Goal: Transaction & Acquisition: Book appointment/travel/reservation

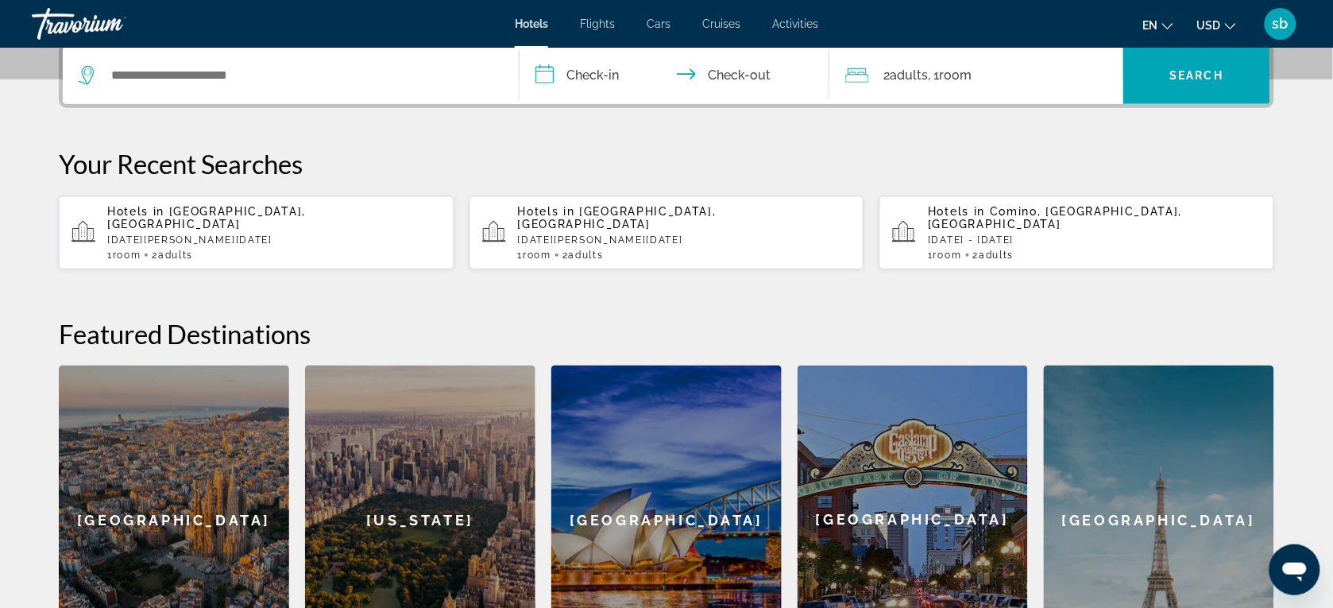
click at [216, 90] on div "Search widget" at bounding box center [291, 75] width 424 height 57
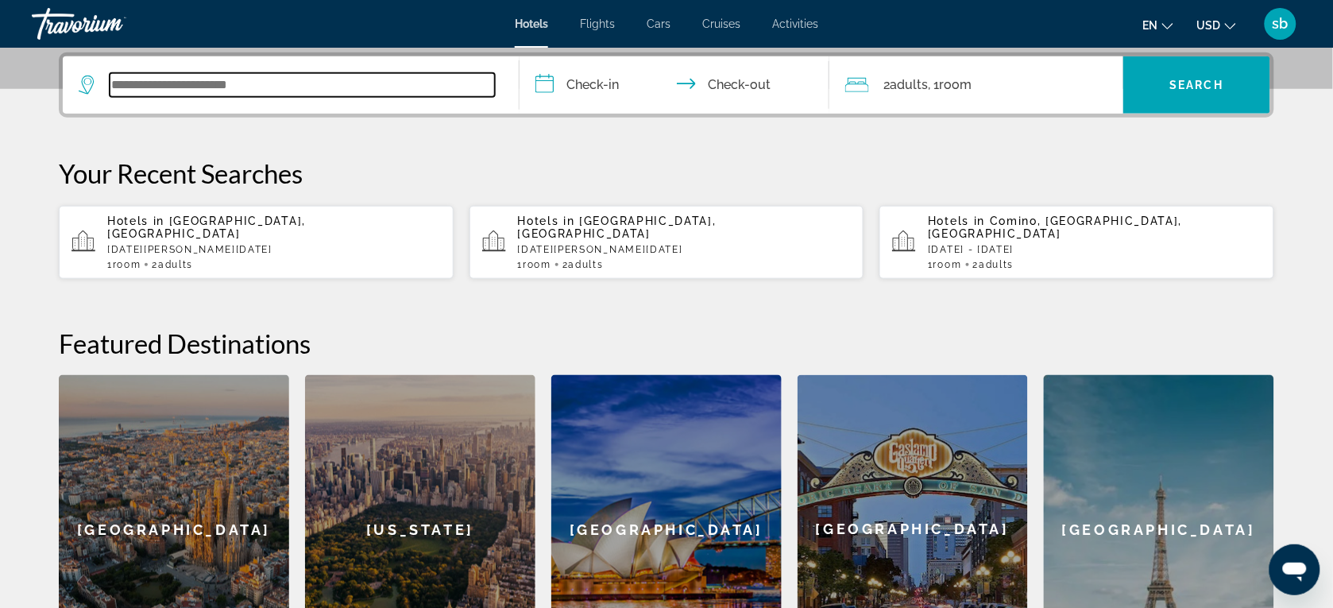
click at [219, 80] on input "Search widget" at bounding box center [302, 85] width 385 height 24
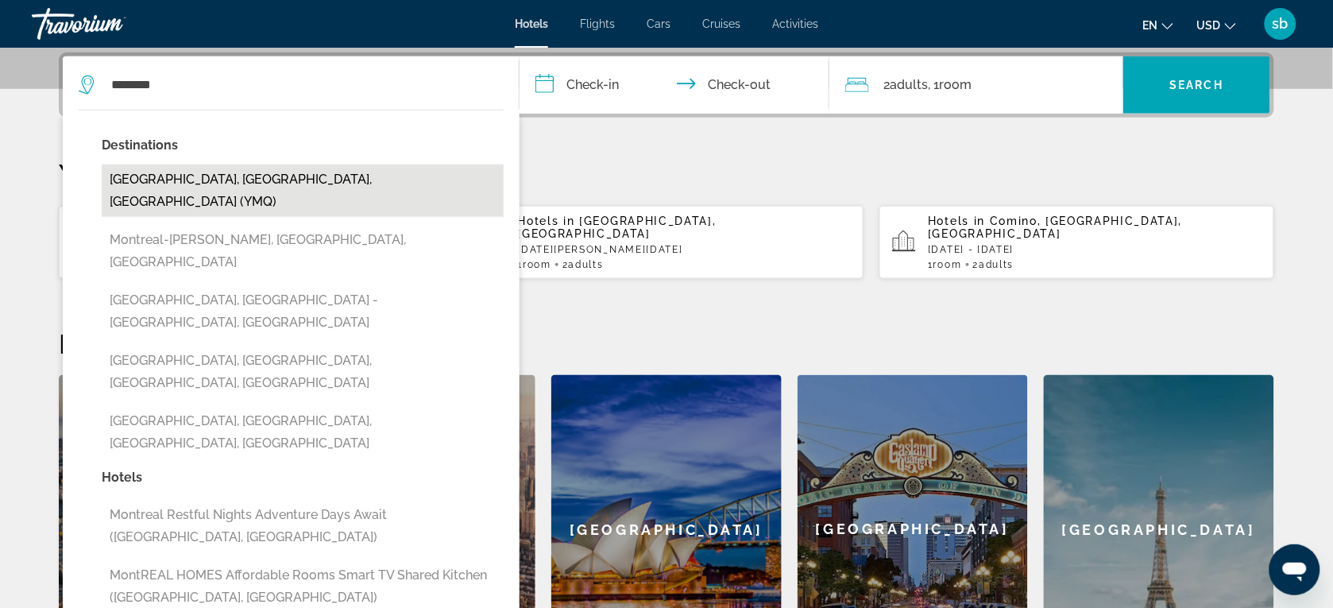
click at [211, 171] on button "[GEOGRAPHIC_DATA], [GEOGRAPHIC_DATA], [GEOGRAPHIC_DATA] (YMQ)" at bounding box center [303, 190] width 402 height 52
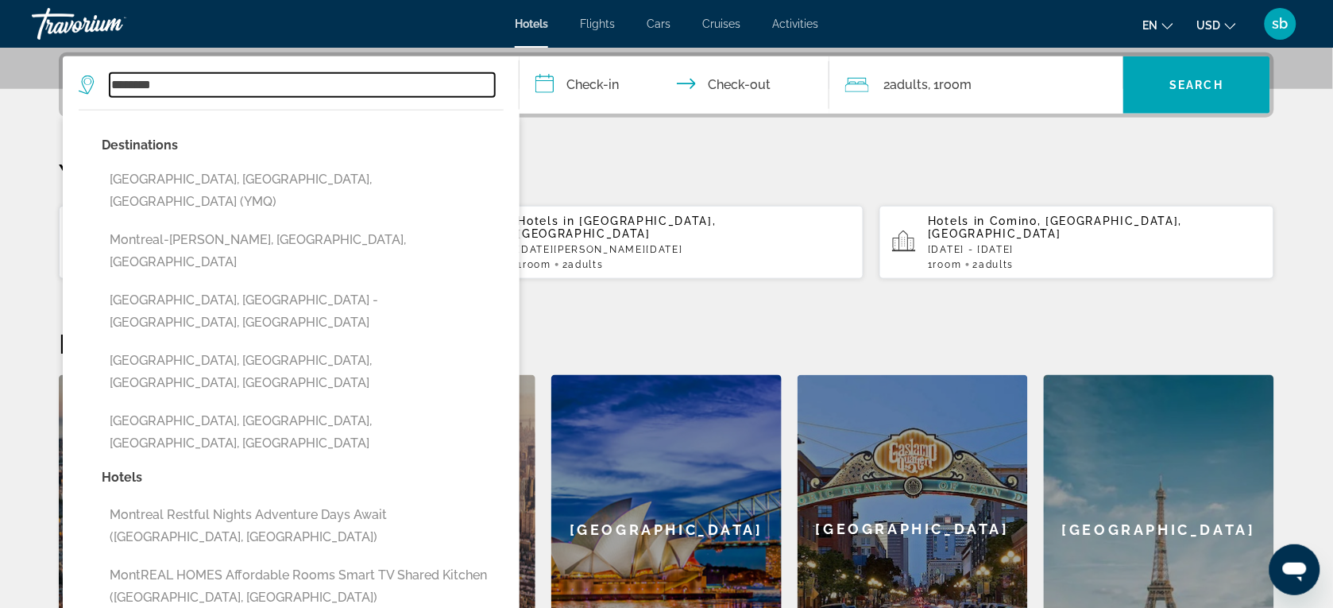
type input "**********"
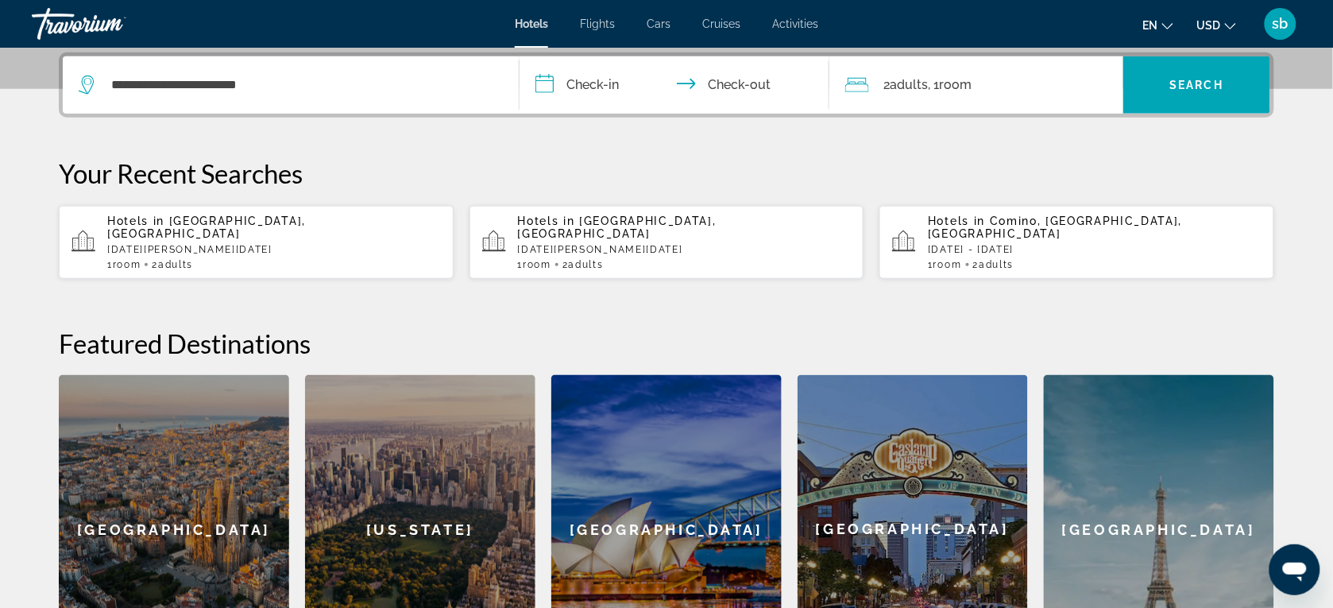
click at [541, 70] on input "**********" at bounding box center [677, 87] width 316 height 62
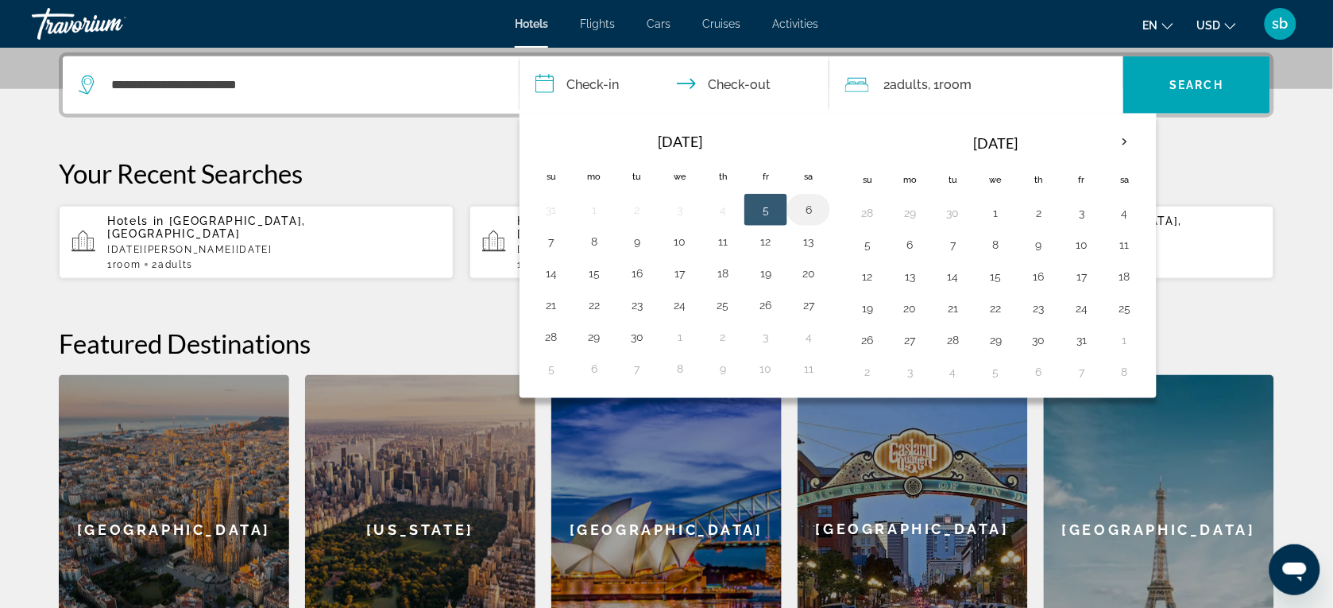
click at [814, 207] on button "6" at bounding box center [808, 210] width 25 height 22
click at [541, 246] on button "7" at bounding box center [550, 241] width 25 height 22
type input "**********"
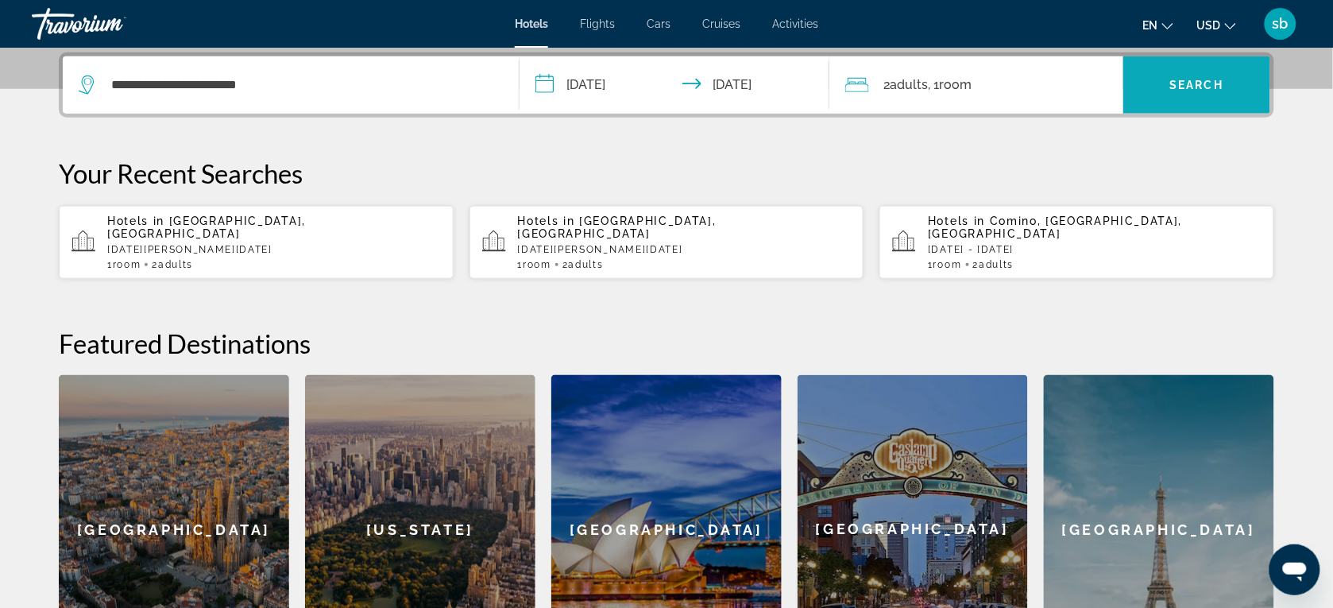
click at [1193, 104] on span "Search widget" at bounding box center [1196, 84] width 147 height 57
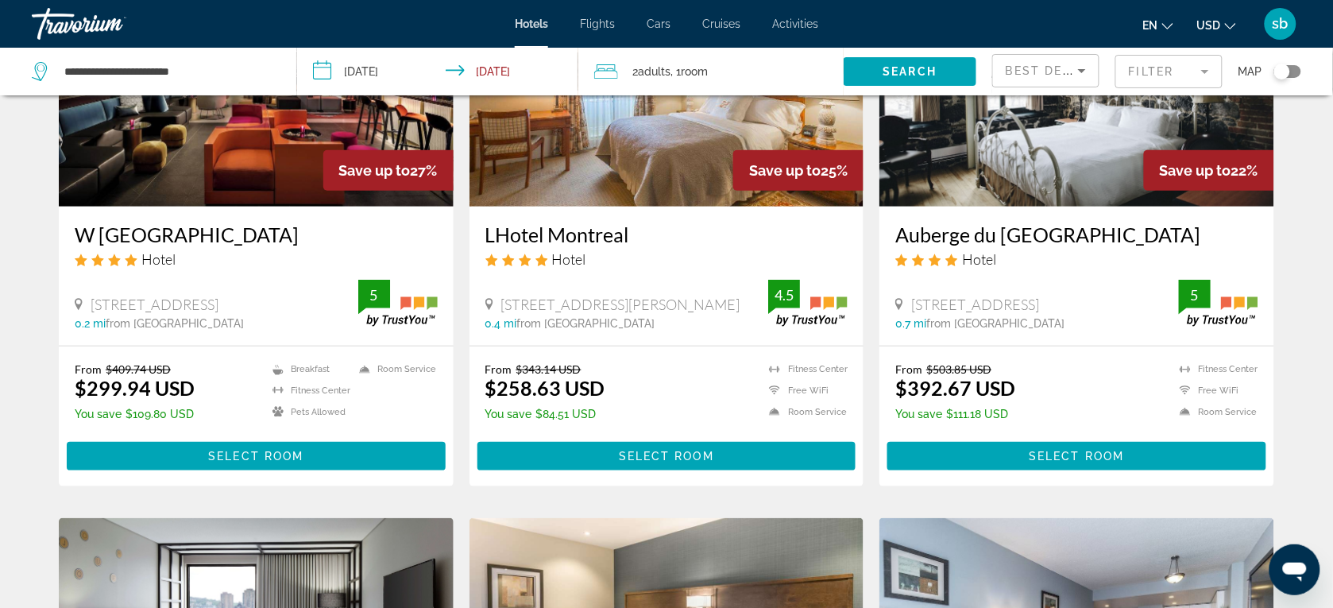
scroll to position [99, 0]
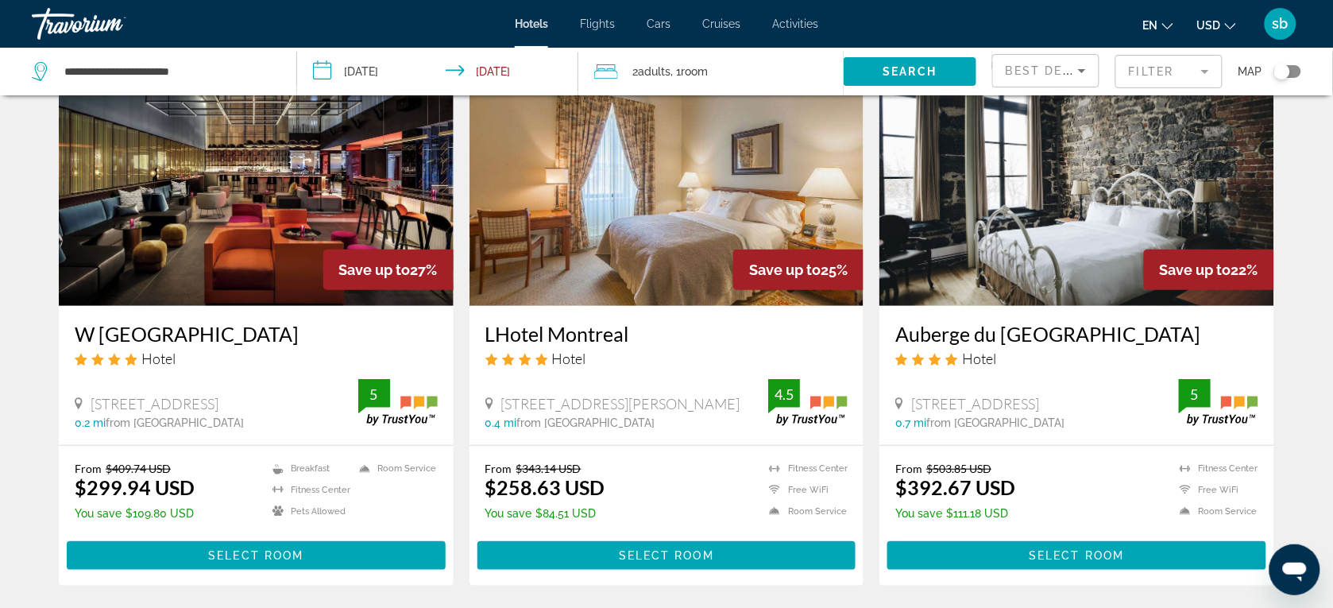
click at [1209, 25] on span "USD" at bounding box center [1209, 25] width 24 height 13
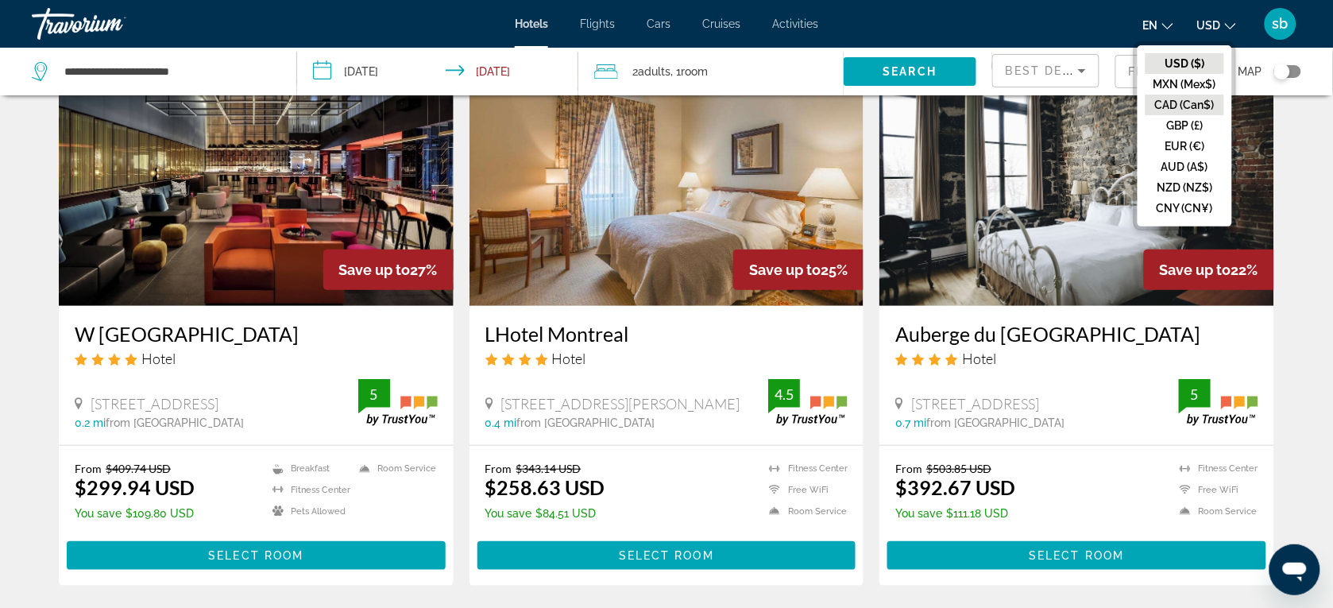
click at [1191, 109] on button "CAD (Can$)" at bounding box center [1184, 105] width 79 height 21
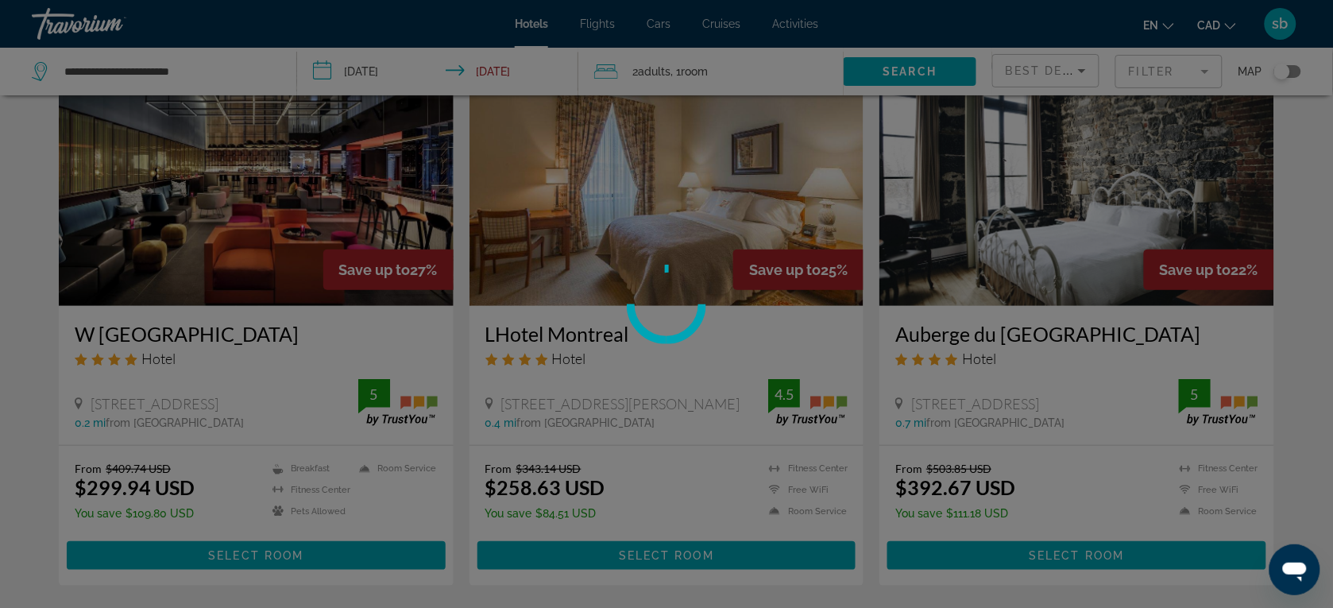
scroll to position [0, 0]
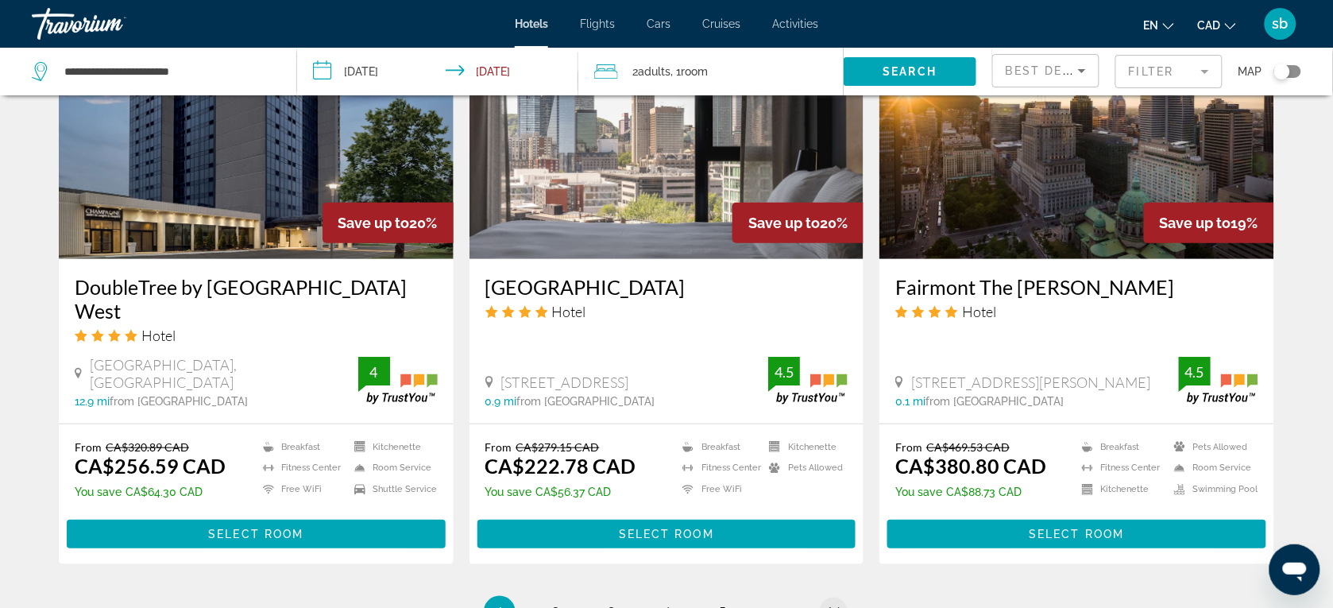
scroll to position [801, 0]
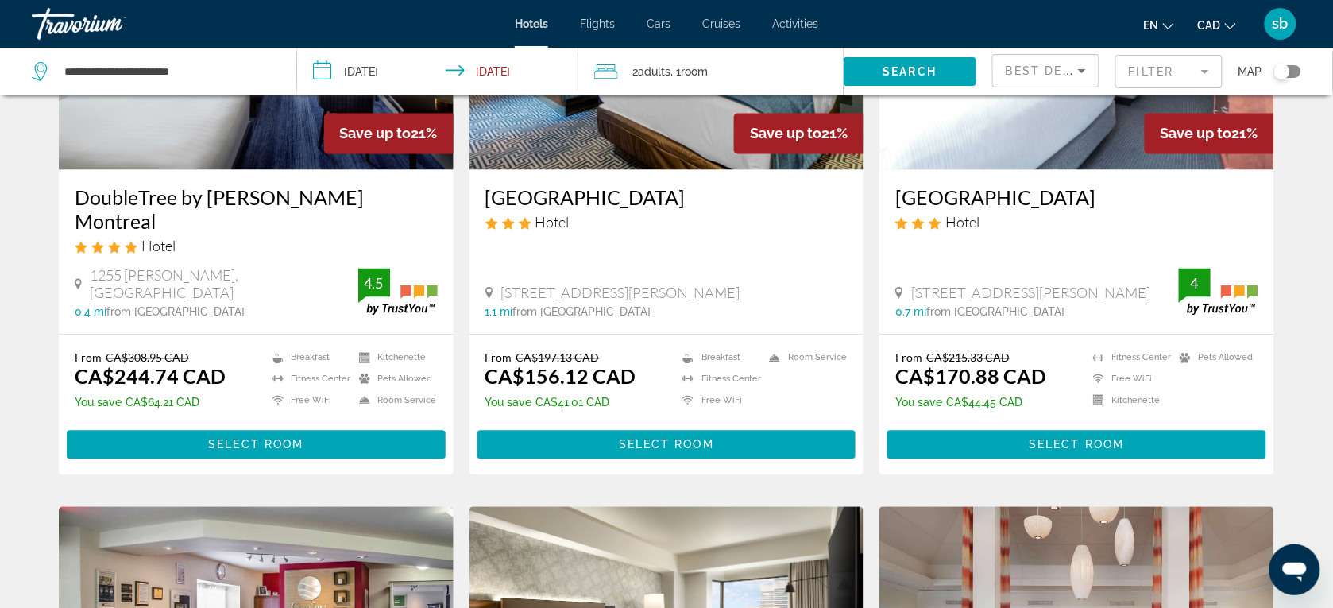
click at [1146, 60] on mat-form-field "Filter" at bounding box center [1168, 71] width 107 height 33
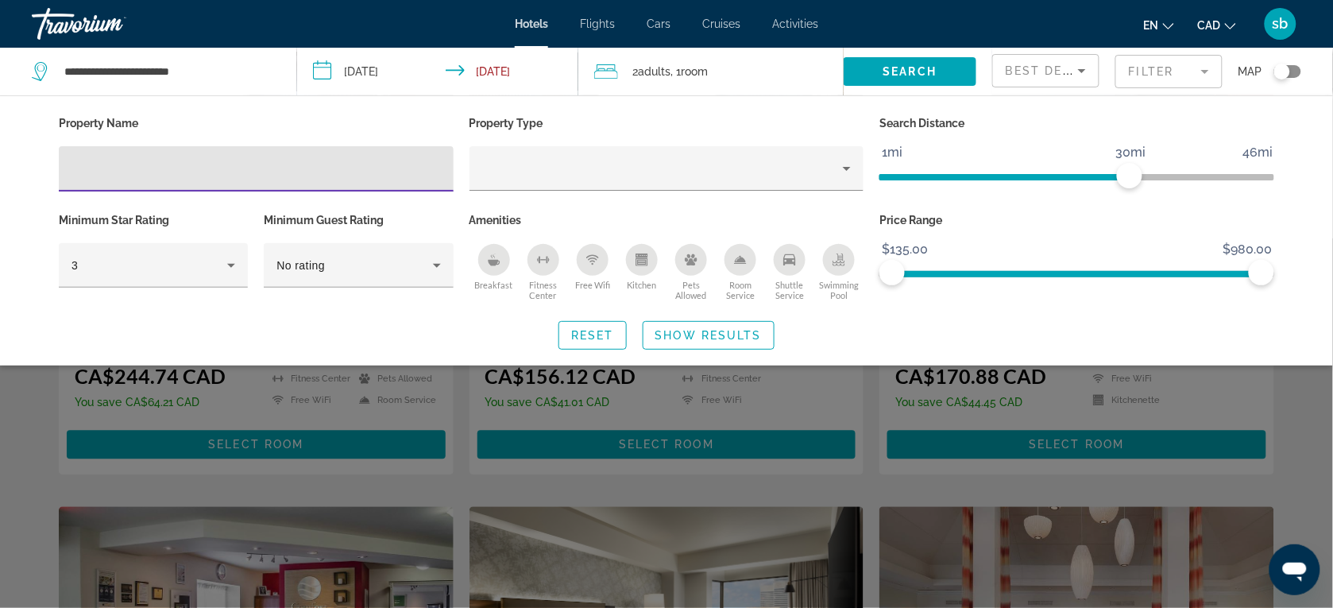
click at [1146, 60] on mat-form-field "Filter" at bounding box center [1168, 71] width 107 height 33
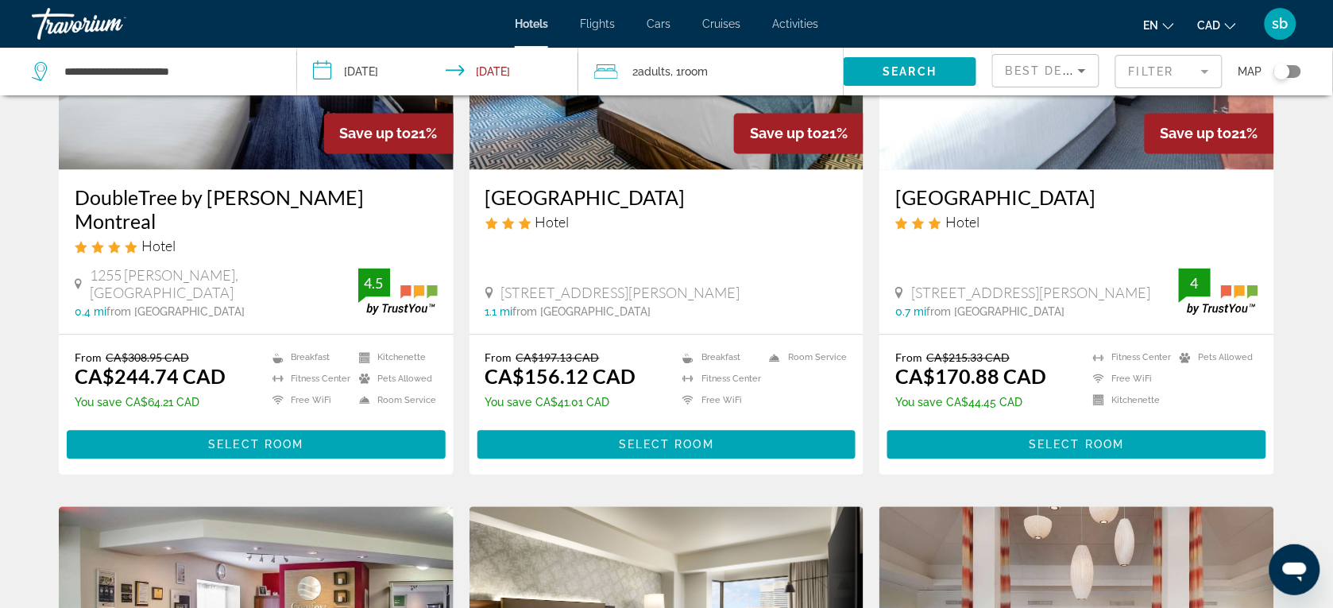
click at [1173, 66] on mat-form-field "Filter" at bounding box center [1168, 71] width 107 height 33
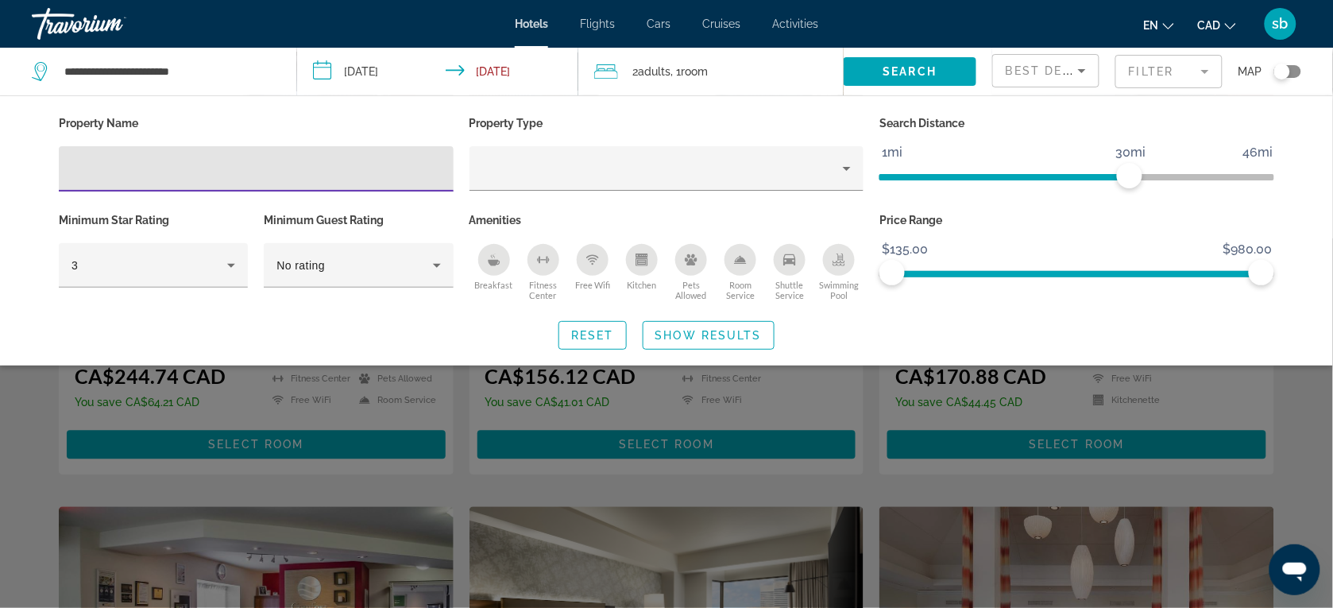
click at [1173, 66] on mat-form-field "Filter" at bounding box center [1168, 71] width 107 height 33
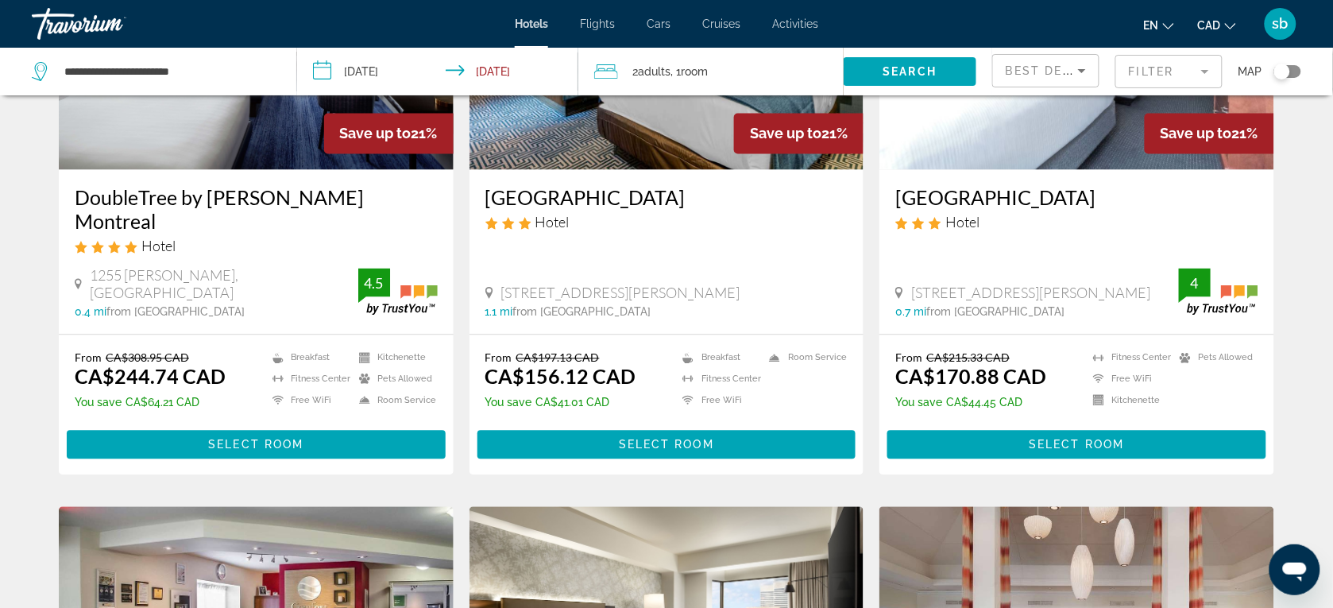
click at [1050, 69] on span "Best Deals" at bounding box center [1046, 70] width 83 height 13
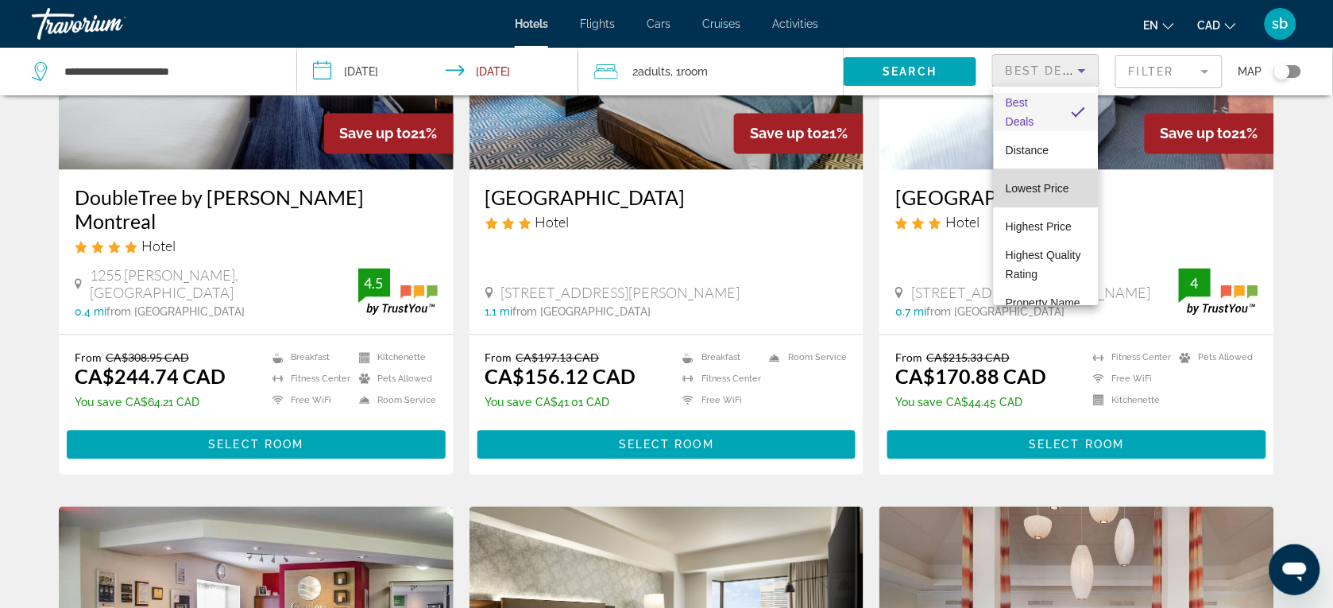
click at [1064, 182] on span "Lowest Price" at bounding box center [1038, 188] width 64 height 13
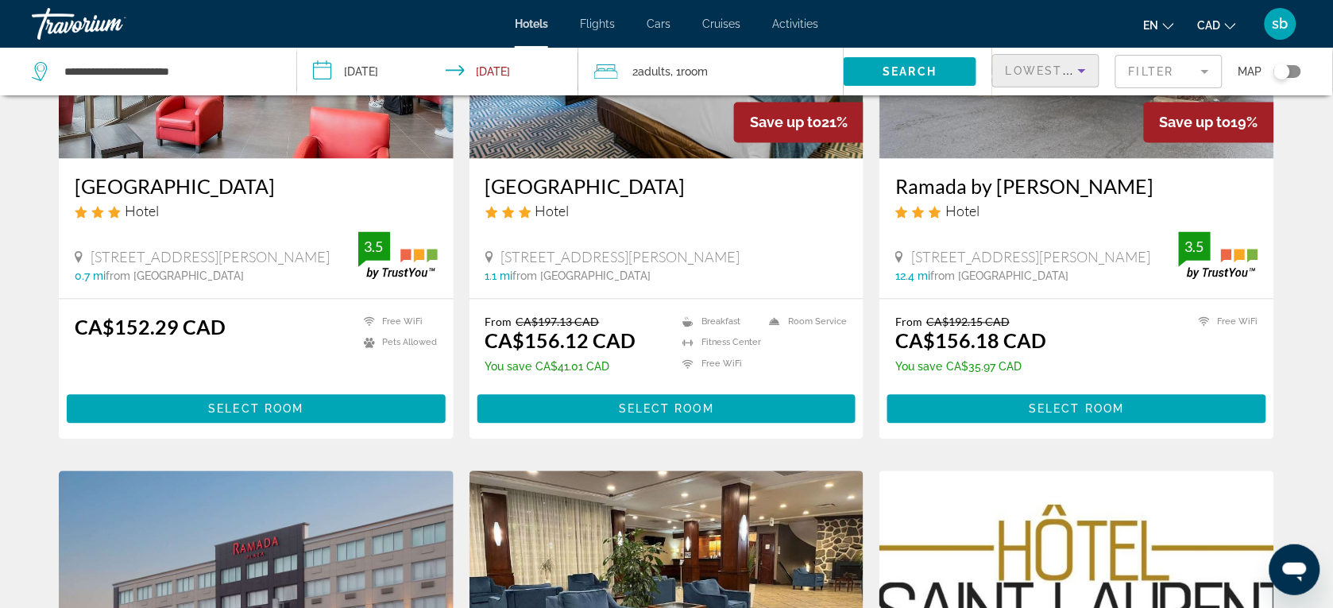
scroll to position [1191, 0]
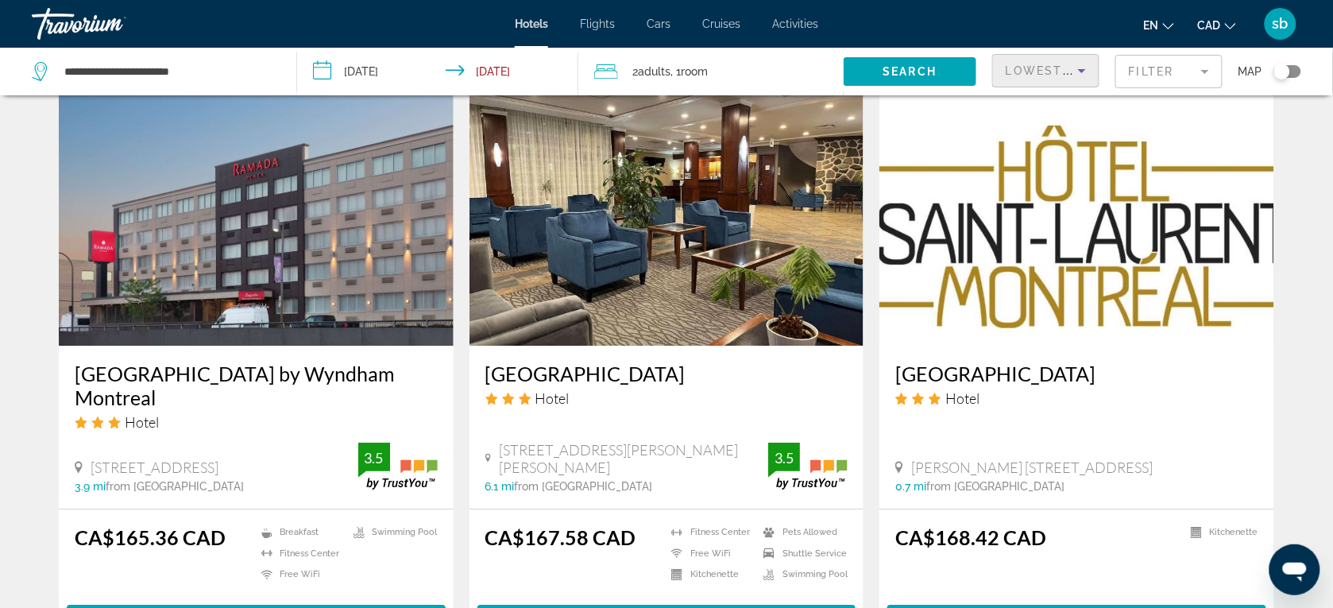
click at [504, 73] on input "**********" at bounding box center [440, 74] width 287 height 52
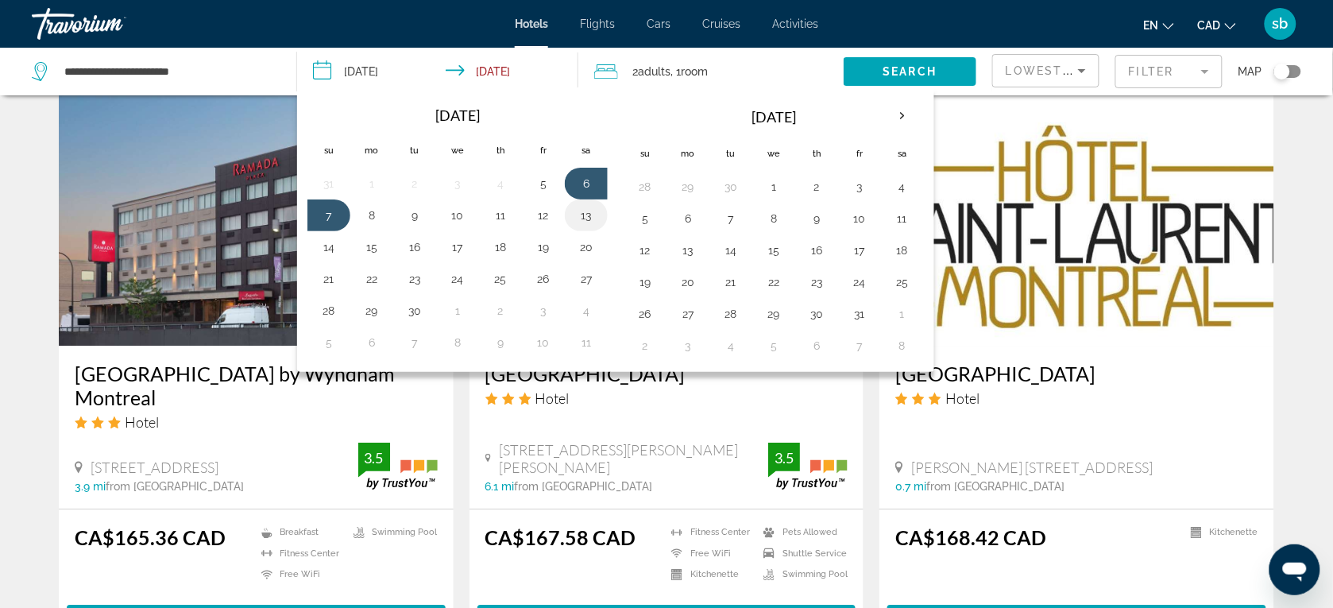
click at [596, 223] on button "13" at bounding box center [585, 215] width 25 height 22
click at [585, 177] on button "6" at bounding box center [585, 183] width 25 height 22
type input "**********"
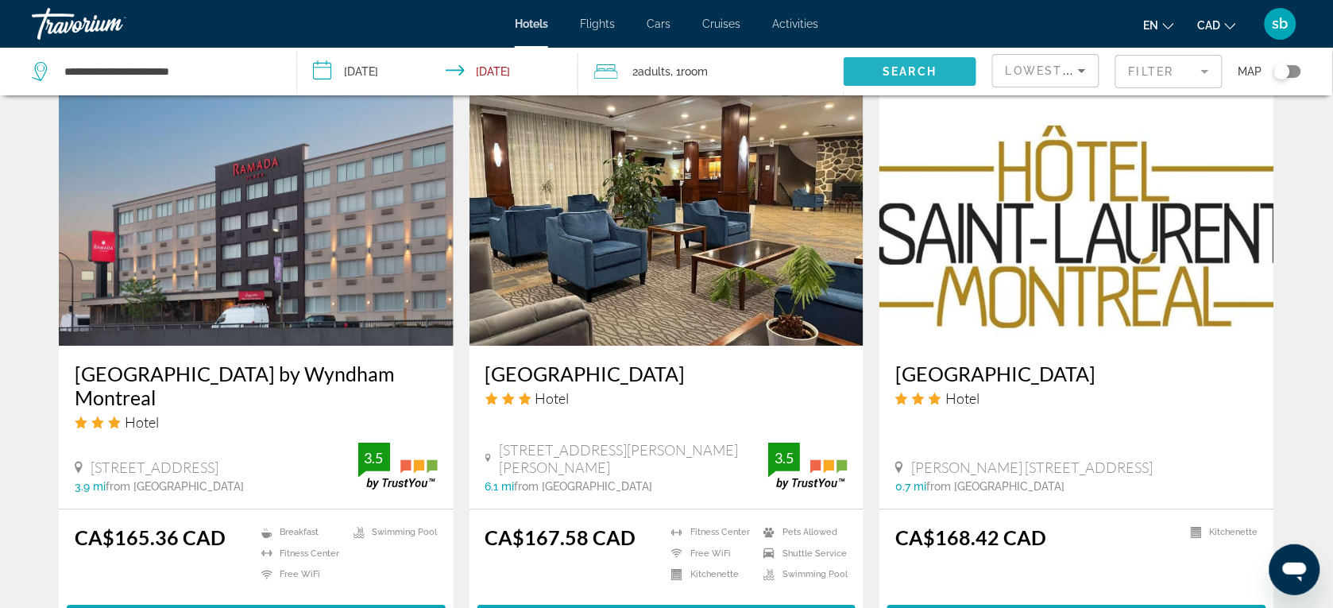
click at [925, 60] on span "Search widget" at bounding box center [909, 71] width 133 height 38
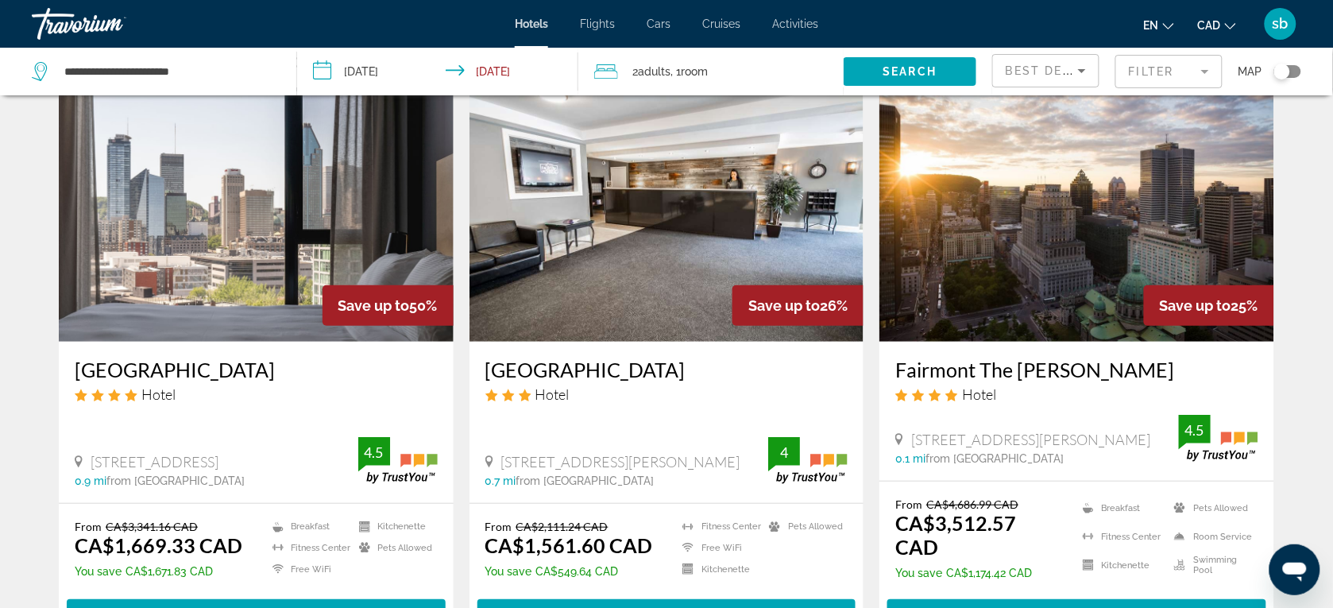
scroll to position [99, 0]
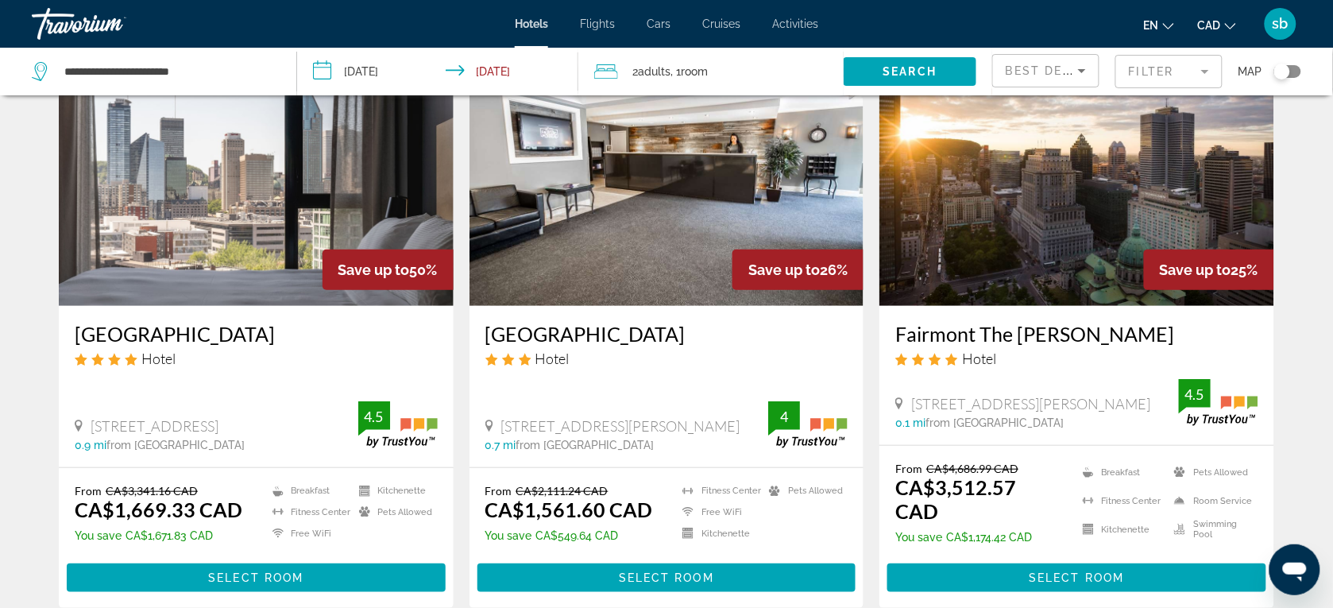
drag, startPoint x: 71, startPoint y: 338, endPoint x: 238, endPoint y: 334, distance: 166.8
click at [238, 334] on div "Griffintown Hotel Hotel 1222 Basin Street, Montreal 0.9 mi from Montreal city c…" at bounding box center [256, 386] width 395 height 161
copy h3 "Griffintown Hotel"
click at [263, 571] on span "Select Room" at bounding box center [255, 577] width 95 height 13
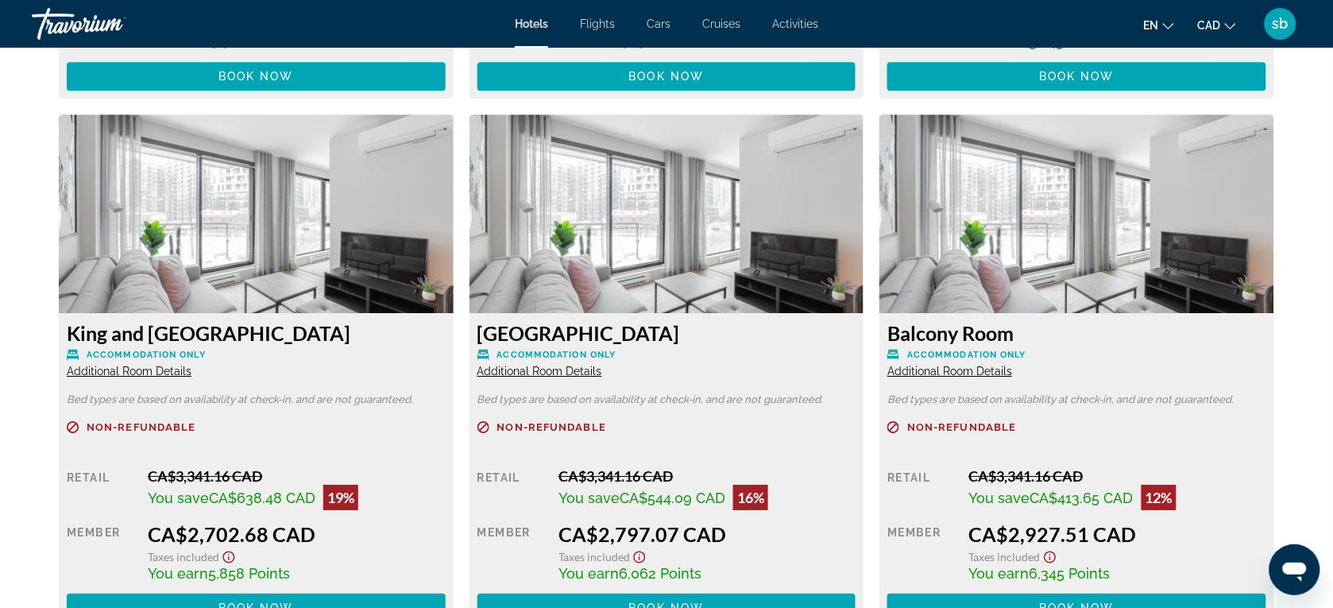
scroll to position [3246, 0]
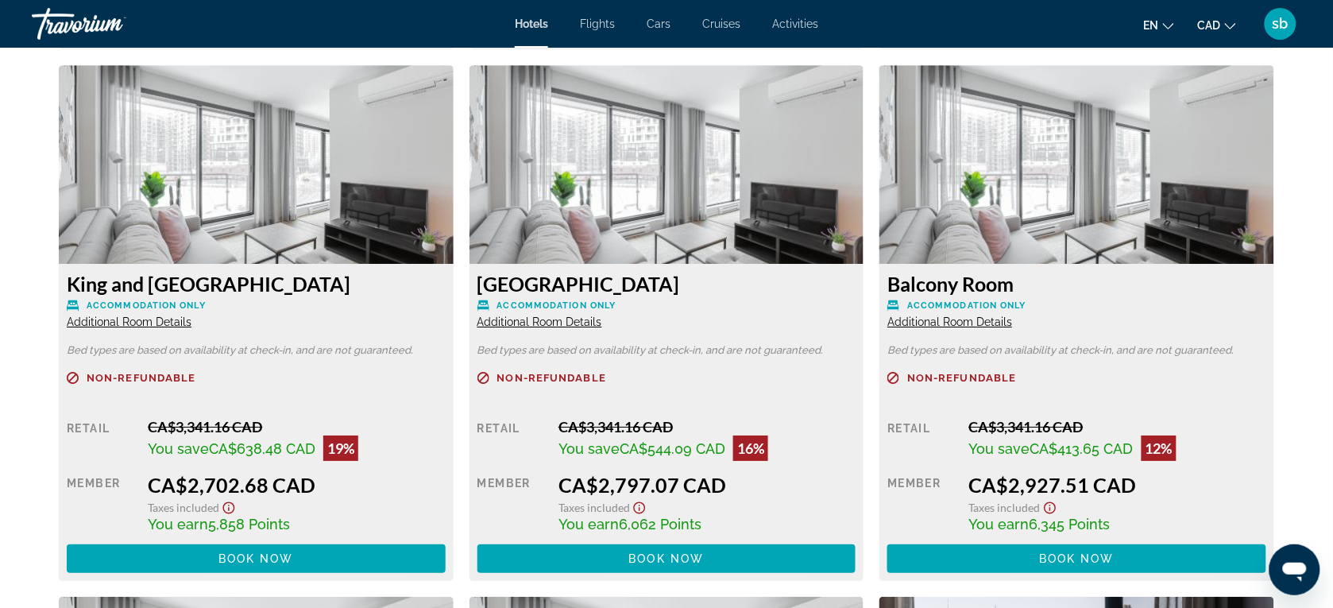
click at [977, 323] on span "Additional Room Details" at bounding box center [949, 321] width 125 height 13
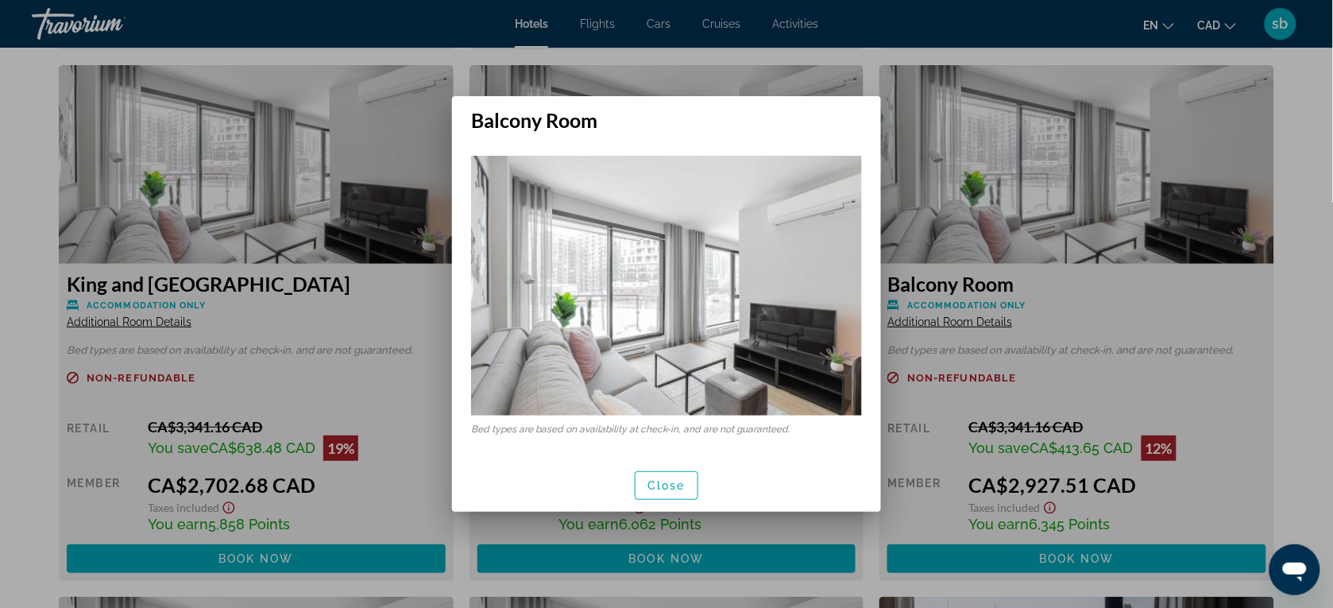
scroll to position [0, 0]
click at [667, 485] on span "Close" at bounding box center [666, 485] width 38 height 13
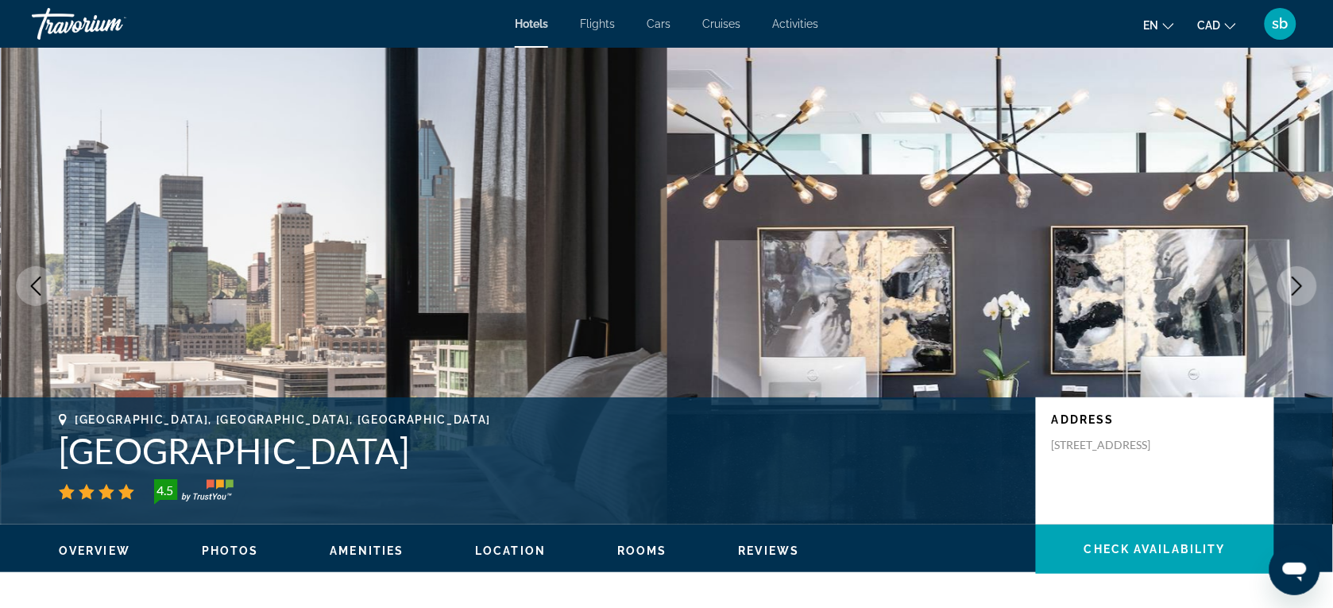
scroll to position [3246, 0]
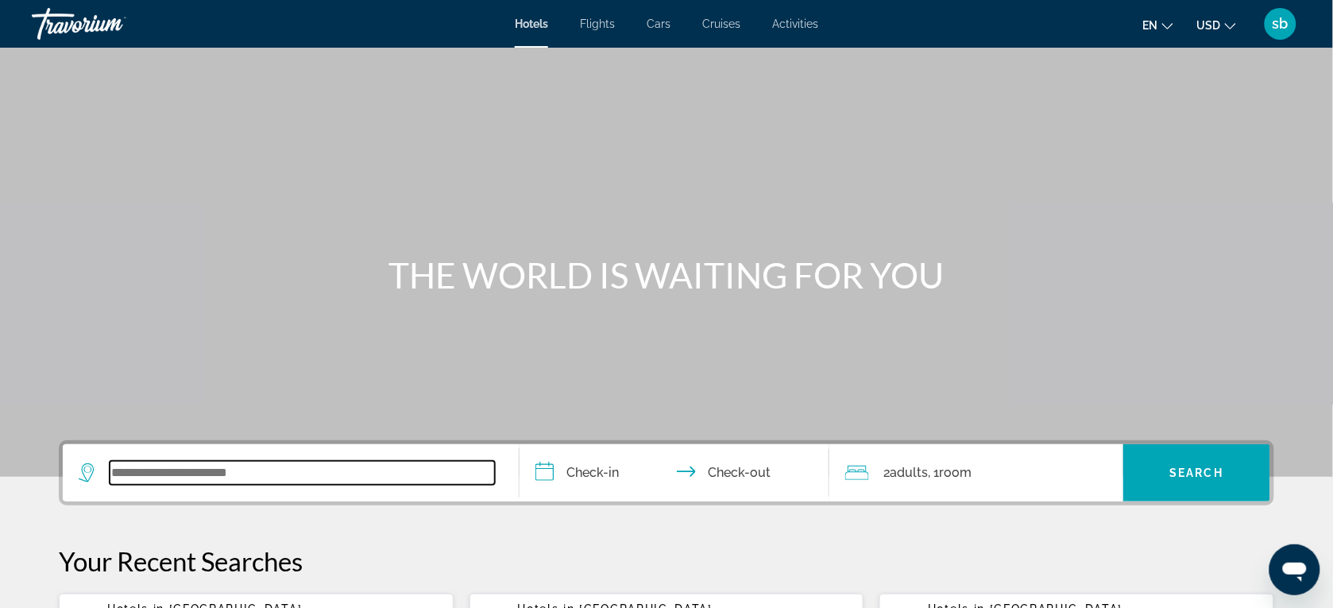
click at [268, 473] on input "Search widget" at bounding box center [302, 473] width 385 height 24
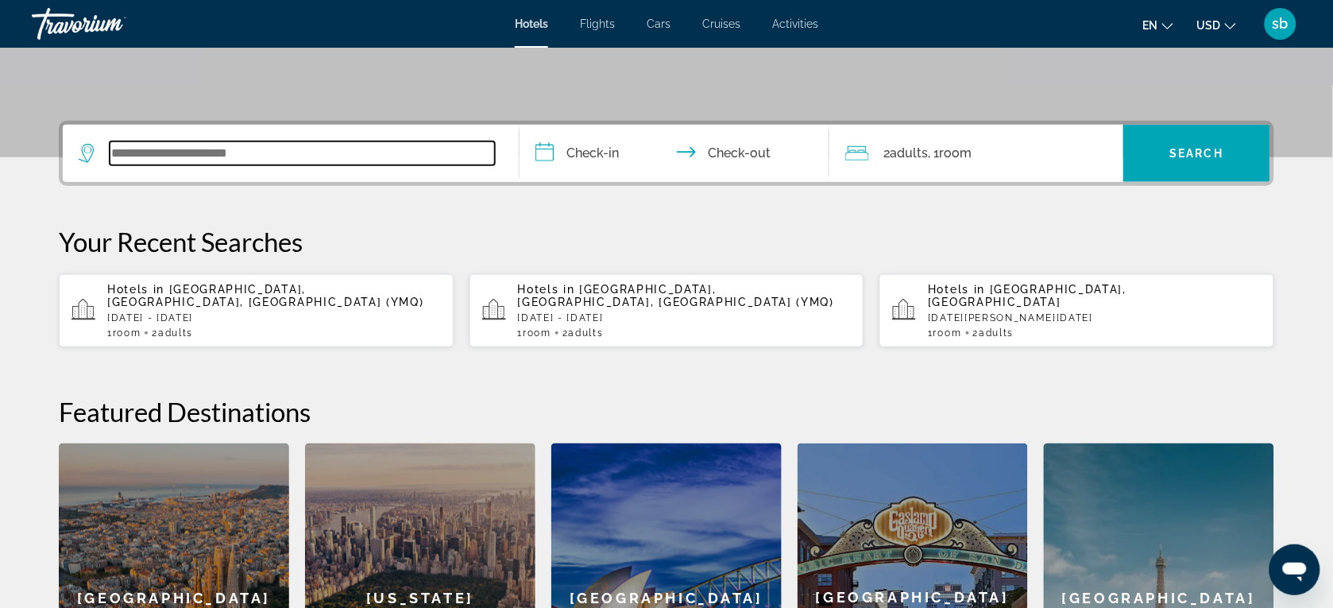
scroll to position [388, 0]
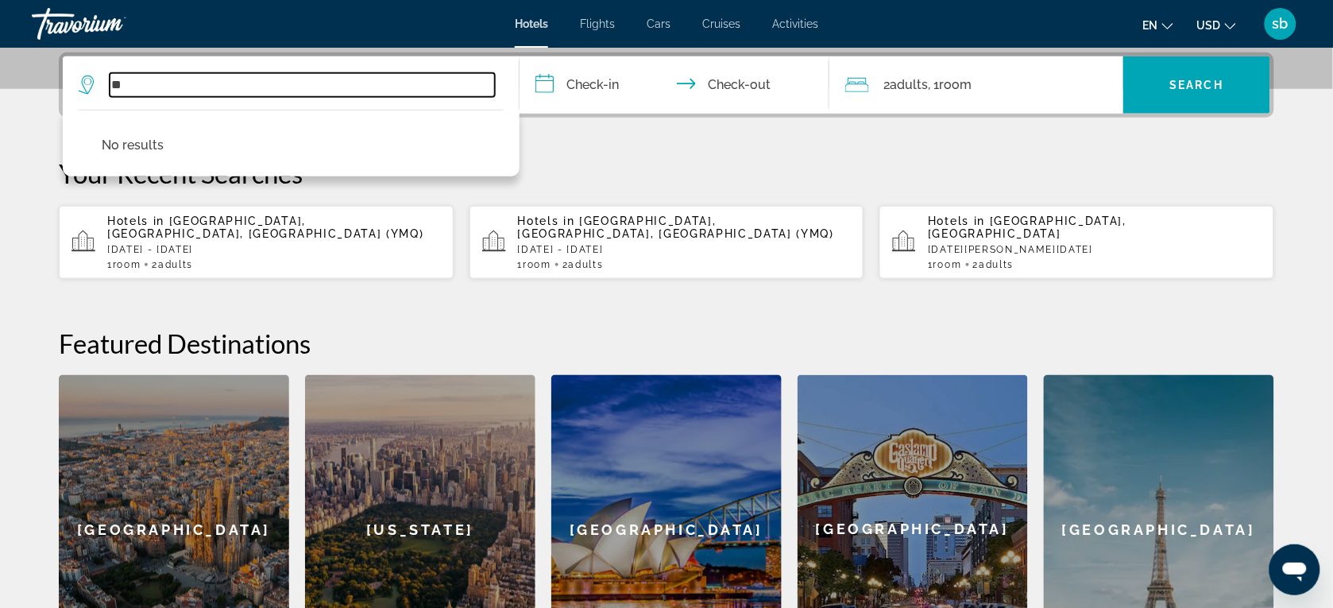
type input "*"
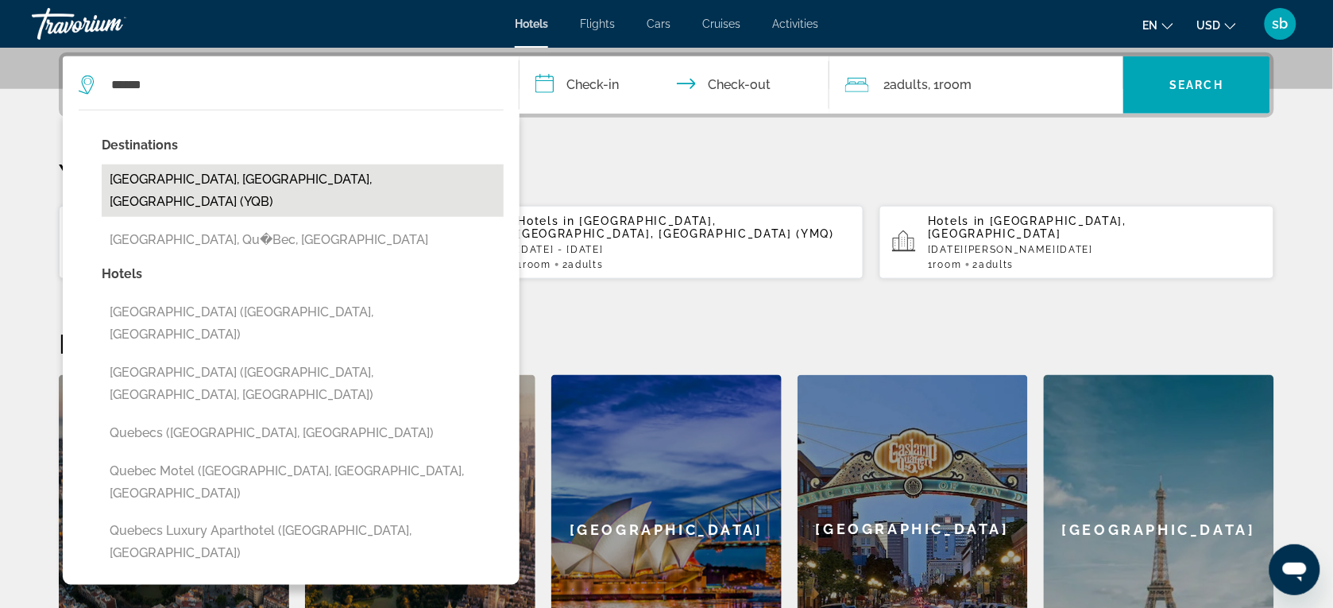
click at [195, 179] on button "[GEOGRAPHIC_DATA], [GEOGRAPHIC_DATA], [GEOGRAPHIC_DATA] (YQB)" at bounding box center [303, 190] width 402 height 52
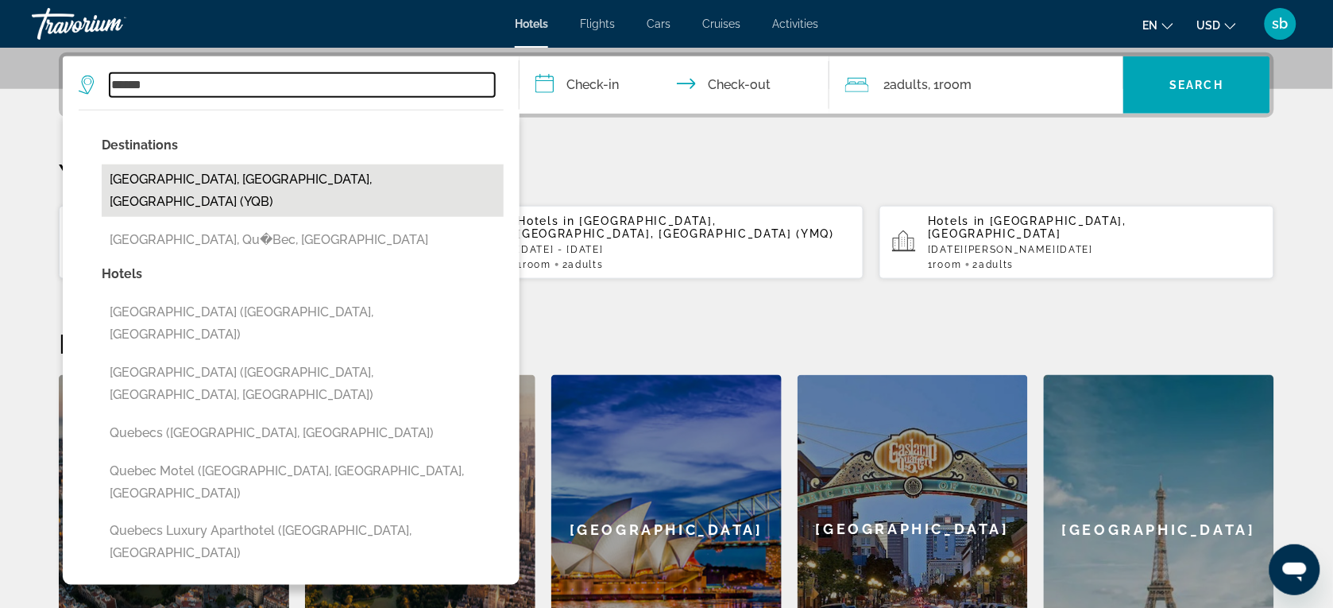
type input "**********"
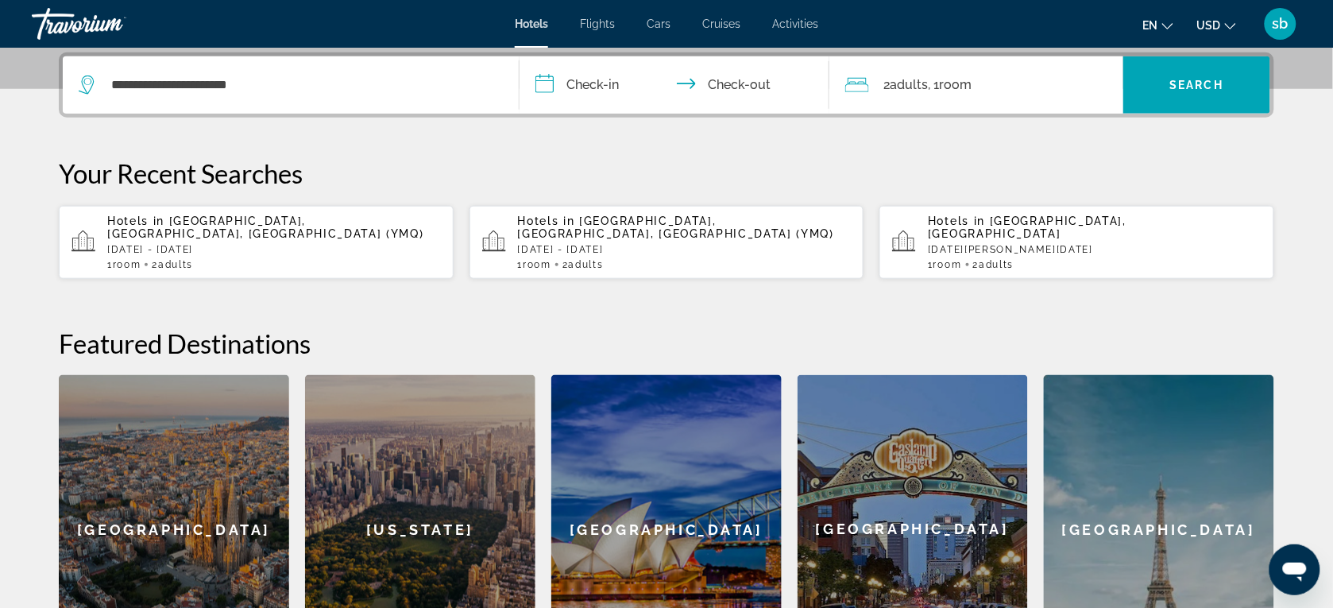
click at [609, 88] on input "**********" at bounding box center [677, 87] width 316 height 62
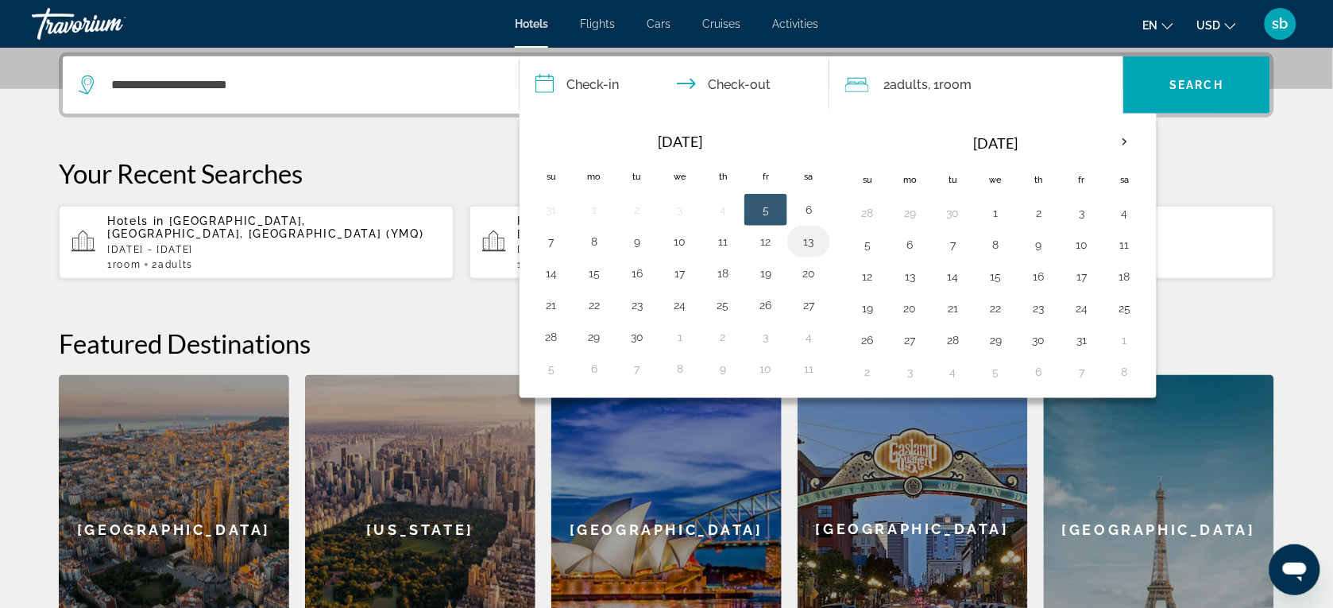
click at [818, 239] on button "13" at bounding box center [808, 241] width 25 height 22
click at [816, 203] on button "6" at bounding box center [808, 210] width 25 height 22
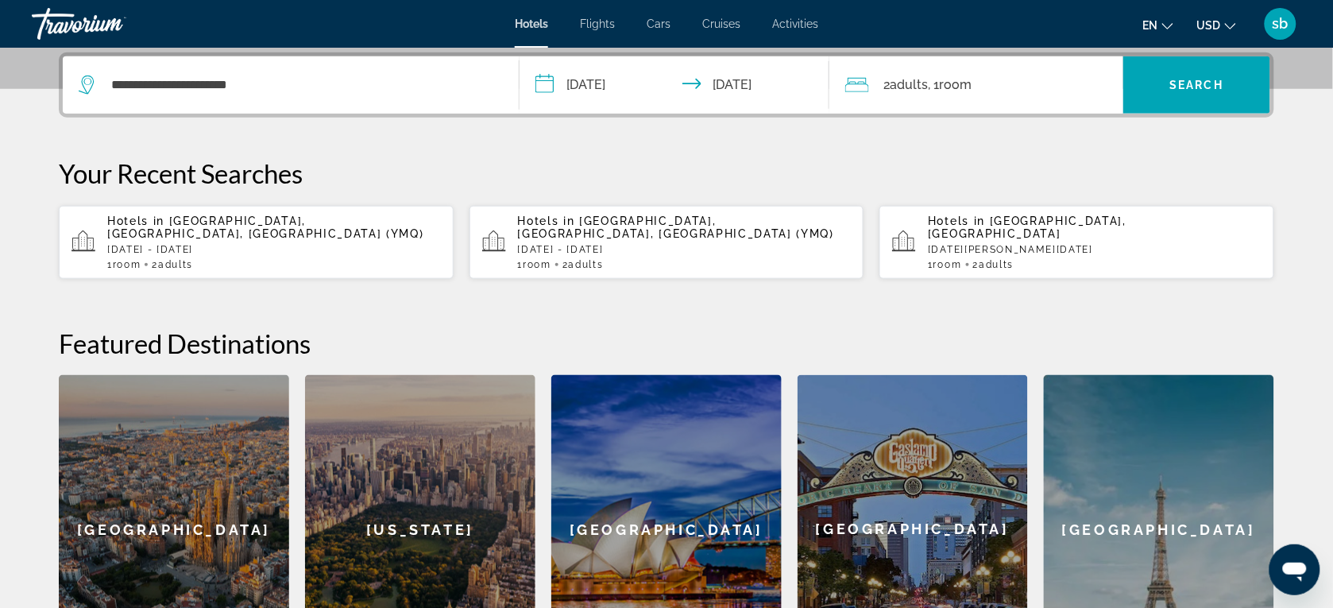
click at [671, 88] on input "**********" at bounding box center [677, 87] width 316 height 62
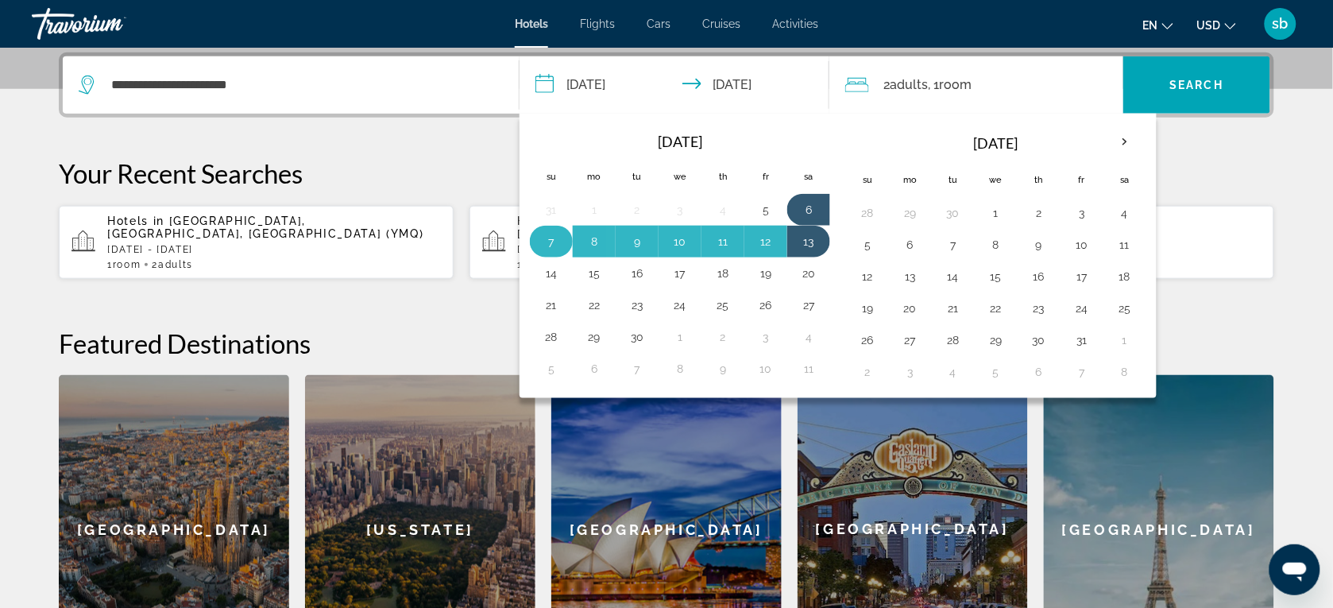
click at [558, 236] on button "7" at bounding box center [550, 241] width 25 height 22
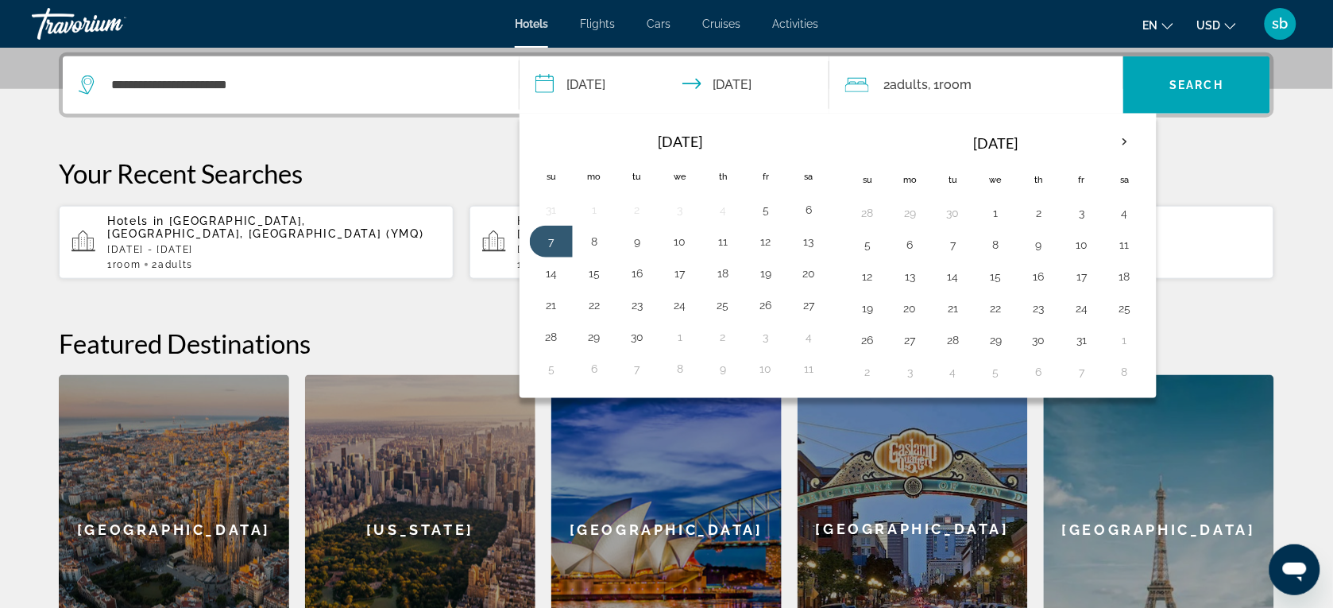
click at [816, 214] on button "6" at bounding box center [808, 210] width 25 height 22
type input "**********"
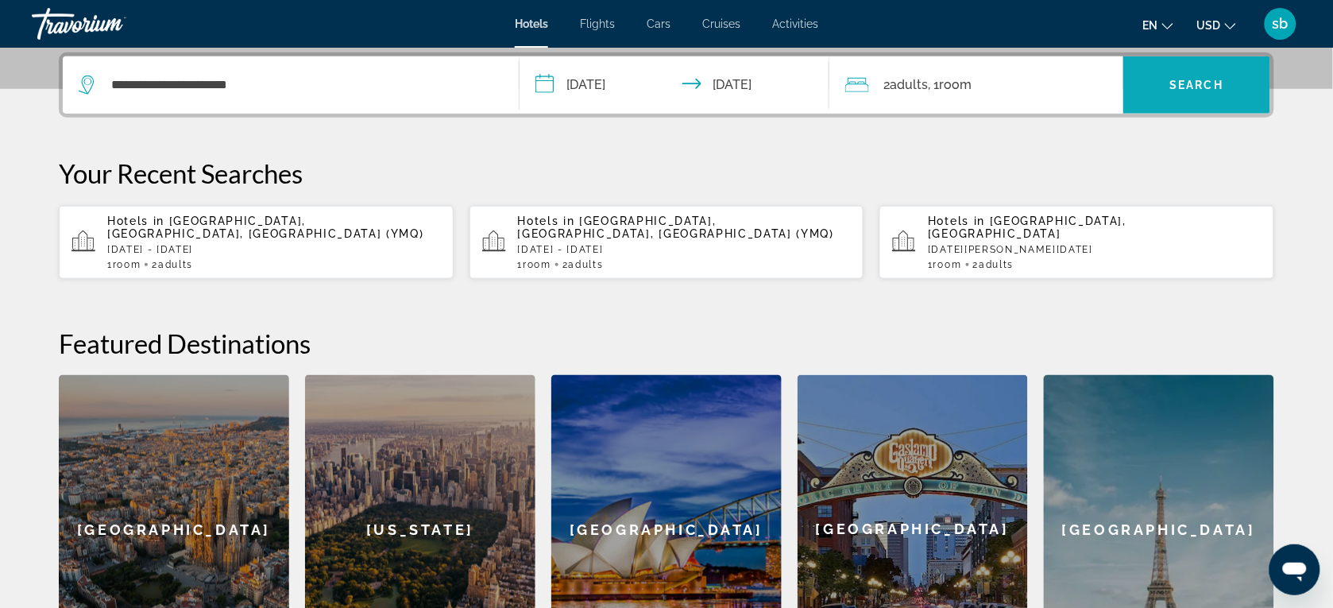
click at [1217, 79] on span "Search" at bounding box center [1197, 85] width 54 height 13
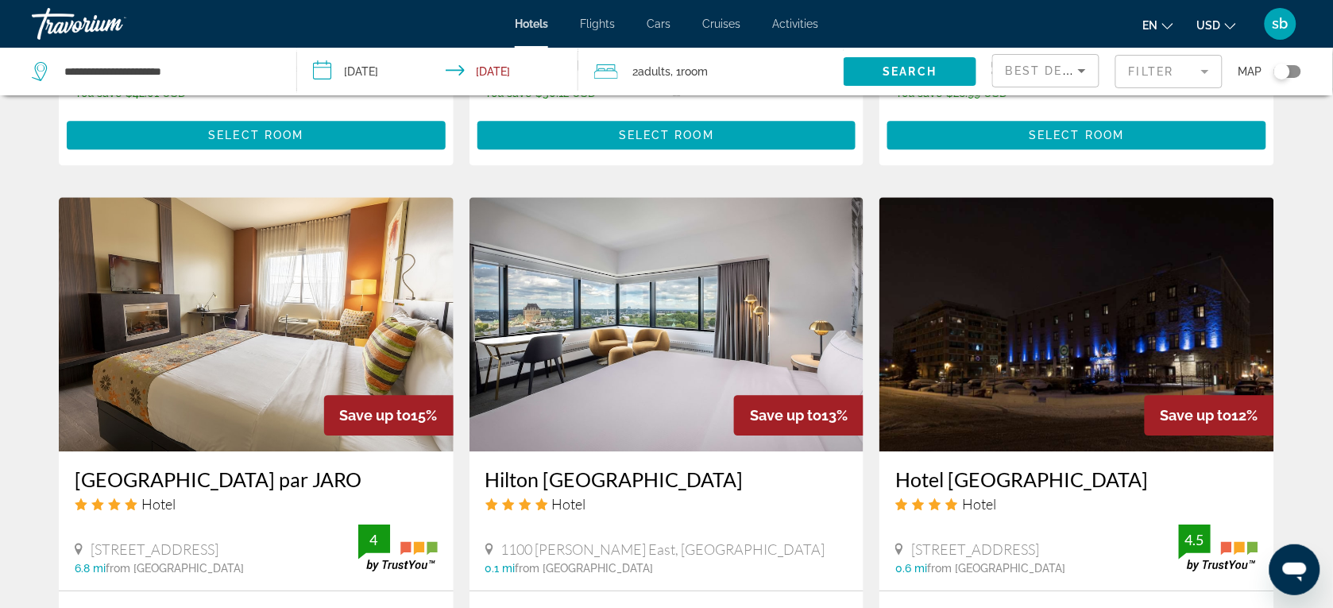
scroll to position [1191, 0]
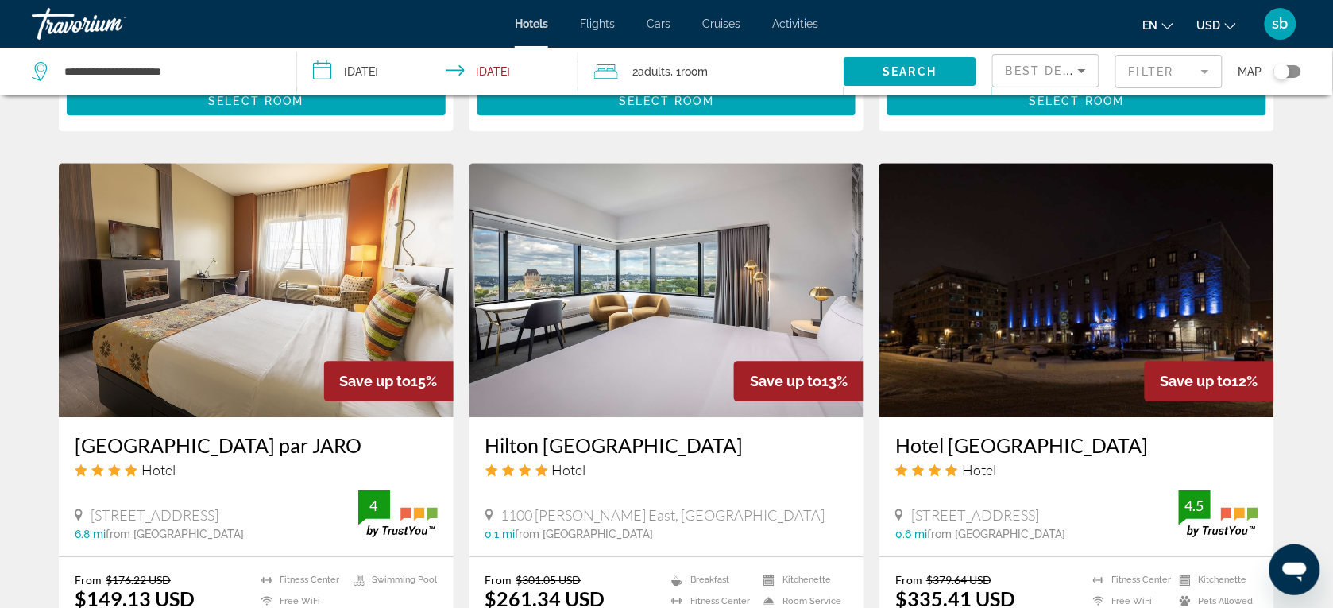
click at [479, 72] on input "**********" at bounding box center [440, 74] width 287 height 52
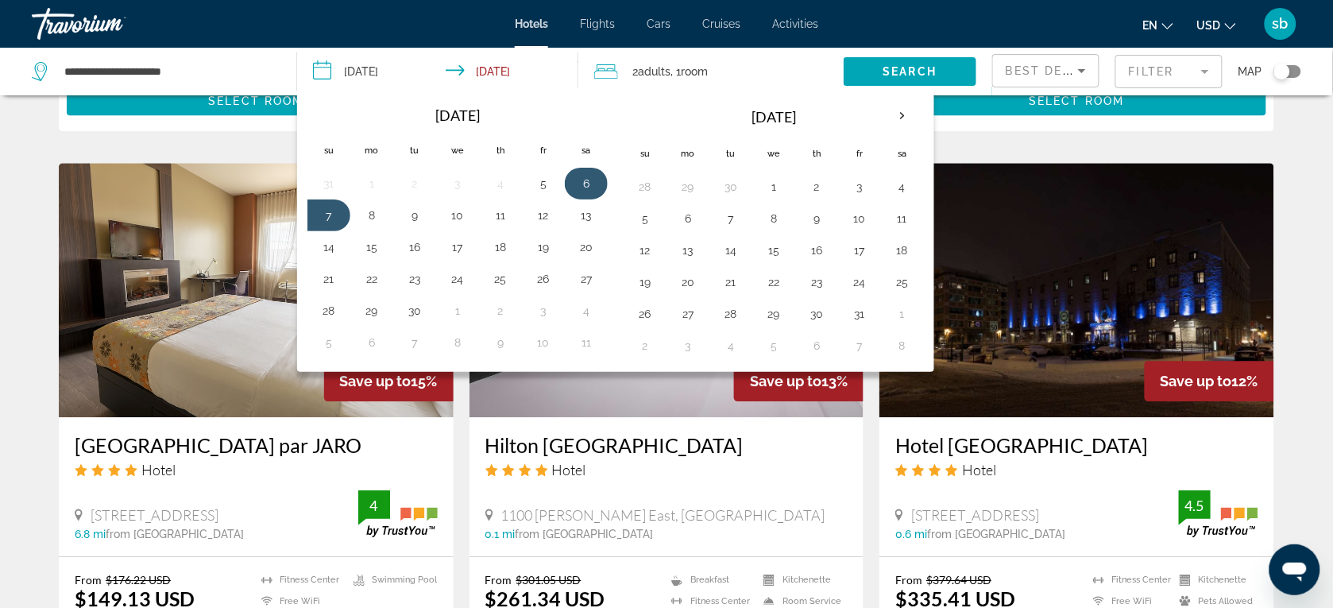
click at [590, 169] on td "6" at bounding box center [586, 184] width 43 height 32
click at [588, 221] on button "13" at bounding box center [585, 215] width 25 height 22
click at [584, 185] on button "6" at bounding box center [585, 183] width 25 height 22
type input "**********"
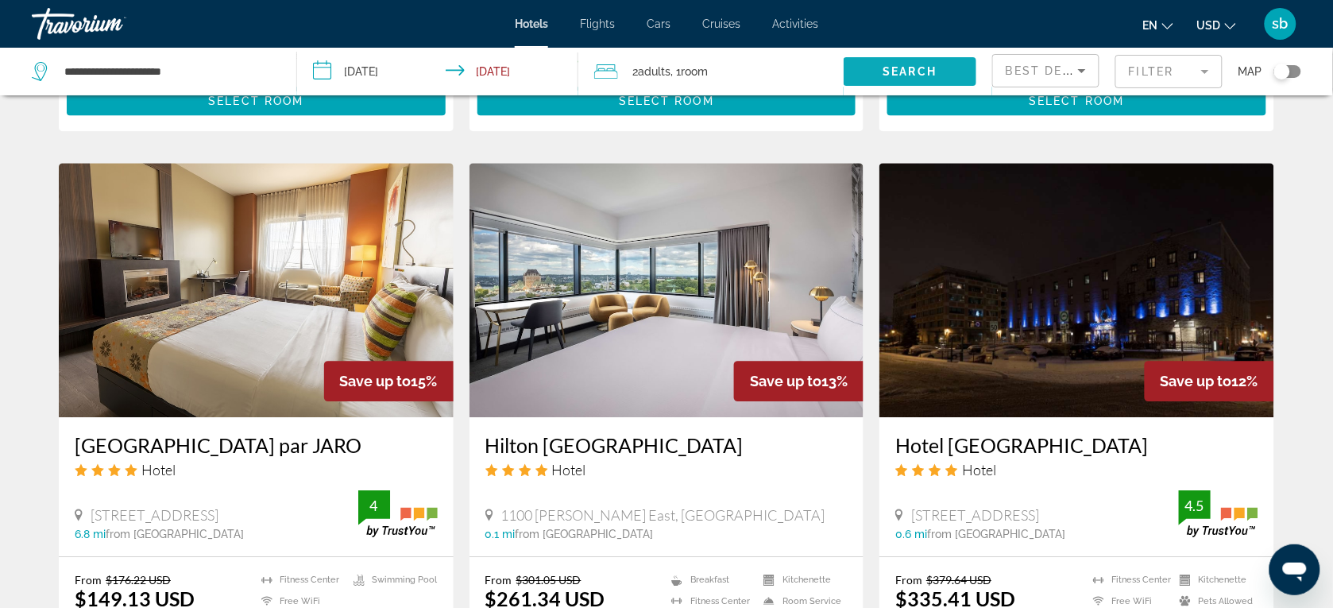
click at [938, 79] on span "Search widget" at bounding box center [909, 71] width 133 height 38
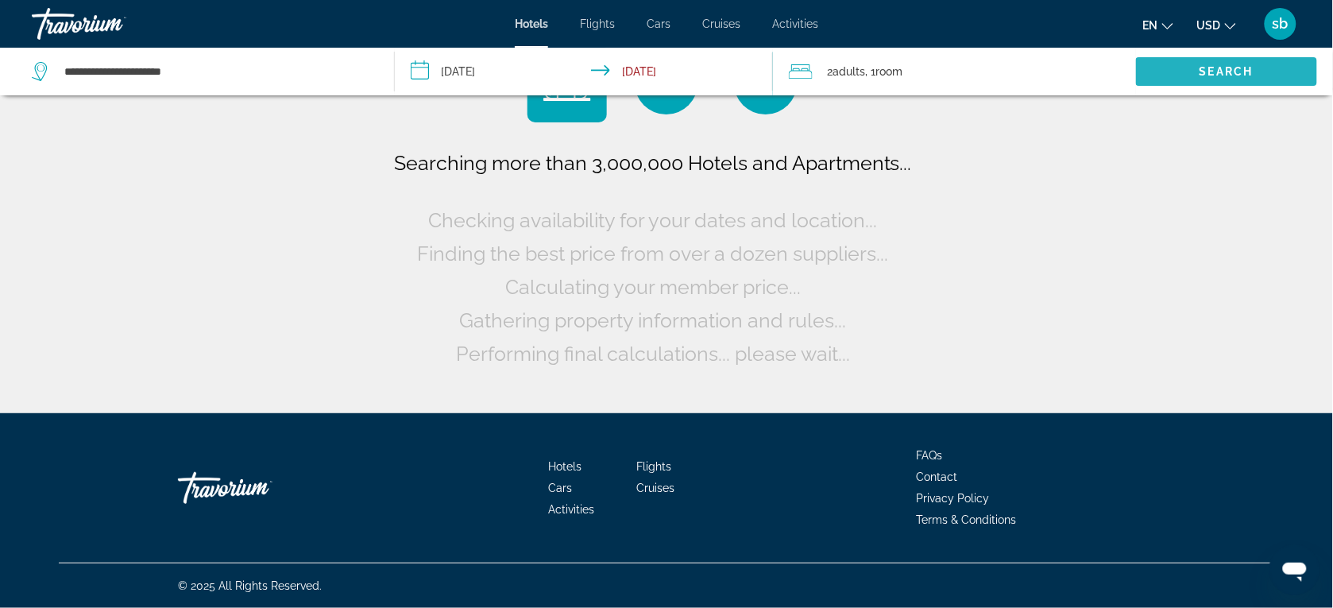
scroll to position [0, 0]
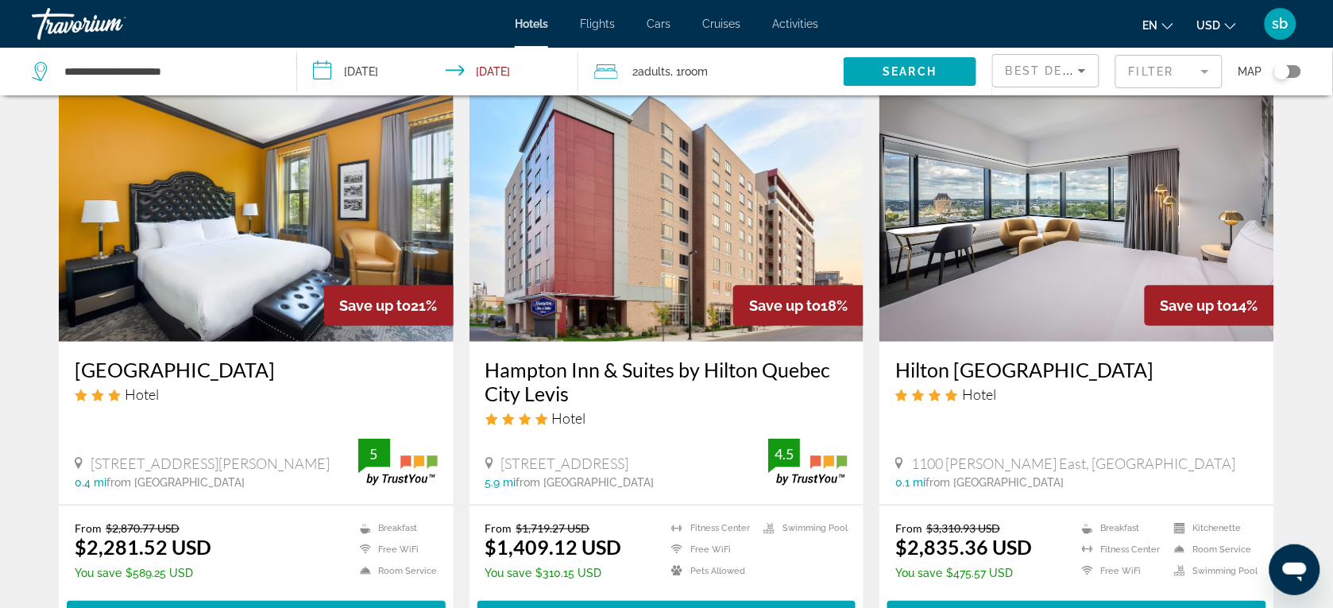
scroll to position [99, 0]
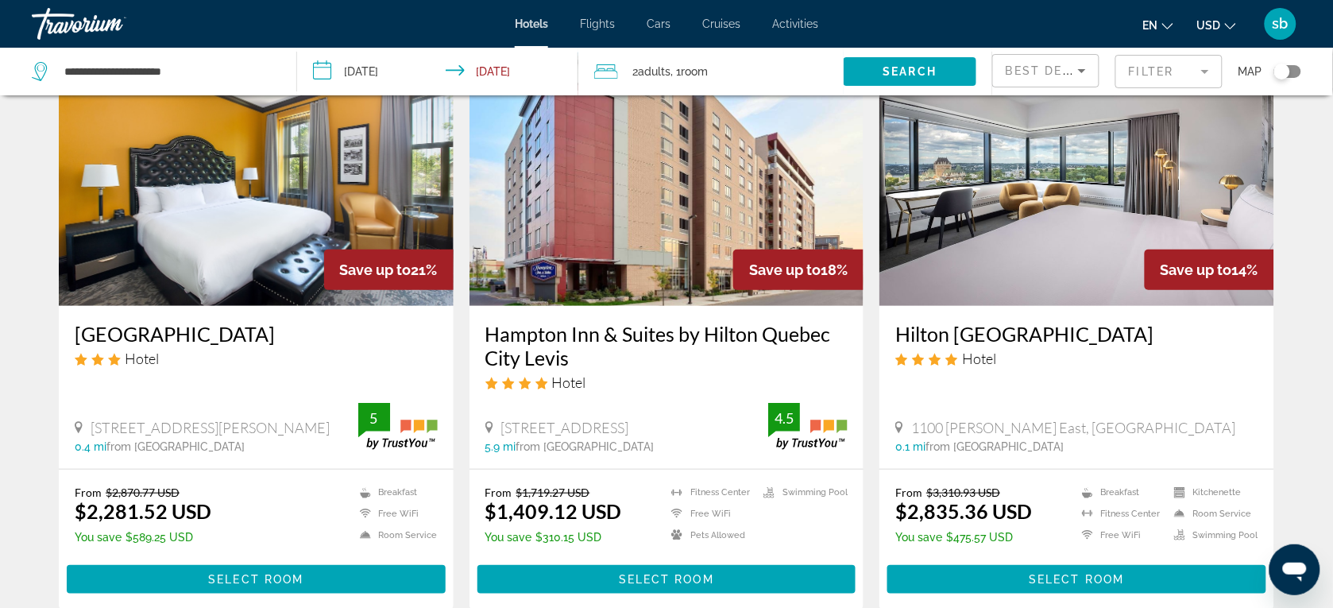
click at [1220, 19] on span "USD" at bounding box center [1209, 25] width 24 height 13
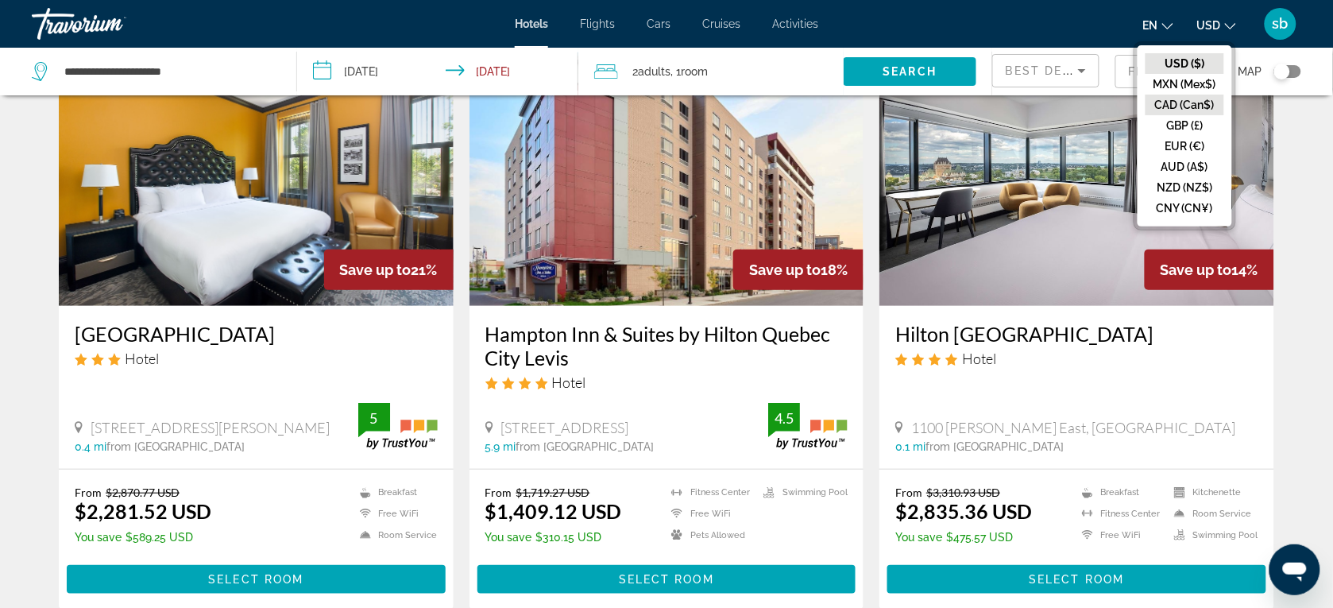
click at [1187, 107] on button "CAD (Can$)" at bounding box center [1184, 105] width 79 height 21
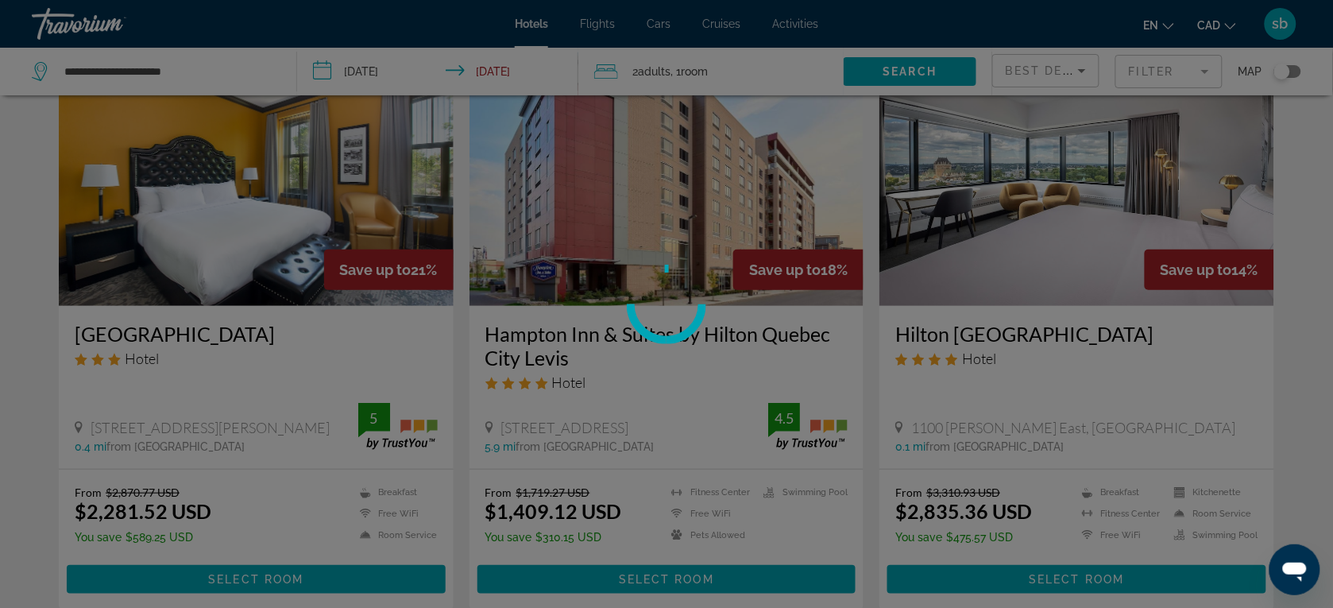
scroll to position [0, 0]
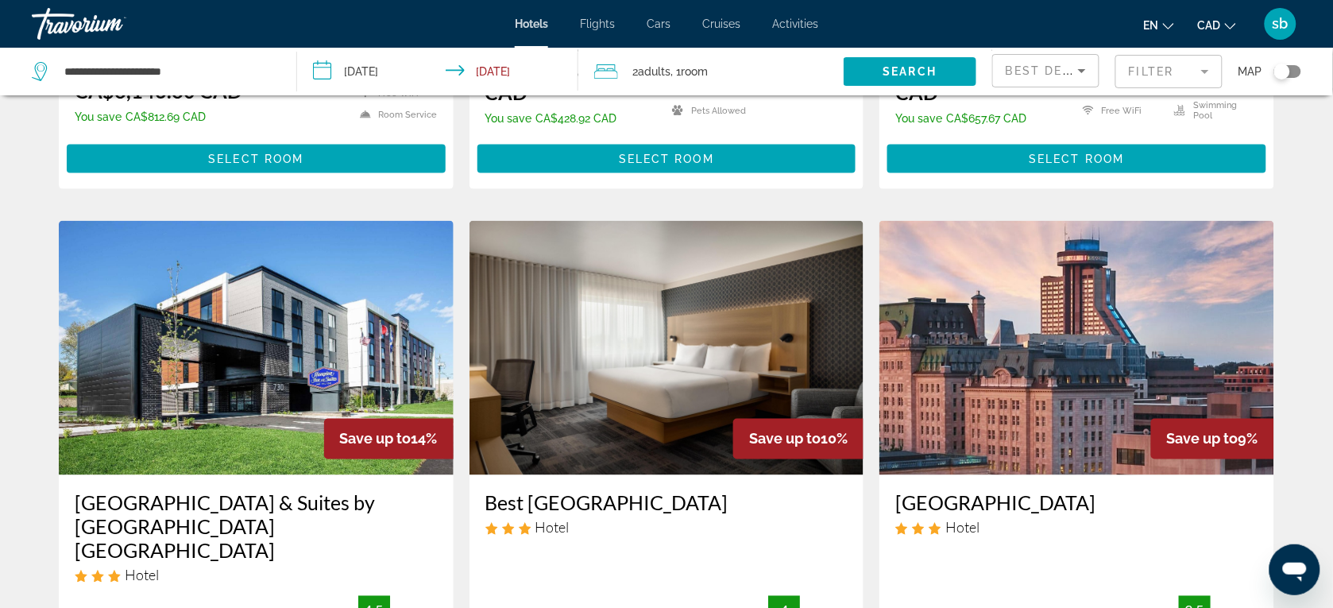
scroll to position [99, 0]
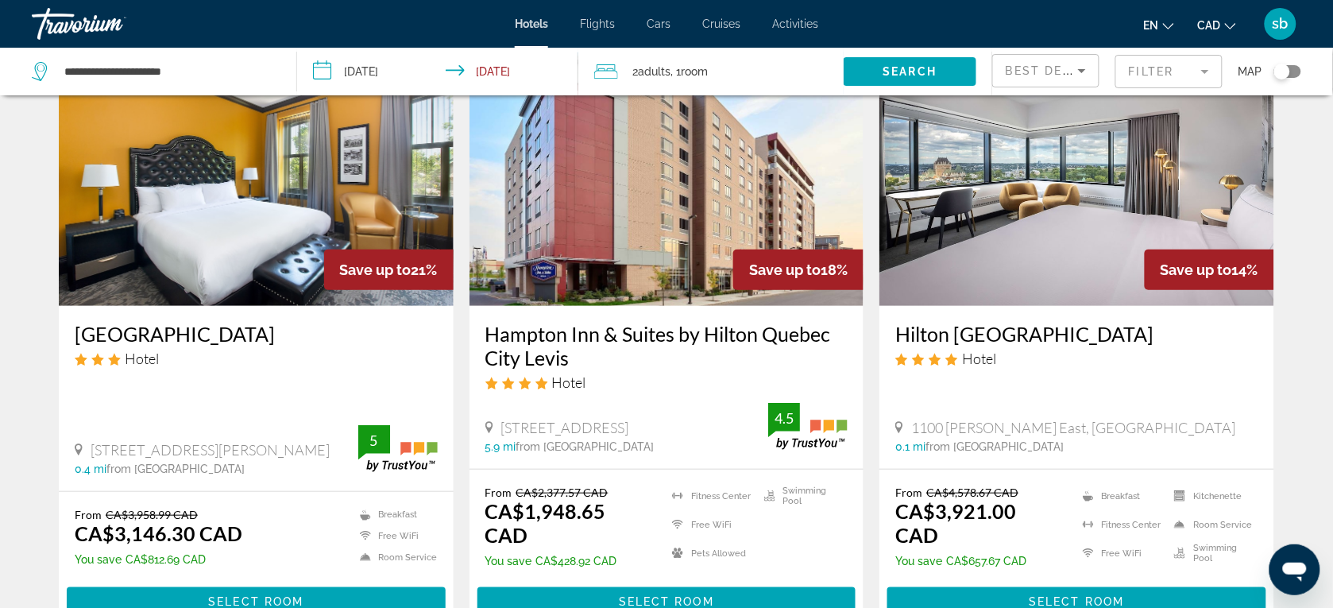
click at [1057, 75] on span "Best Deals" at bounding box center [1046, 70] width 83 height 13
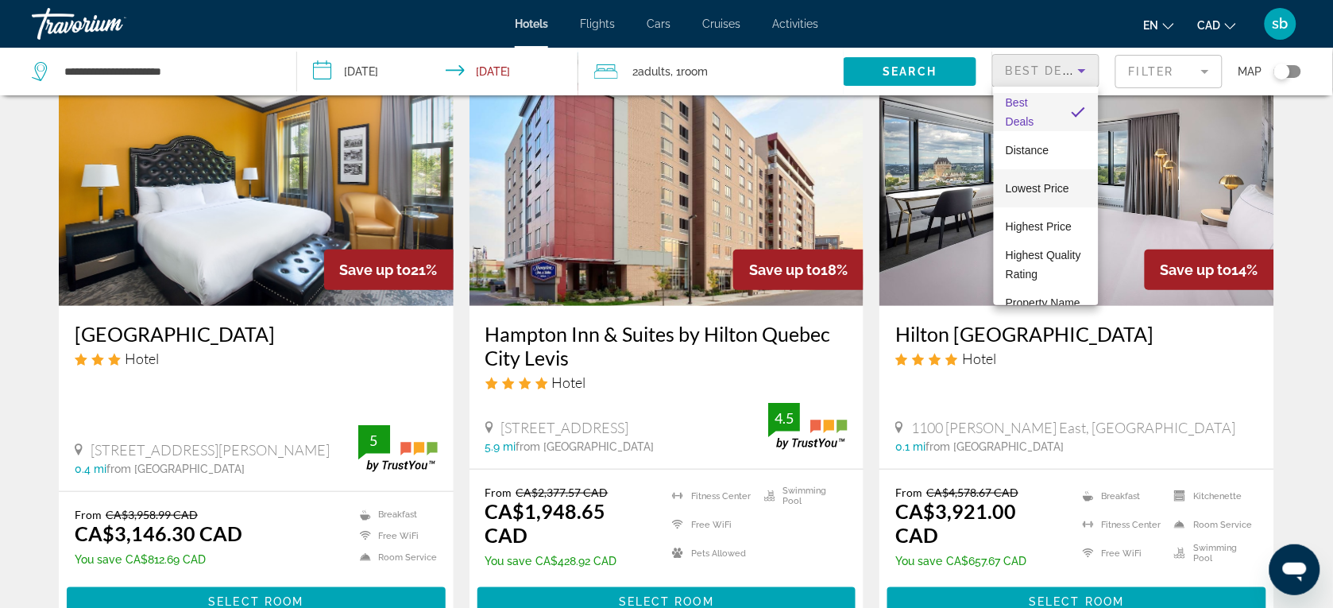
click at [1042, 191] on span "Lowest Price" at bounding box center [1038, 188] width 64 height 13
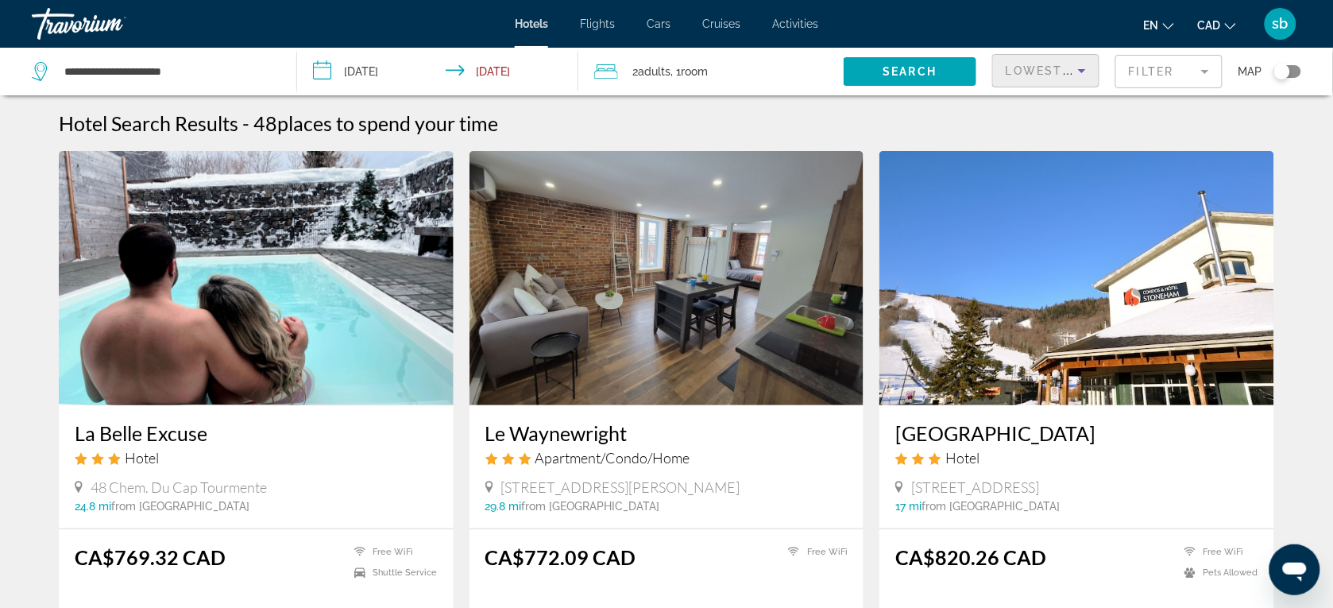
scroll to position [99, 0]
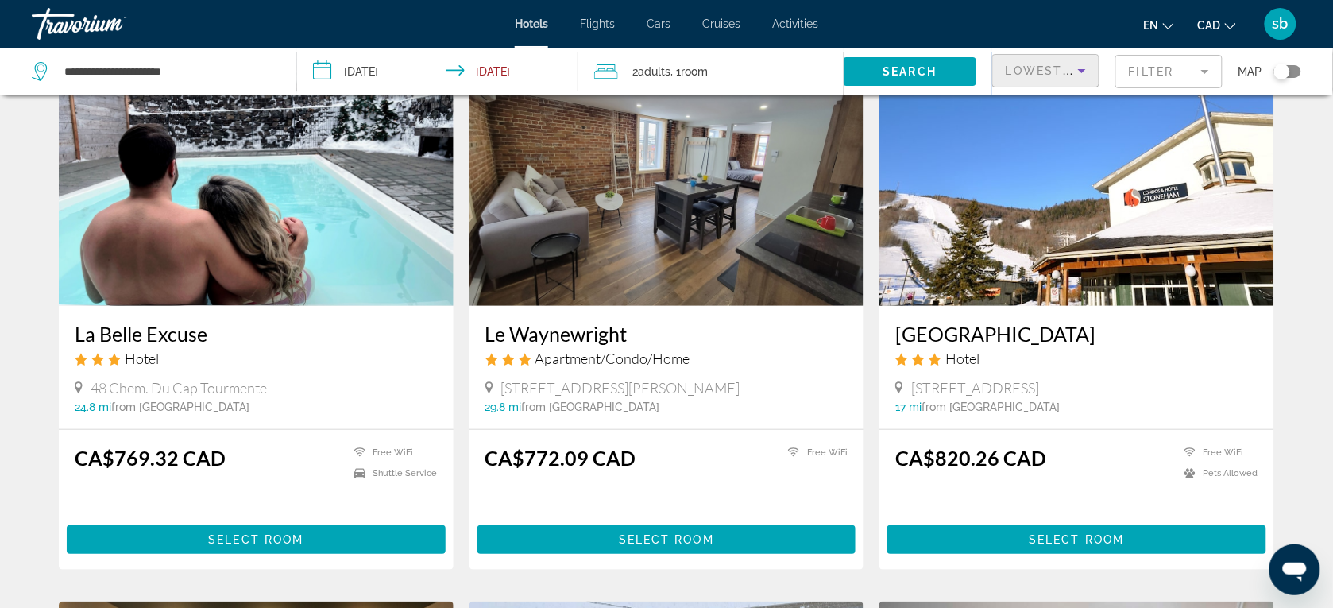
click at [122, 340] on h3 "La Belle Excuse" at bounding box center [256, 334] width 363 height 24
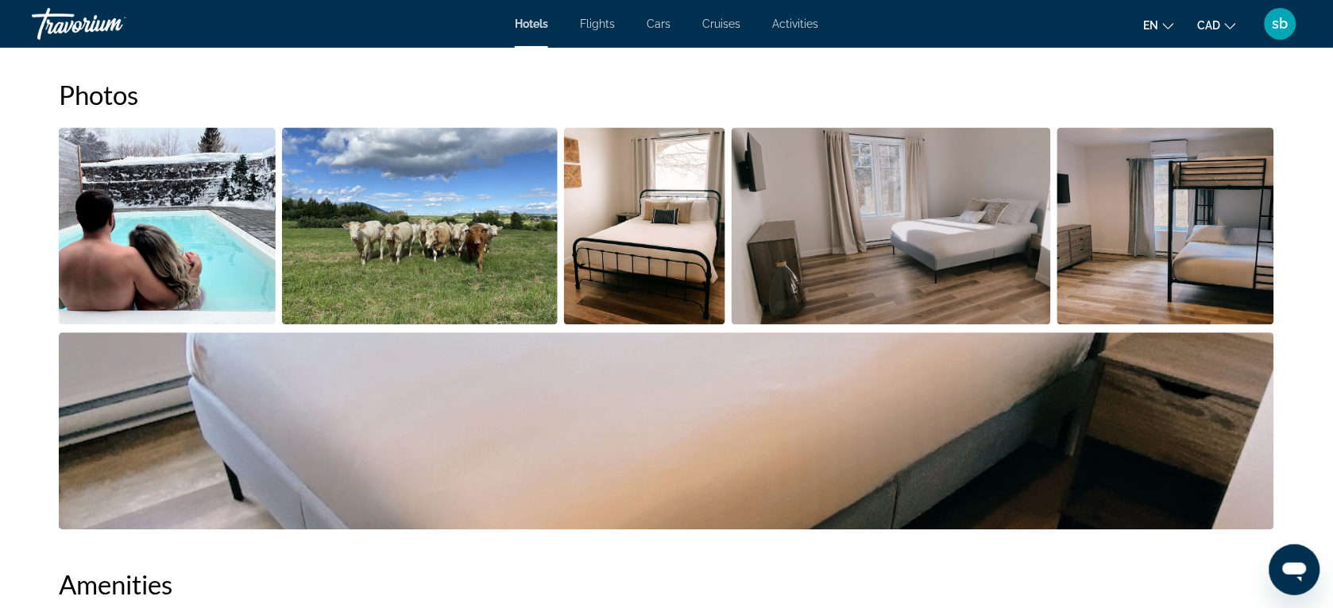
scroll to position [794, 0]
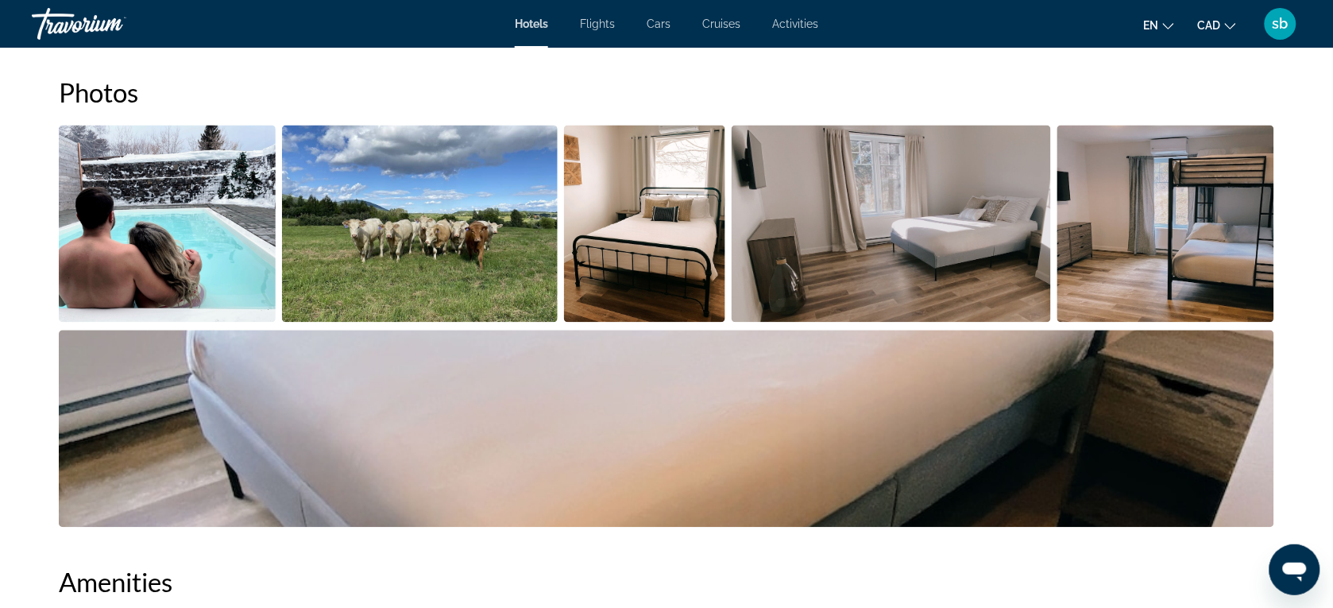
click at [524, 257] on img "Open full-screen image slider" at bounding box center [420, 223] width 276 height 197
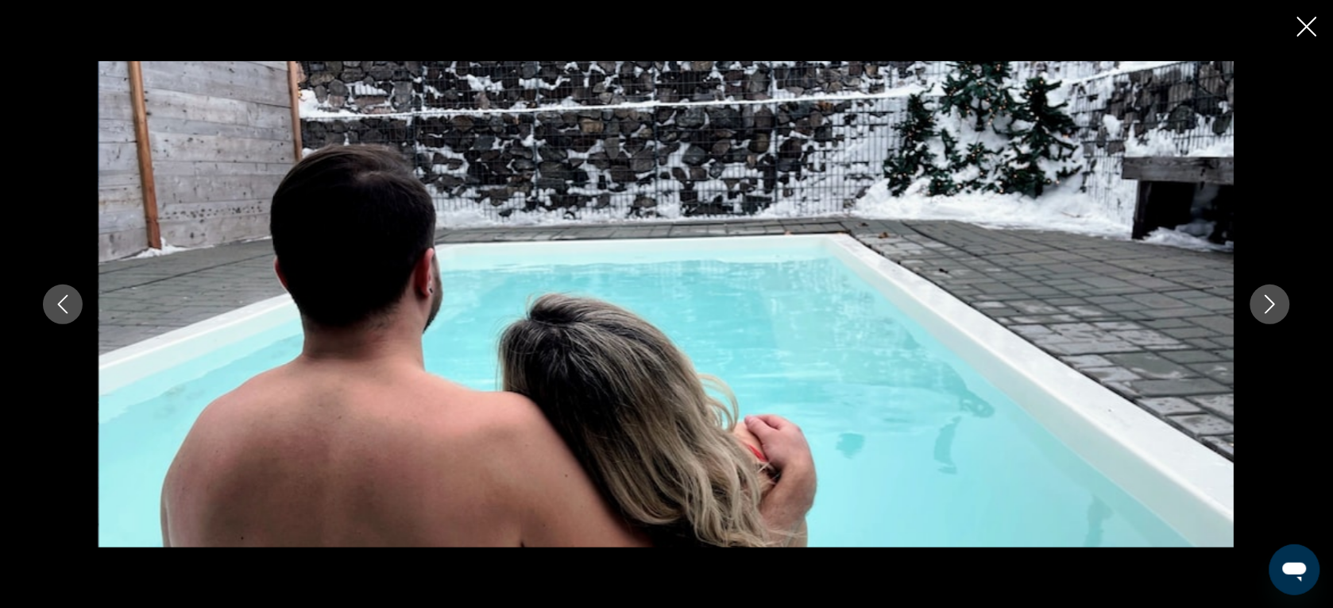
click at [1263, 308] on icon "Next image" at bounding box center [1269, 304] width 19 height 19
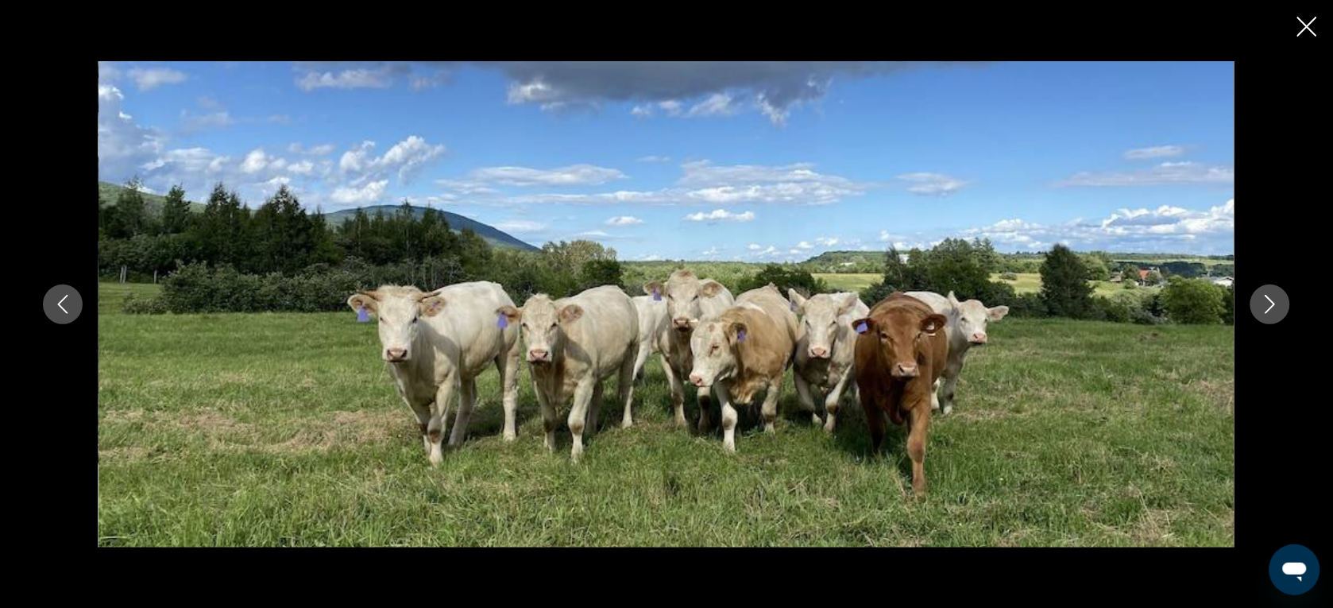
click at [1263, 308] on icon "Next image" at bounding box center [1269, 304] width 19 height 19
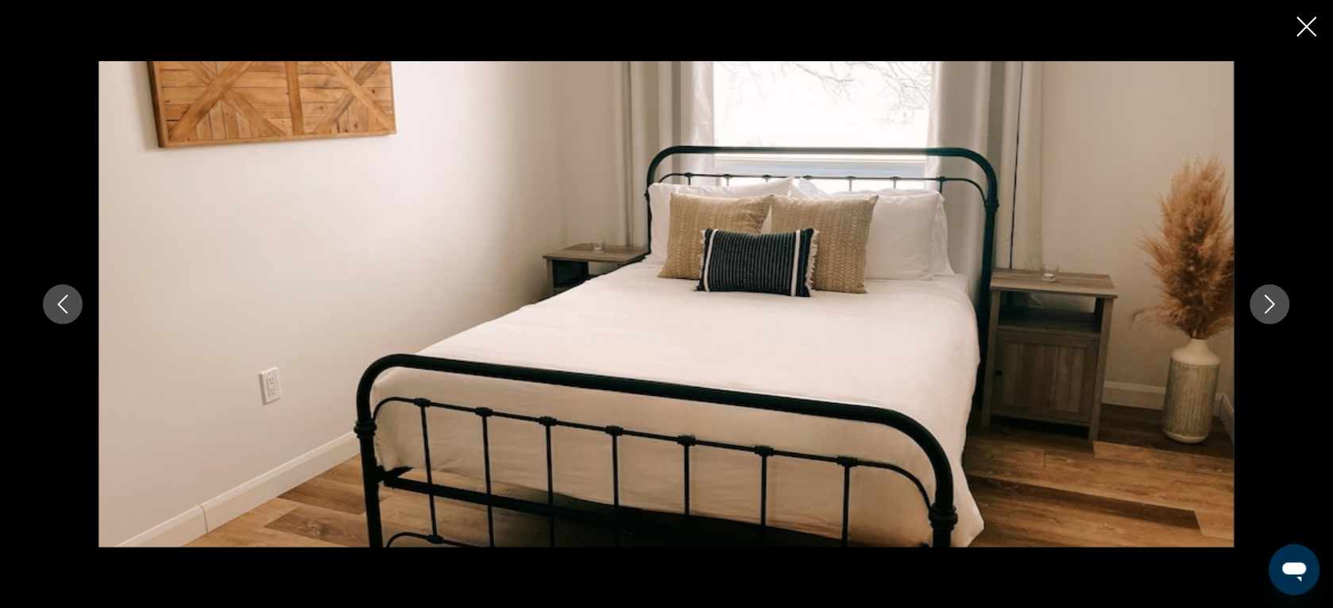
click at [1263, 308] on icon "Next image" at bounding box center [1269, 304] width 19 height 19
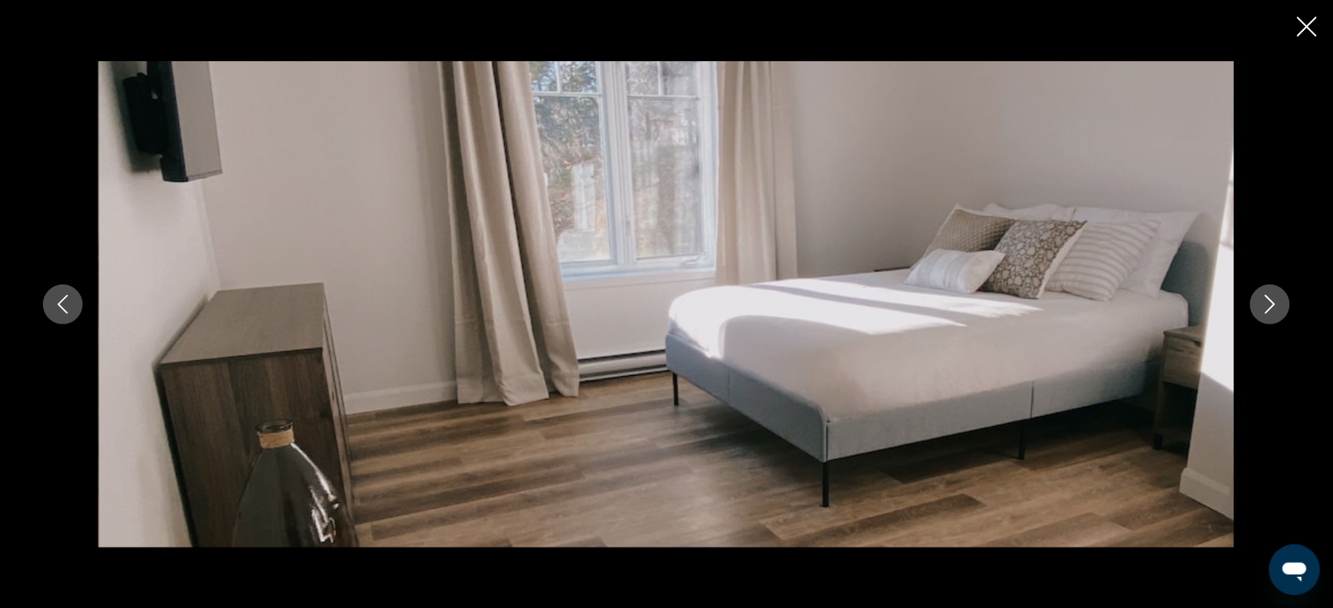
click at [1263, 308] on icon "Next image" at bounding box center [1269, 304] width 19 height 19
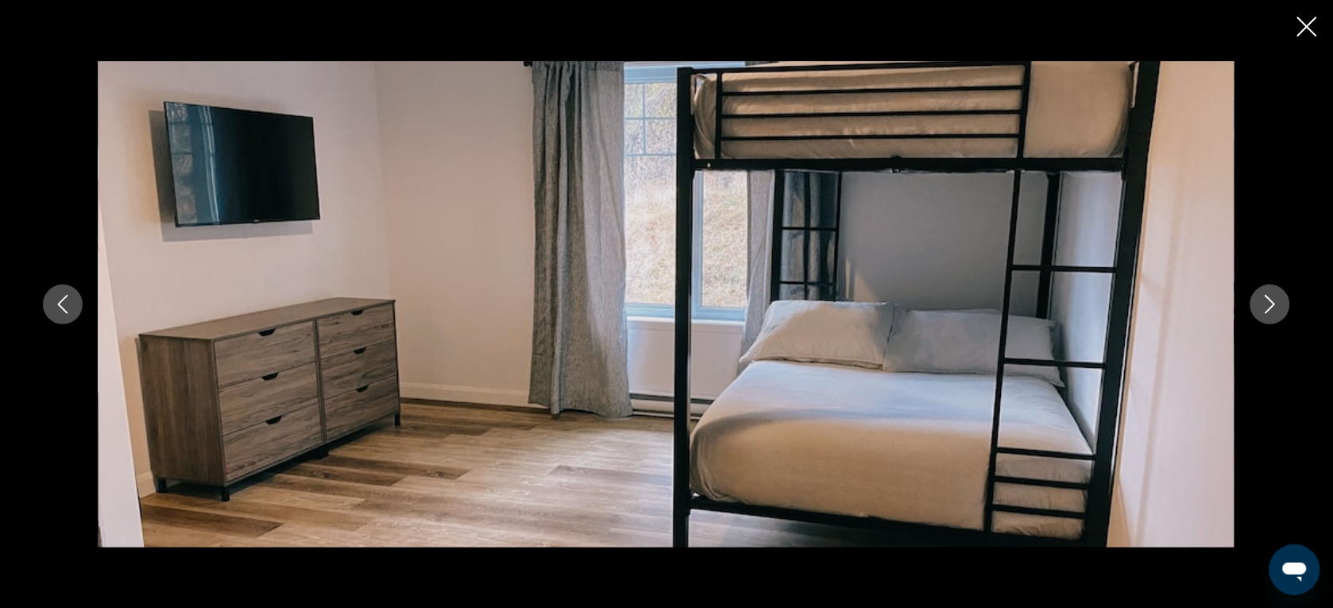
click at [1263, 308] on icon "Next image" at bounding box center [1269, 304] width 19 height 19
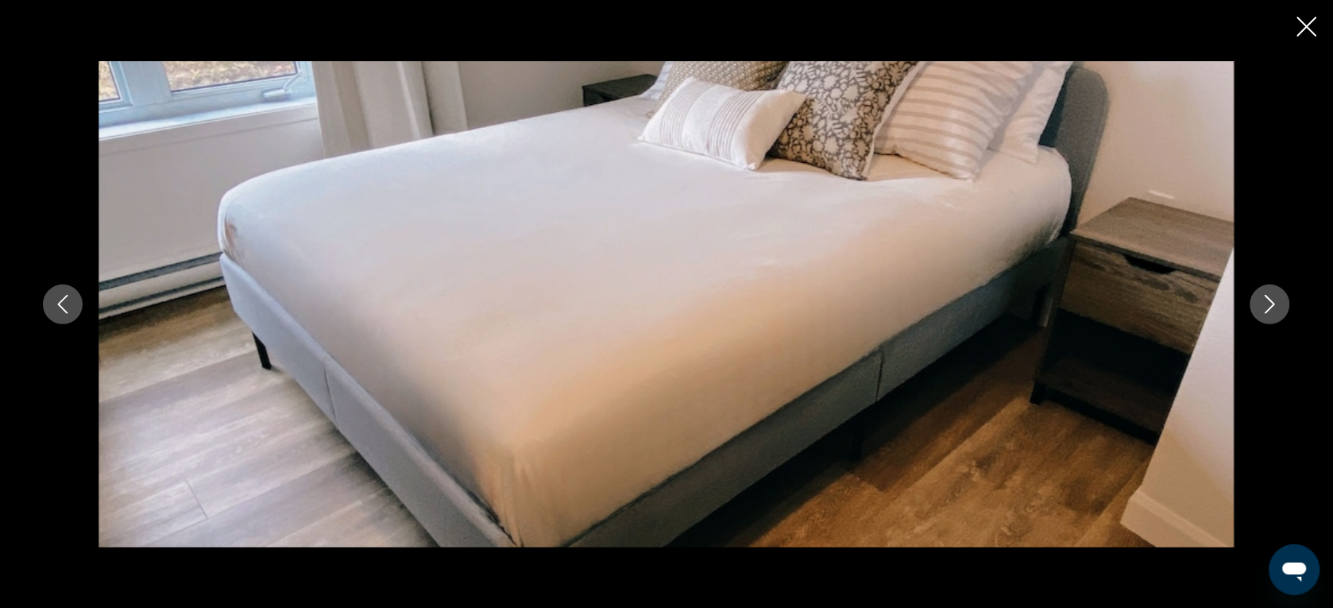
click at [1263, 308] on icon "Next image" at bounding box center [1269, 304] width 19 height 19
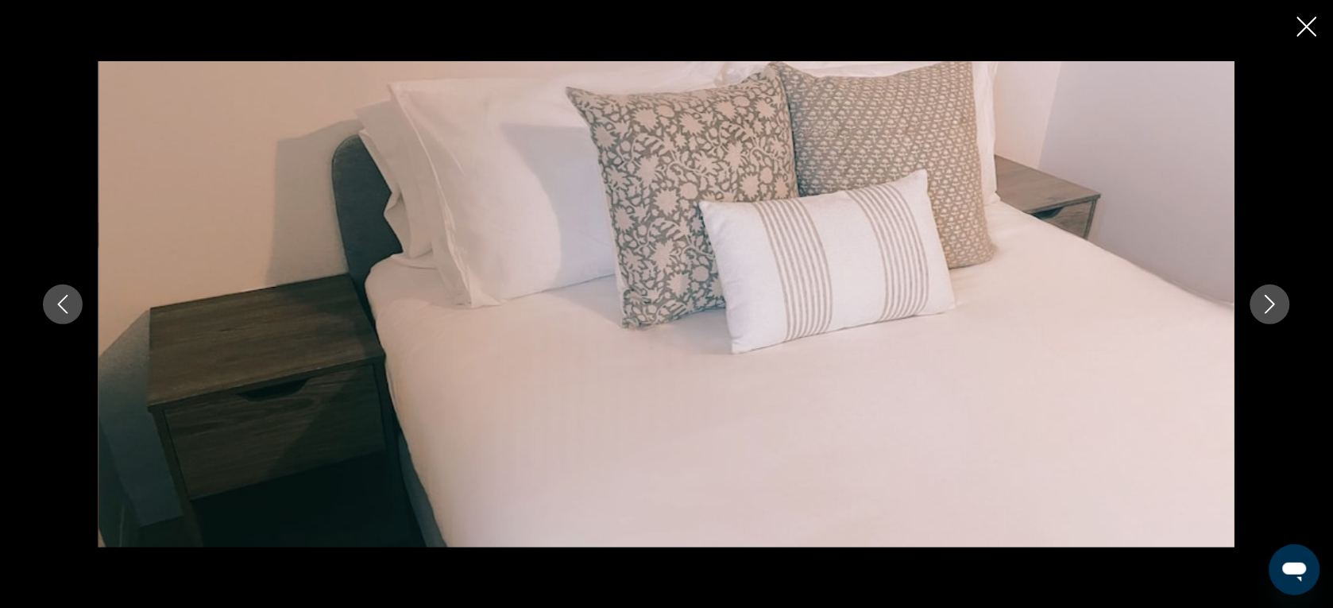
click at [1263, 308] on icon "Next image" at bounding box center [1269, 304] width 19 height 19
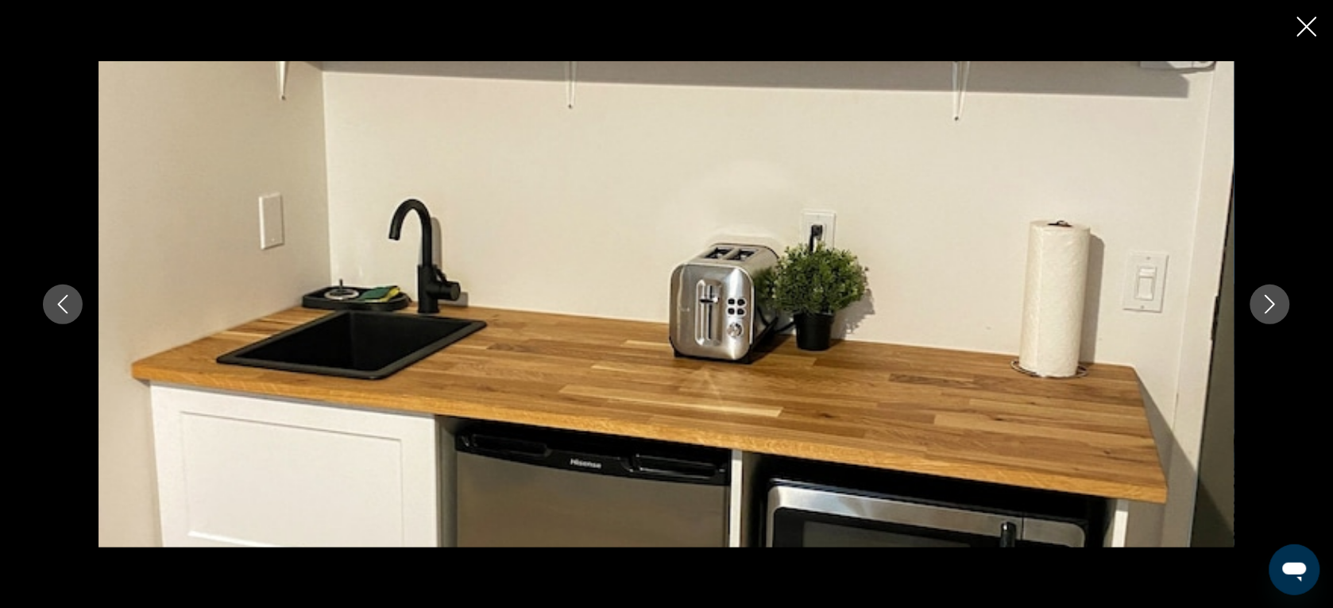
click at [1263, 308] on icon "Next image" at bounding box center [1269, 304] width 19 height 19
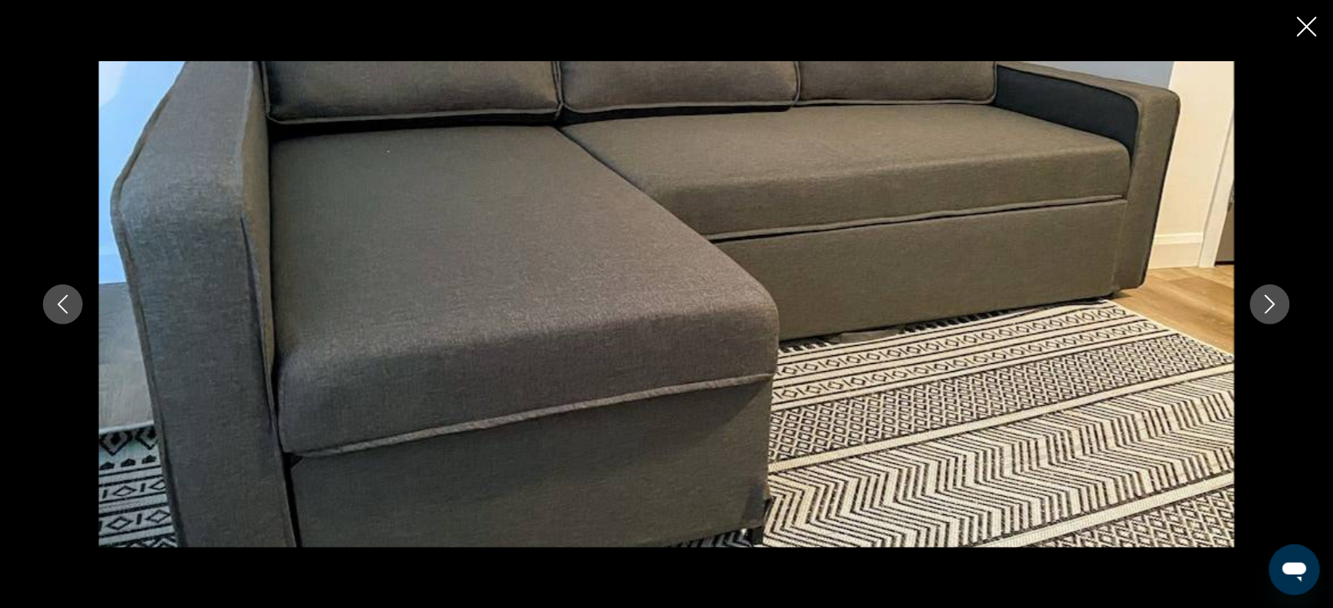
click at [1263, 308] on icon "Next image" at bounding box center [1269, 304] width 19 height 19
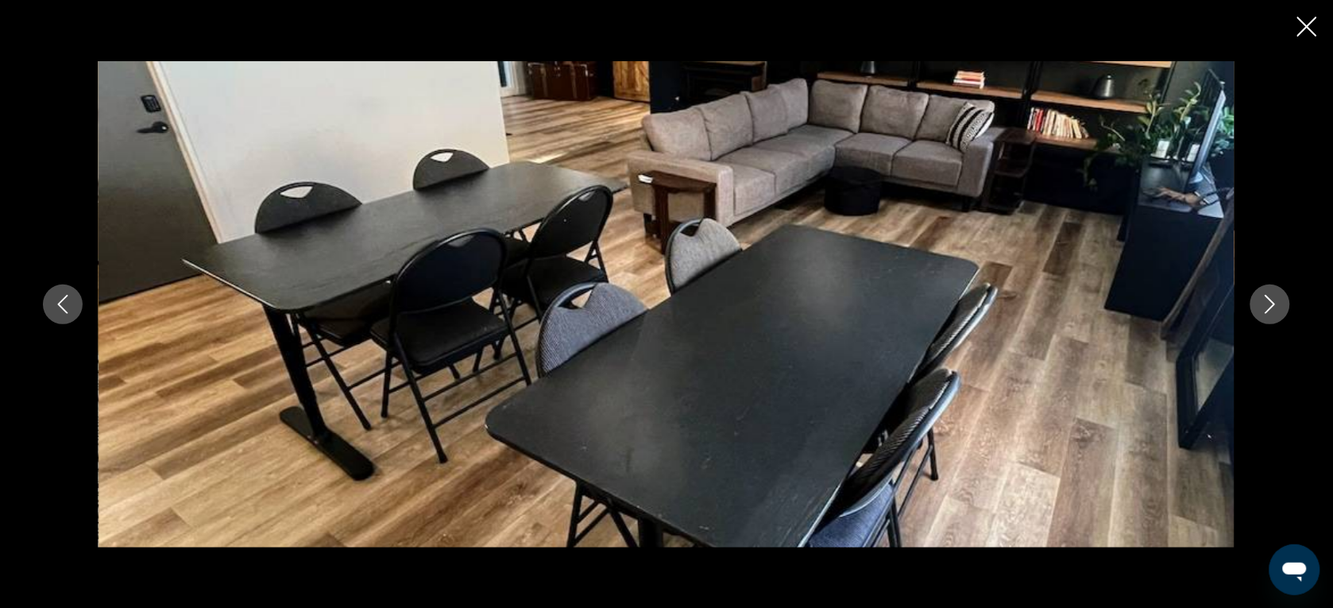
click at [1263, 308] on icon "Next image" at bounding box center [1269, 304] width 19 height 19
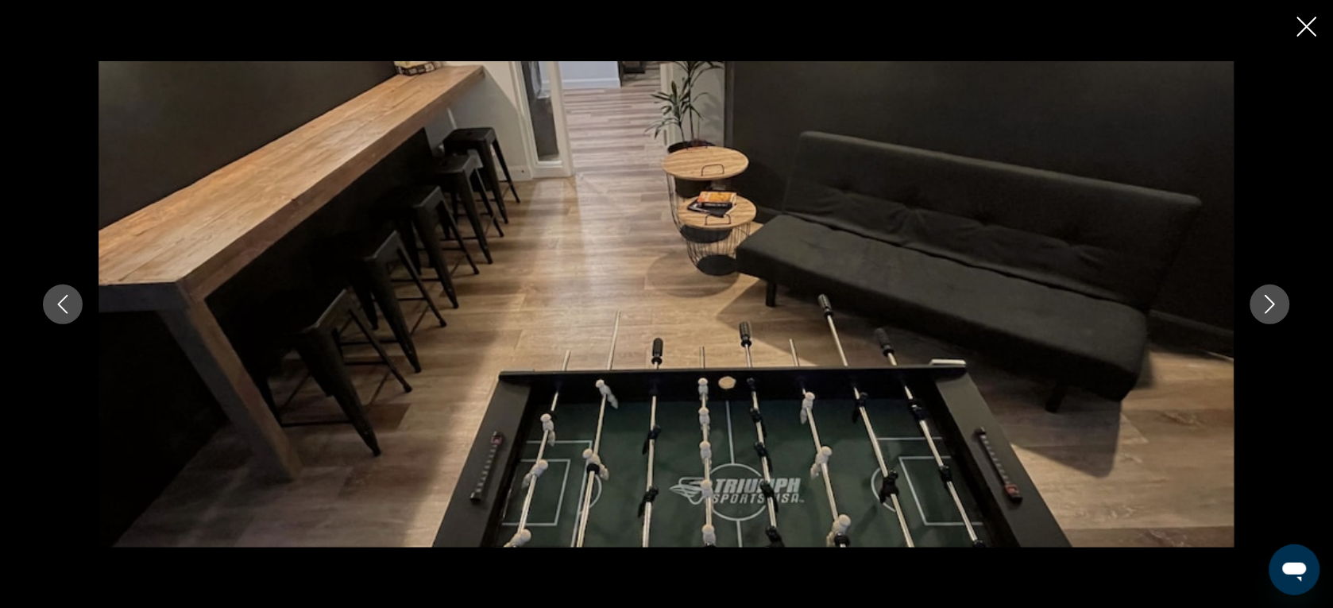
click at [1263, 308] on icon "Next image" at bounding box center [1269, 304] width 19 height 19
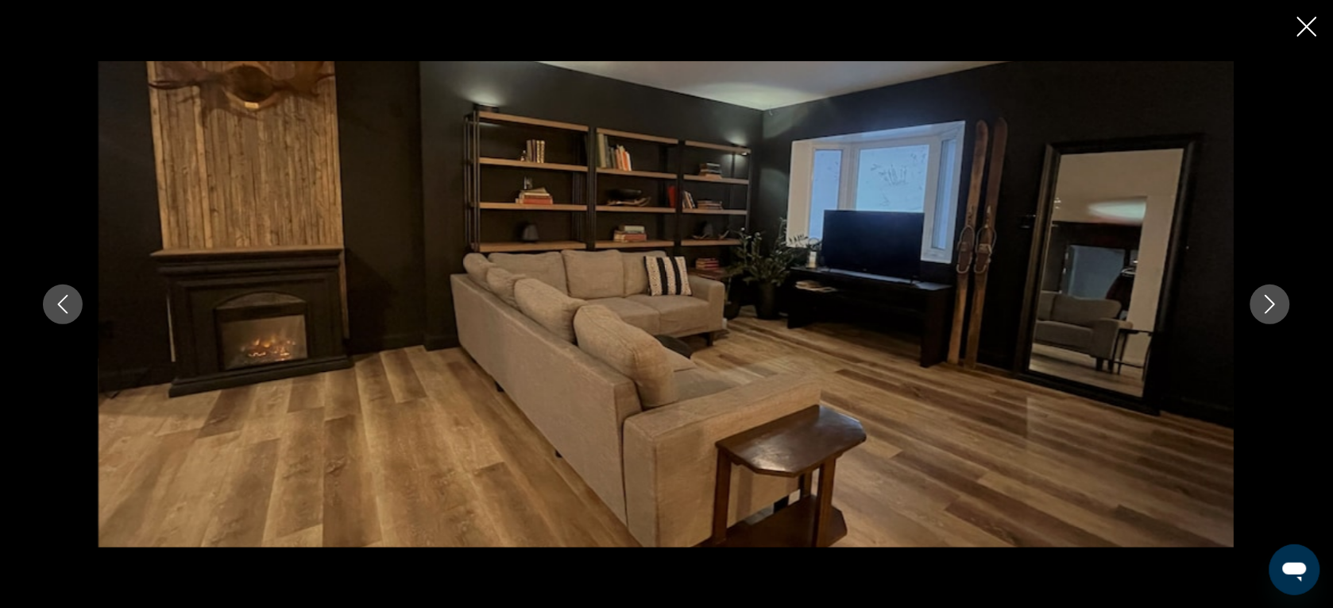
click at [1263, 308] on icon "Next image" at bounding box center [1269, 304] width 19 height 19
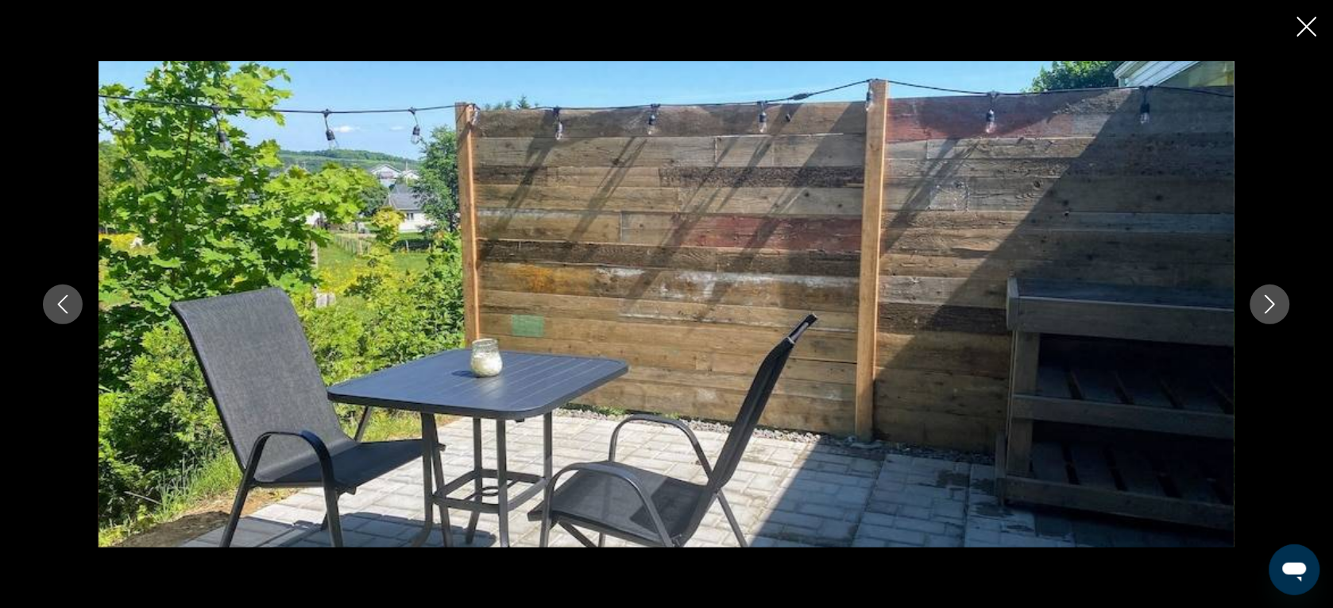
click at [1263, 308] on icon "Next image" at bounding box center [1269, 304] width 19 height 19
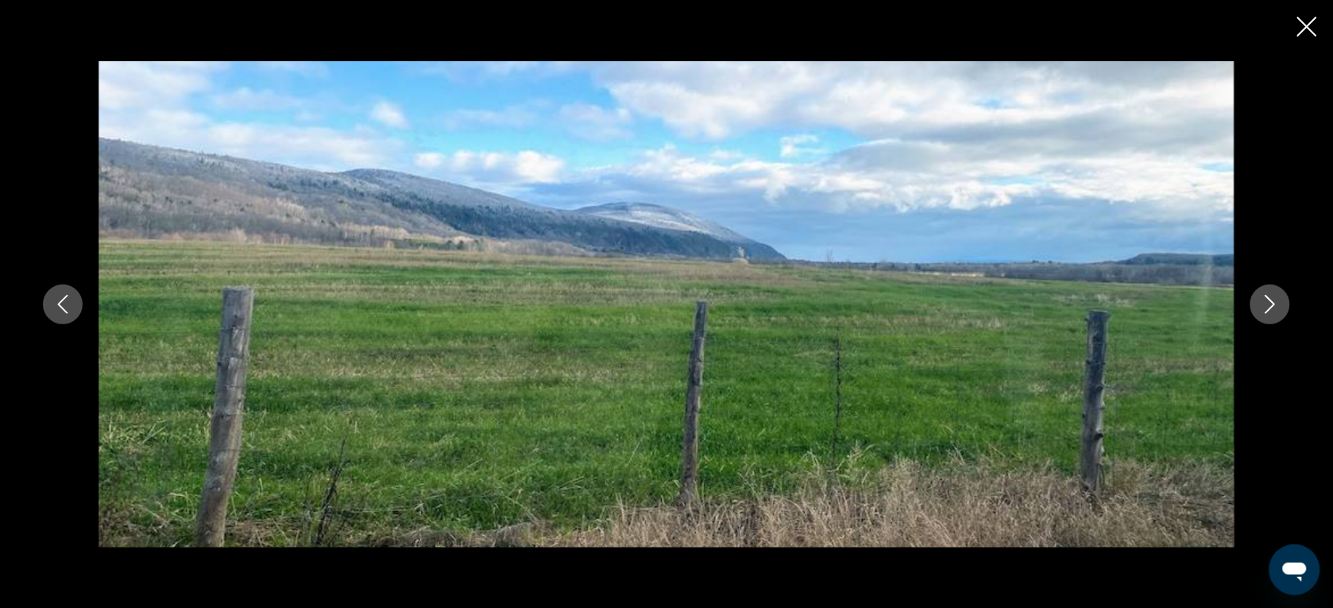
click at [1263, 308] on icon "Next image" at bounding box center [1269, 304] width 19 height 19
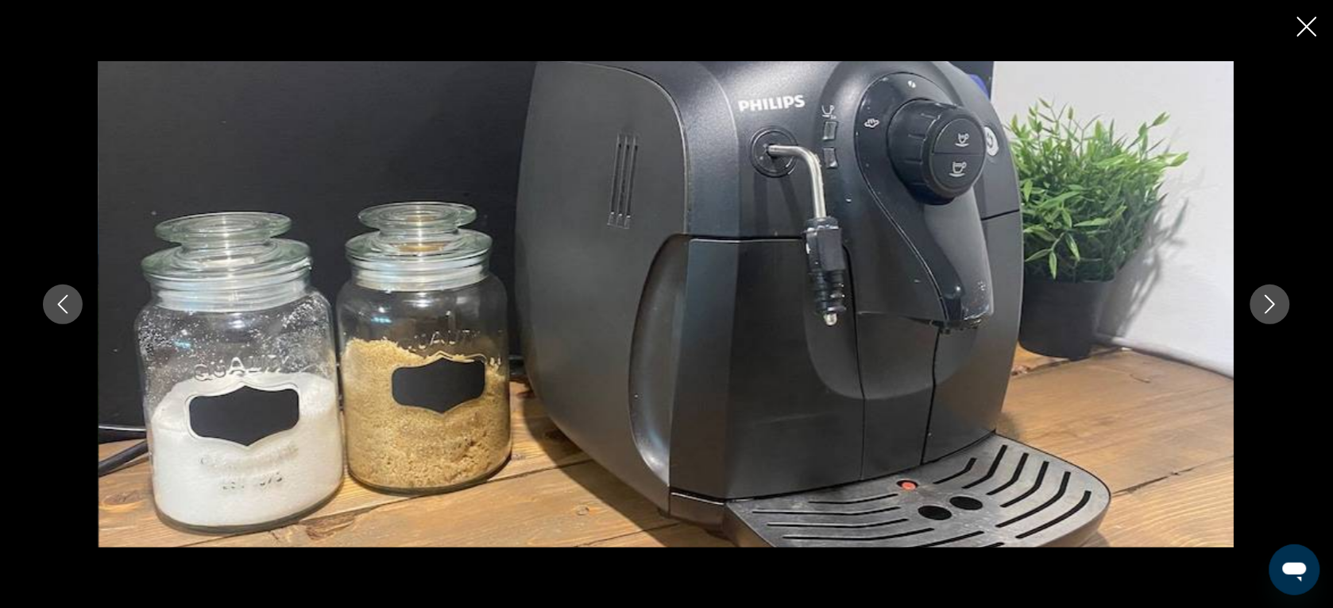
click at [1264, 299] on icon "Next image" at bounding box center [1269, 304] width 19 height 19
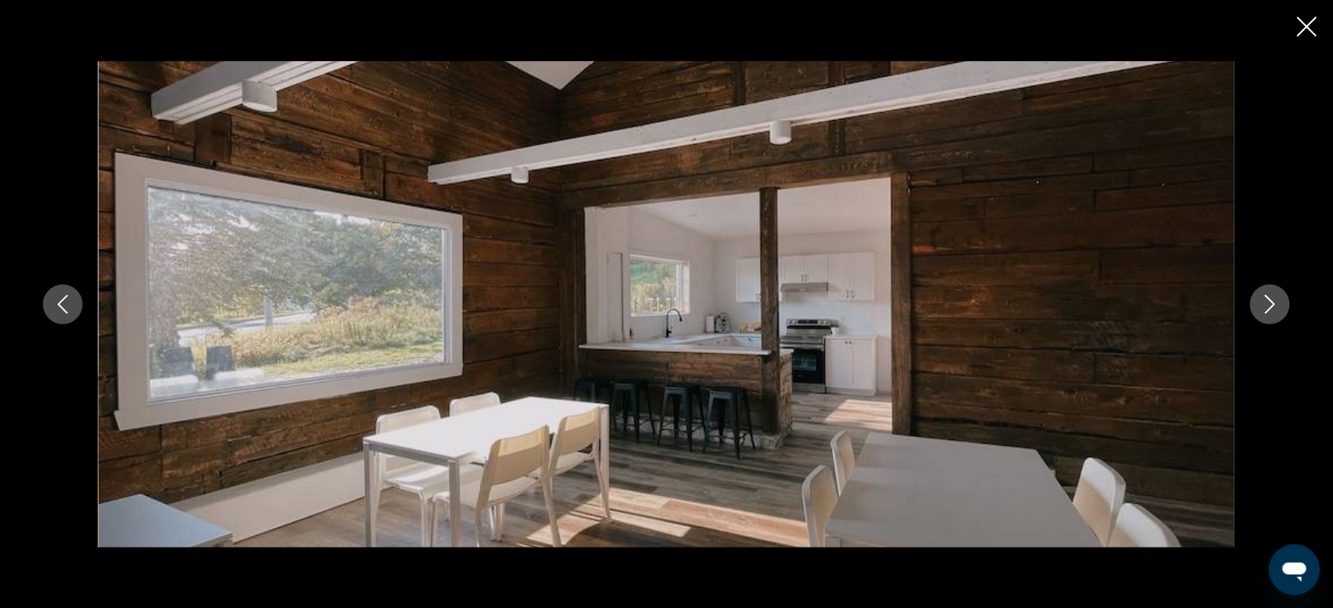
click at [1307, 46] on div "prev next" at bounding box center [666, 304] width 1333 height 608
click at [1314, 25] on icon "Close slideshow" at bounding box center [1307, 27] width 20 height 20
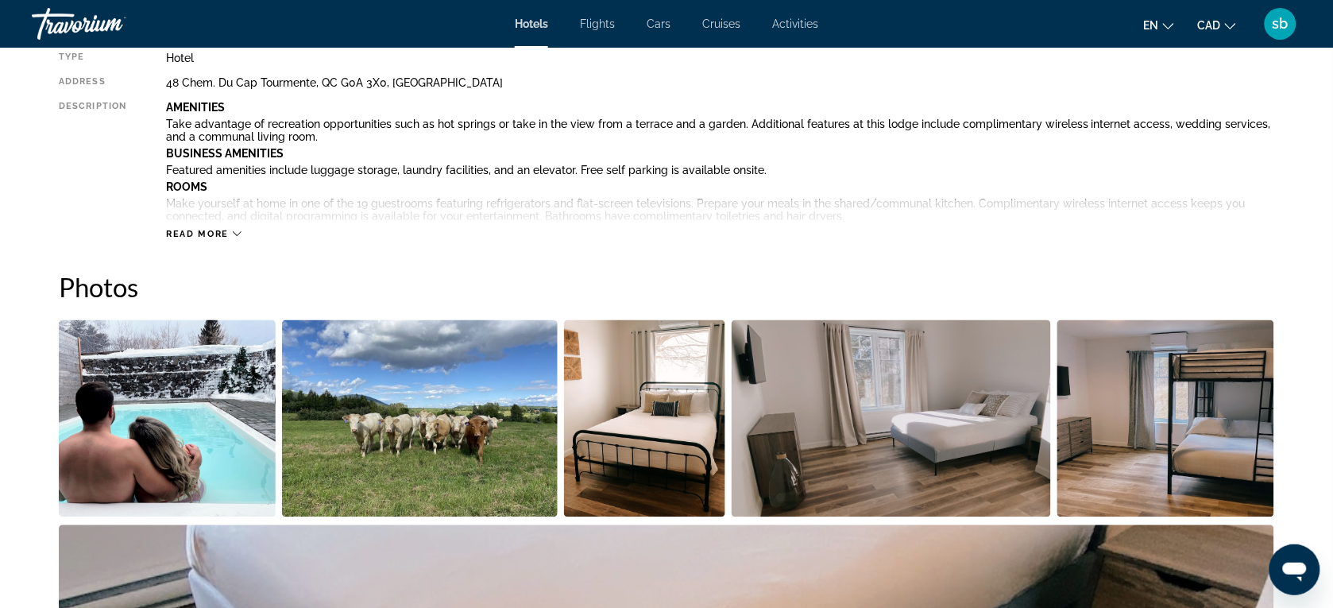
scroll to position [485, 0]
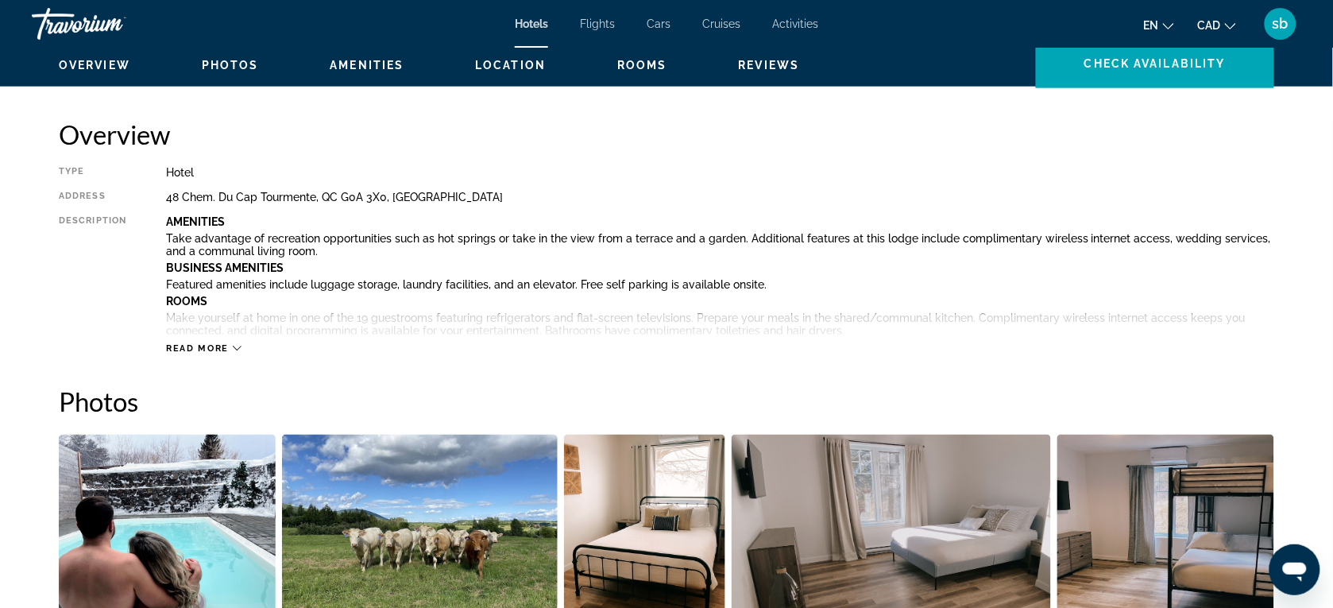
click at [226, 345] on span "Read more" at bounding box center [197, 348] width 63 height 10
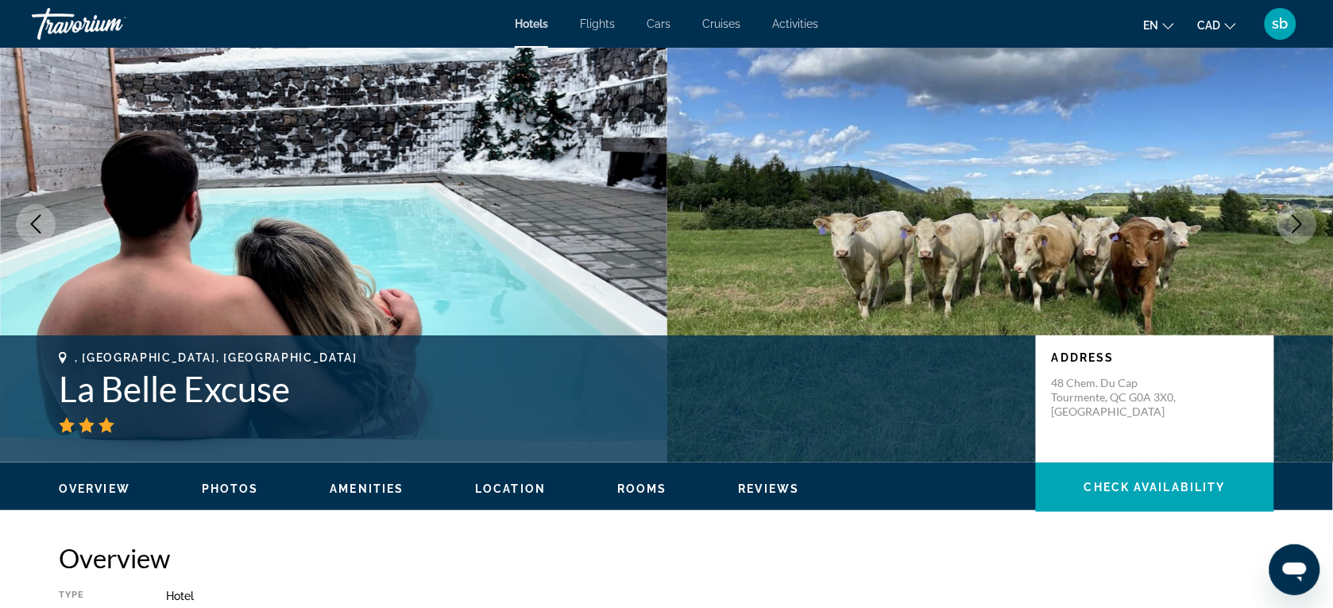
scroll to position [0, 0]
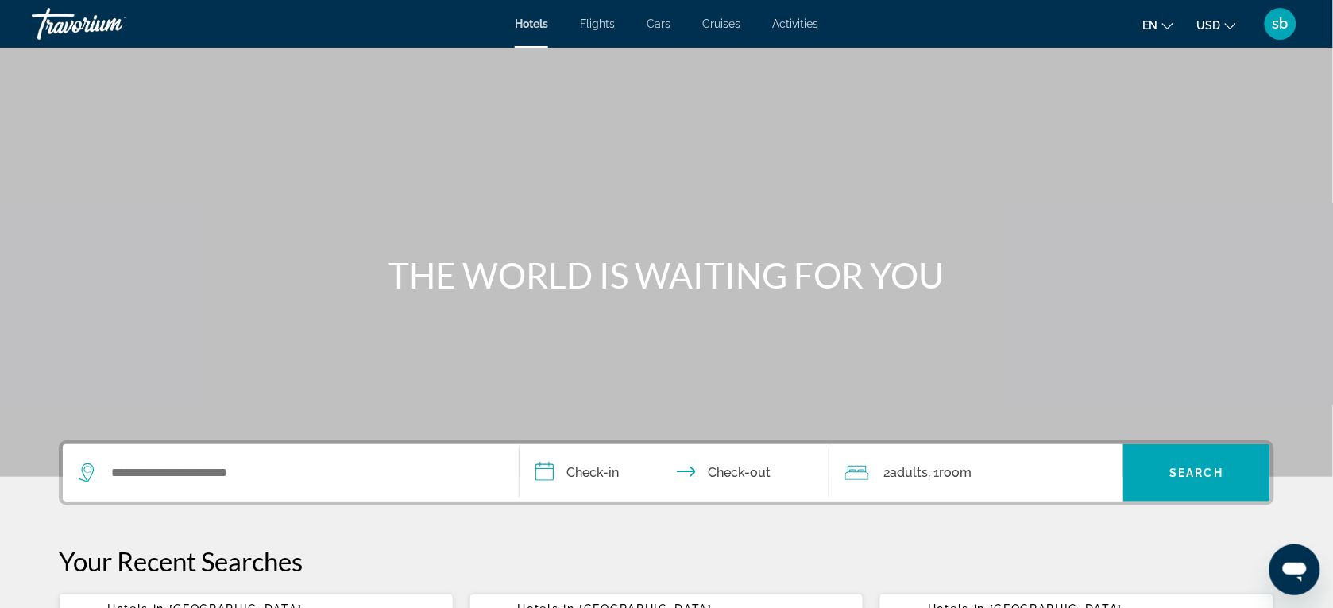
click at [169, 458] on div "Search widget" at bounding box center [291, 472] width 424 height 57
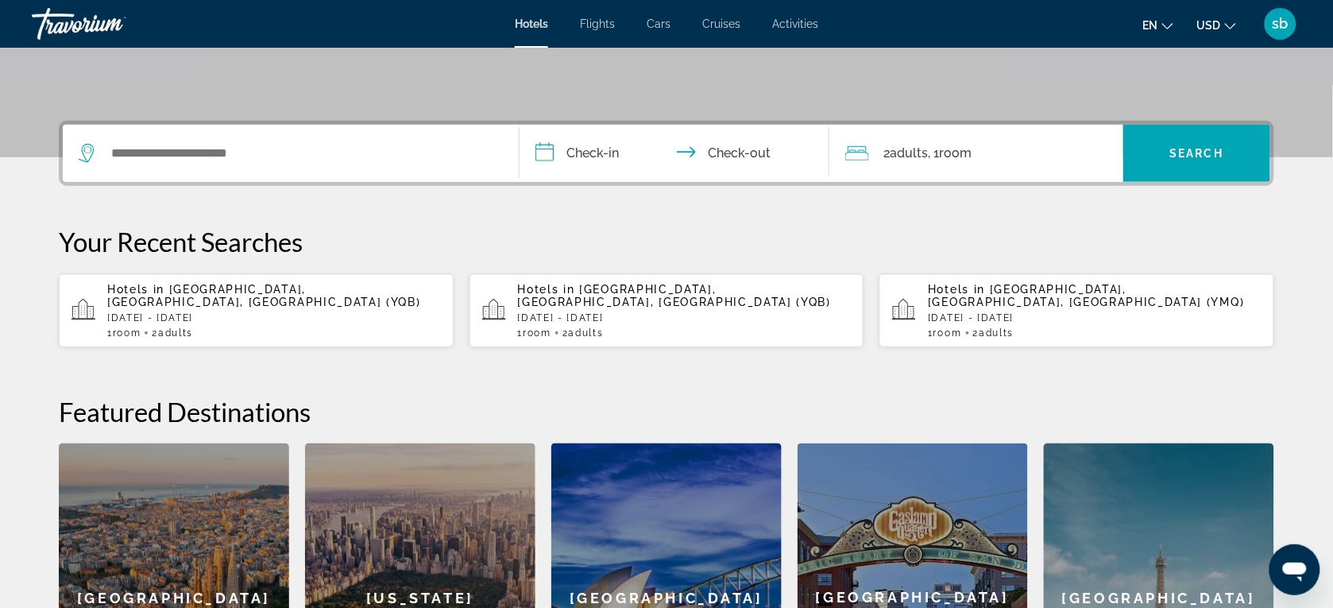
scroll to position [388, 0]
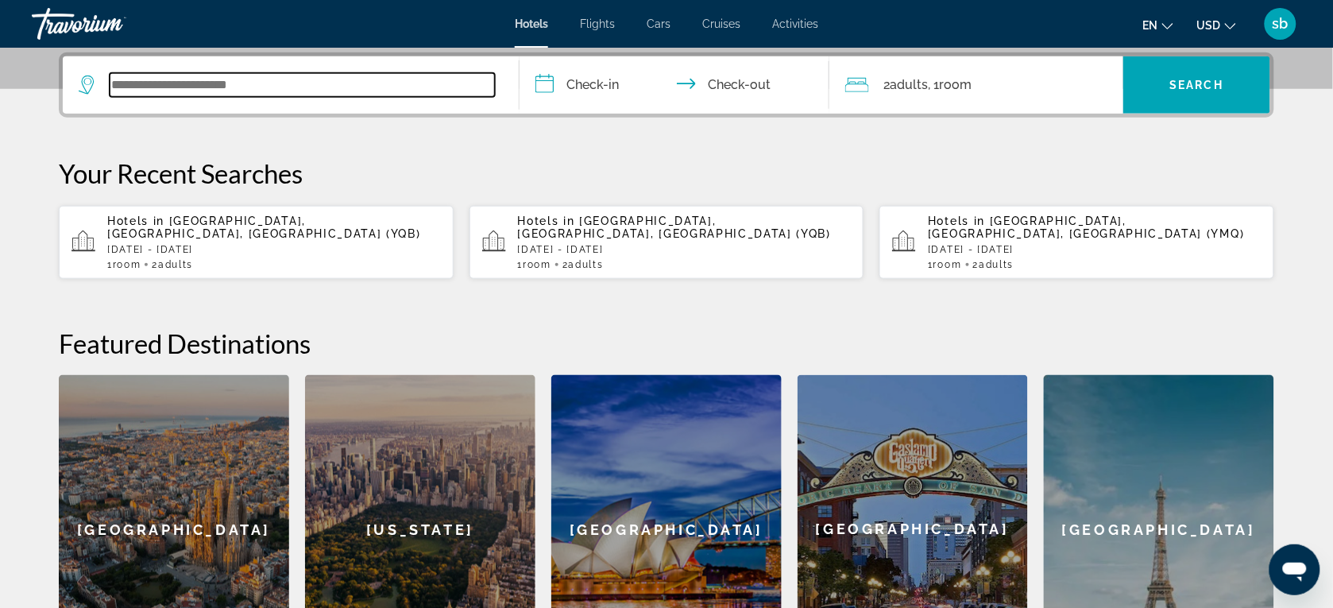
click at [314, 95] on input "Search widget" at bounding box center [302, 85] width 385 height 24
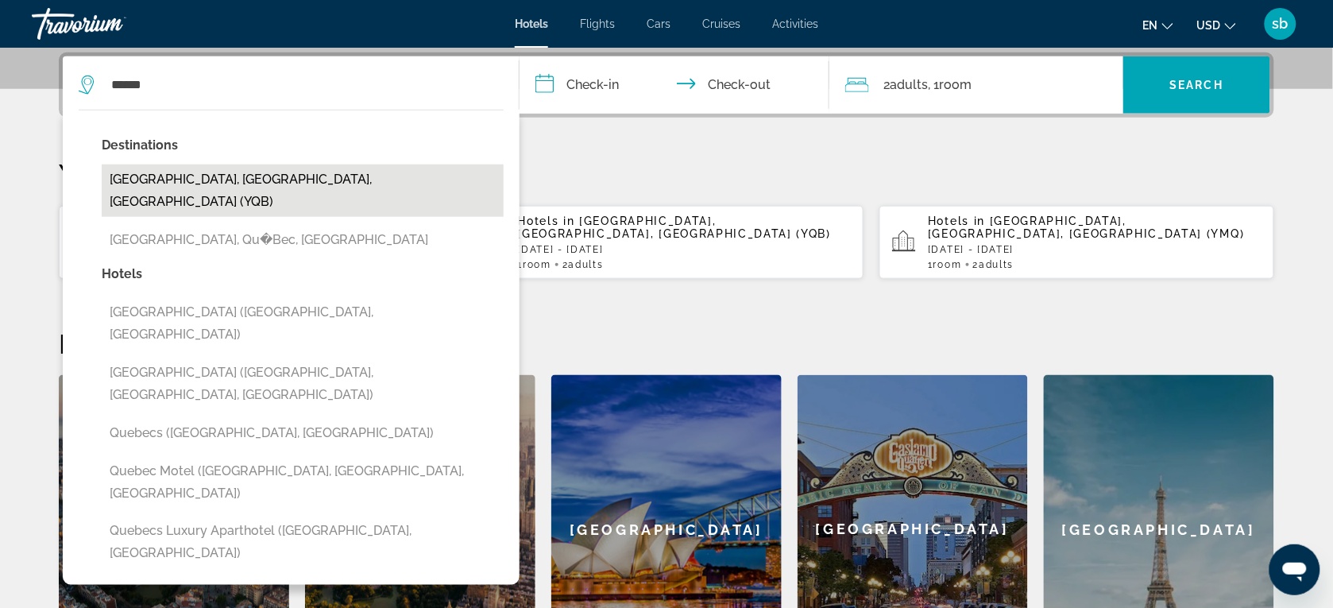
click at [242, 172] on button "[GEOGRAPHIC_DATA], [GEOGRAPHIC_DATA], [GEOGRAPHIC_DATA] (YQB)" at bounding box center [303, 190] width 402 height 52
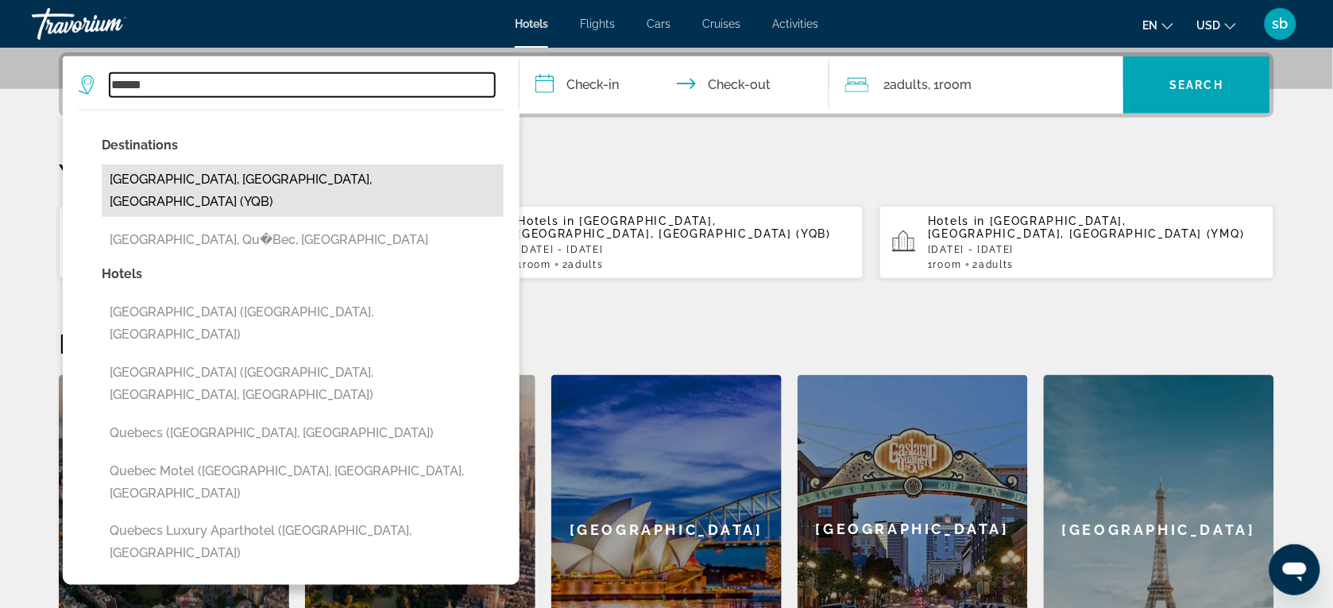
type input "**********"
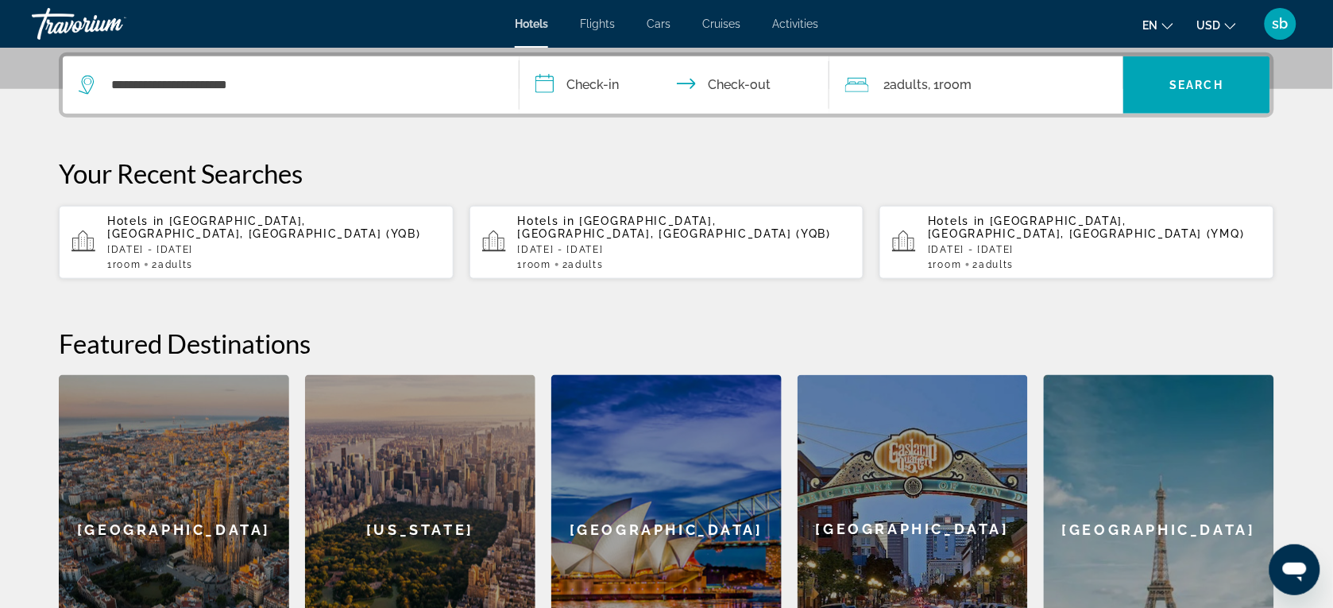
click at [598, 73] on input "**********" at bounding box center [677, 87] width 316 height 62
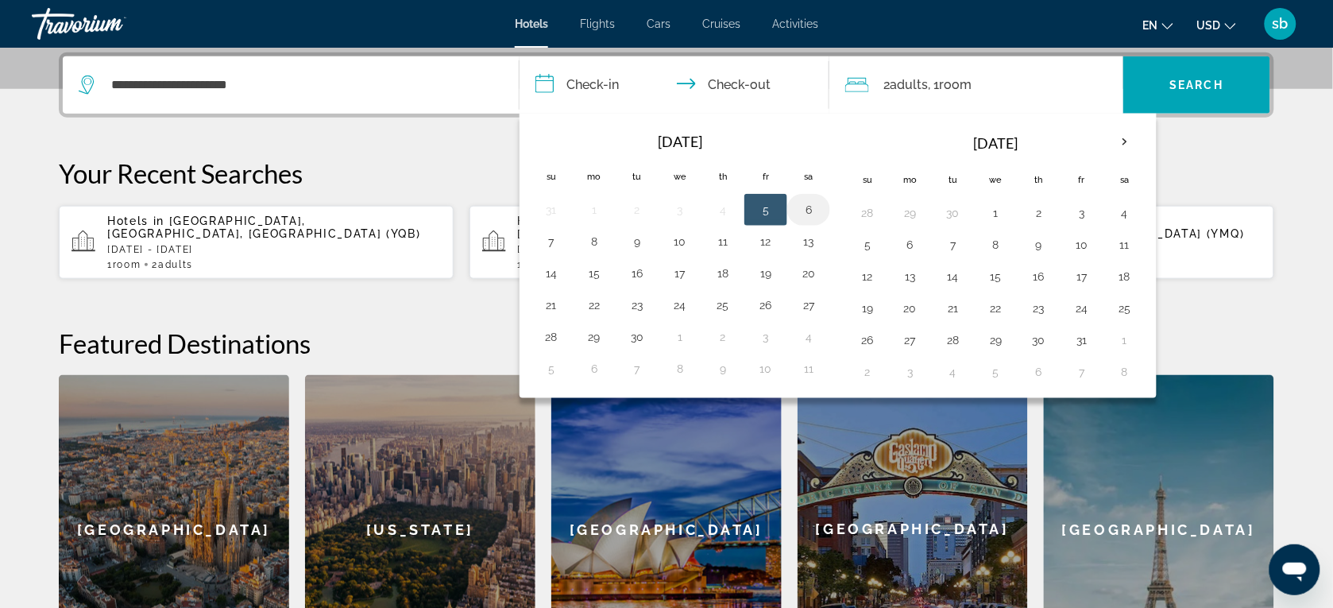
click at [807, 211] on button "6" at bounding box center [808, 210] width 25 height 22
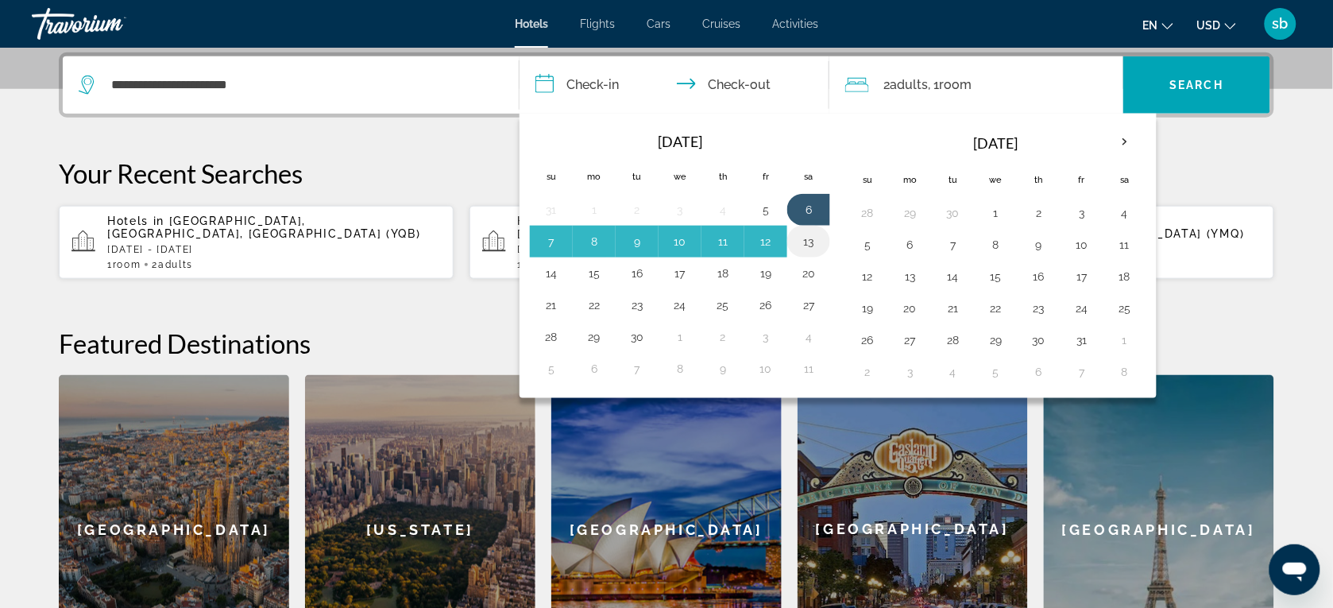
click at [807, 242] on button "13" at bounding box center [808, 241] width 25 height 22
type input "**********"
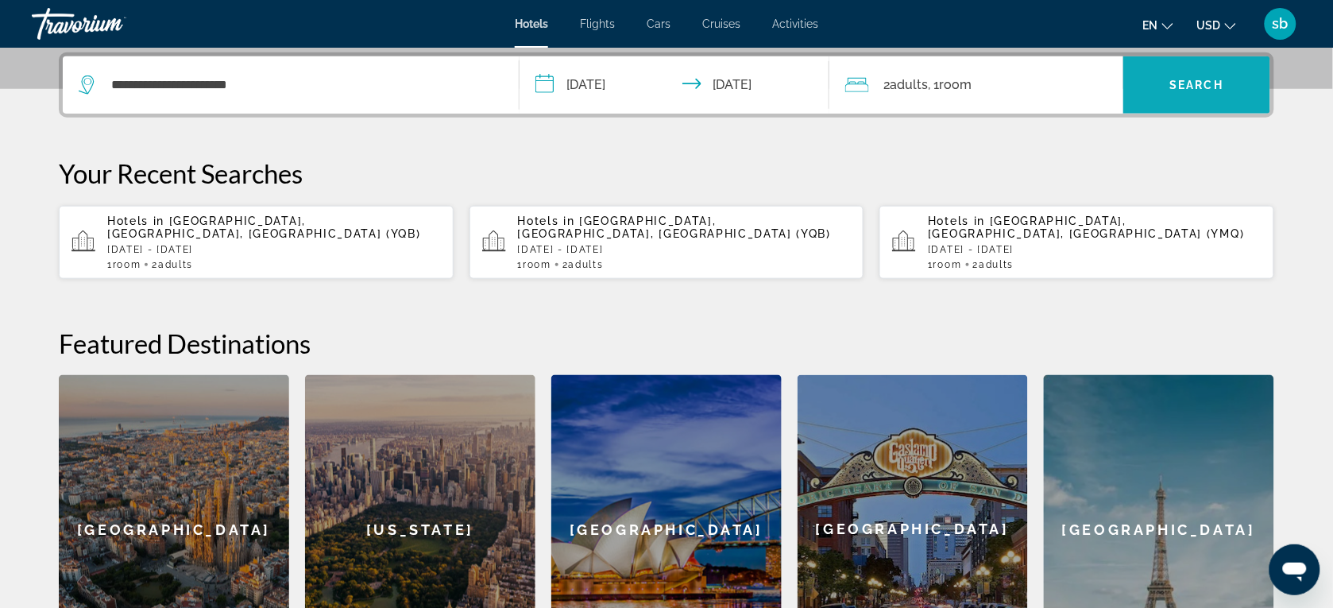
click at [1249, 84] on span "Search widget" at bounding box center [1196, 85] width 147 height 38
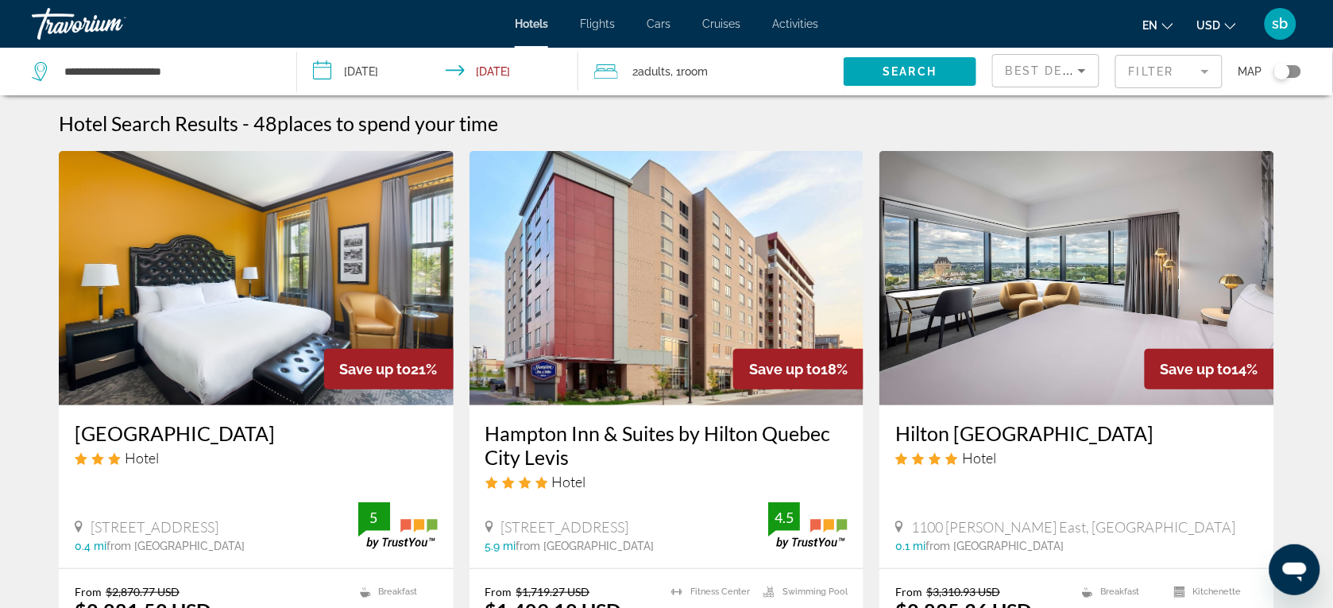
click at [1213, 21] on span "USD" at bounding box center [1209, 25] width 24 height 13
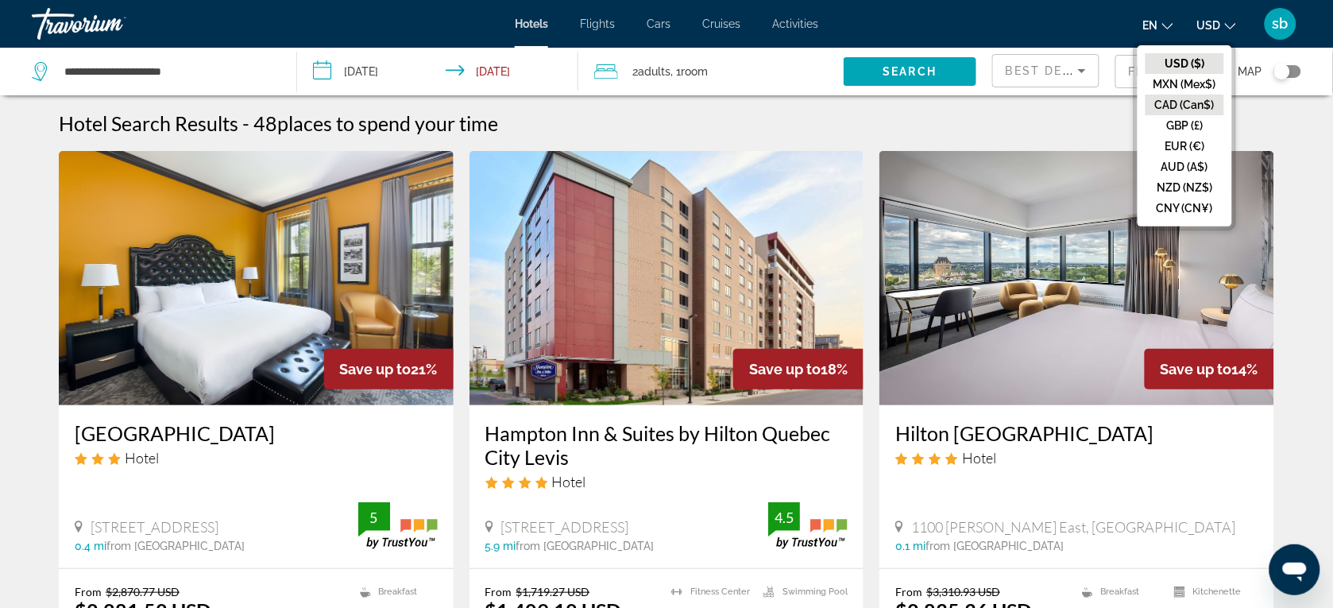
click at [1188, 99] on button "CAD (Can$)" at bounding box center [1184, 105] width 79 height 21
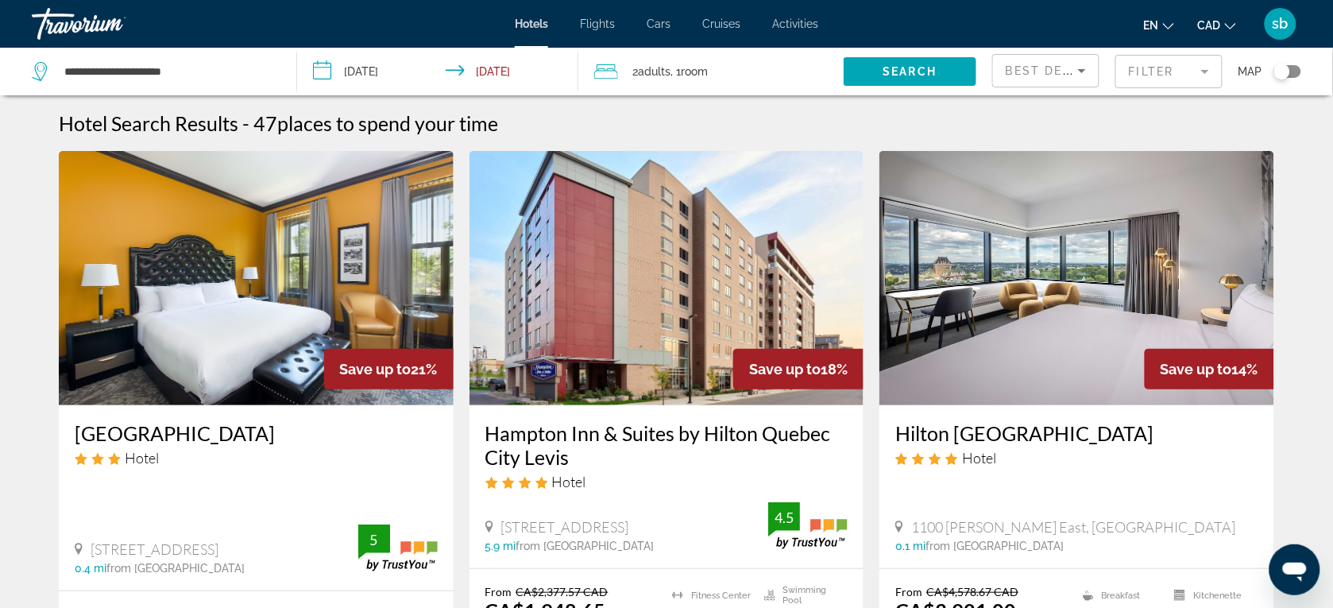
click at [1184, 73] on mat-form-field "Filter" at bounding box center [1168, 71] width 107 height 33
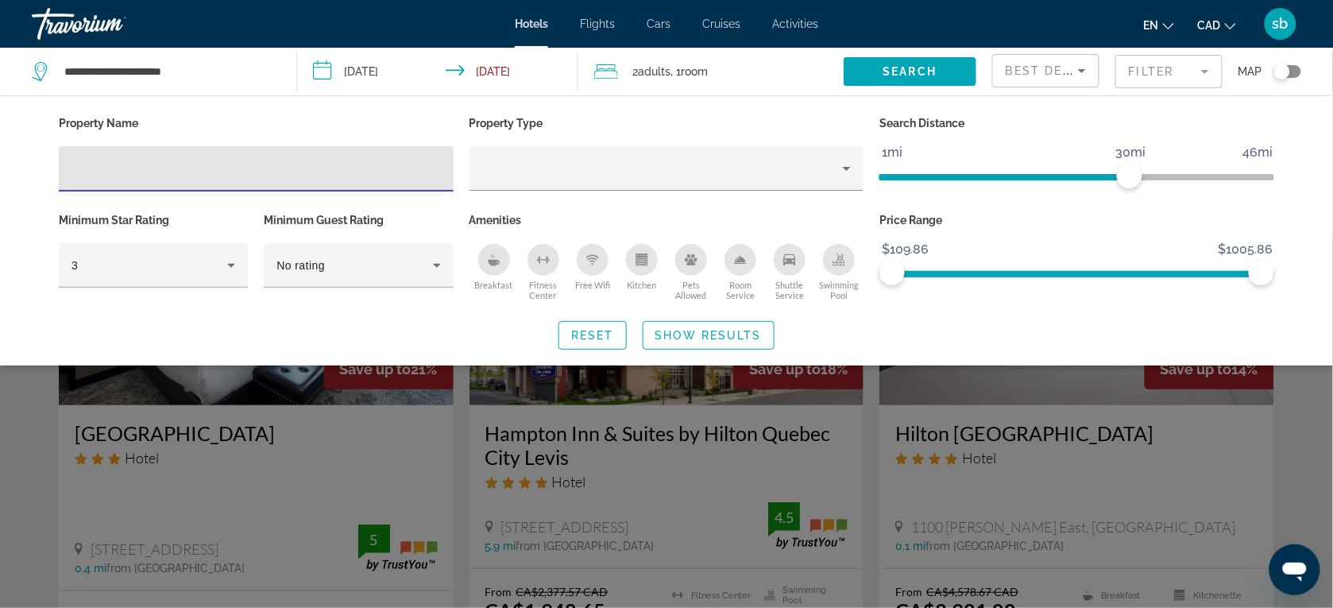
click at [1184, 73] on mat-form-field "Filter" at bounding box center [1168, 71] width 107 height 33
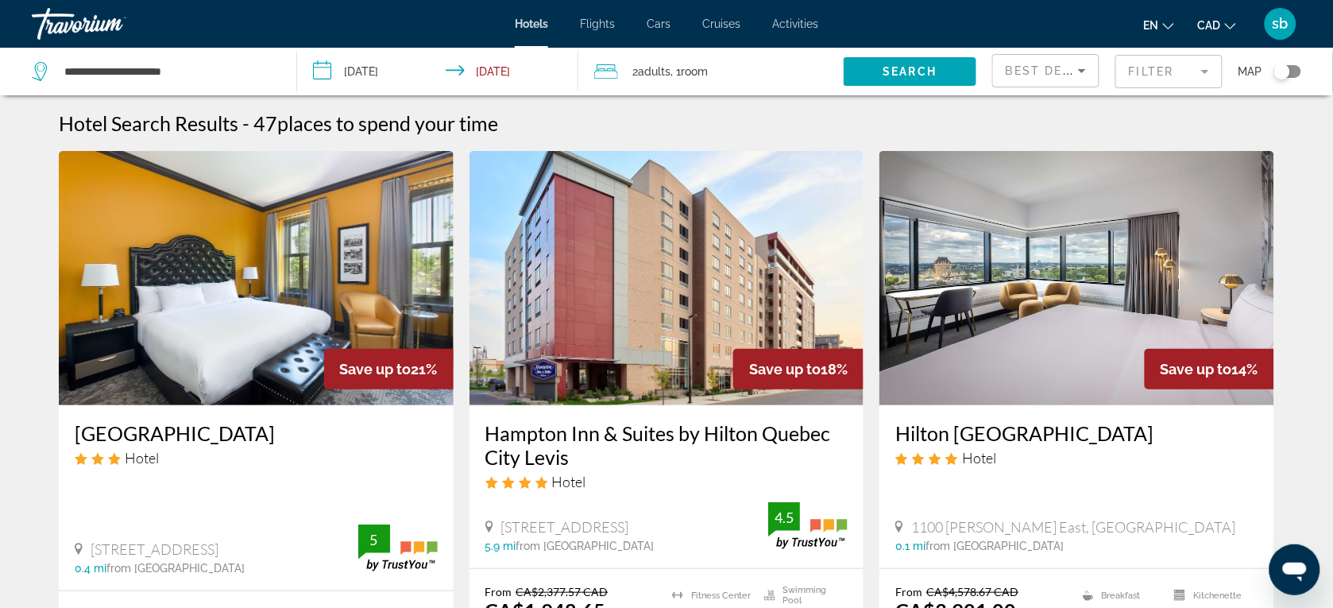
click at [1072, 74] on icon "Sort by" at bounding box center [1081, 70] width 19 height 19
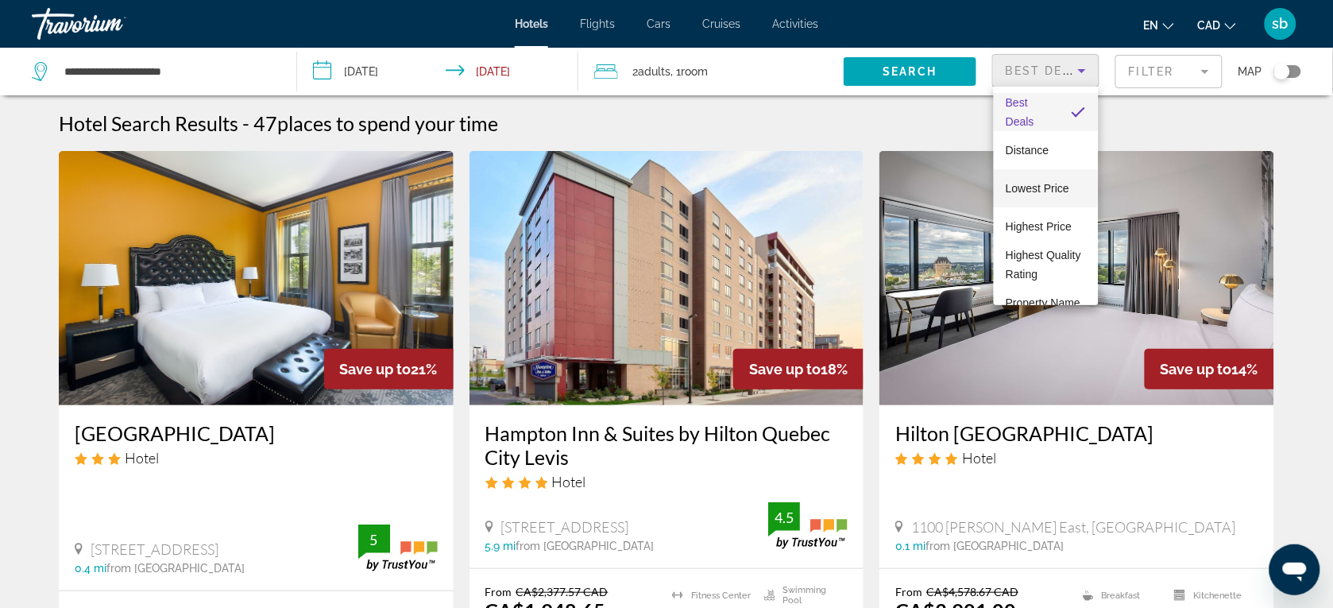
click at [1044, 188] on span "Lowest Price" at bounding box center [1038, 188] width 64 height 13
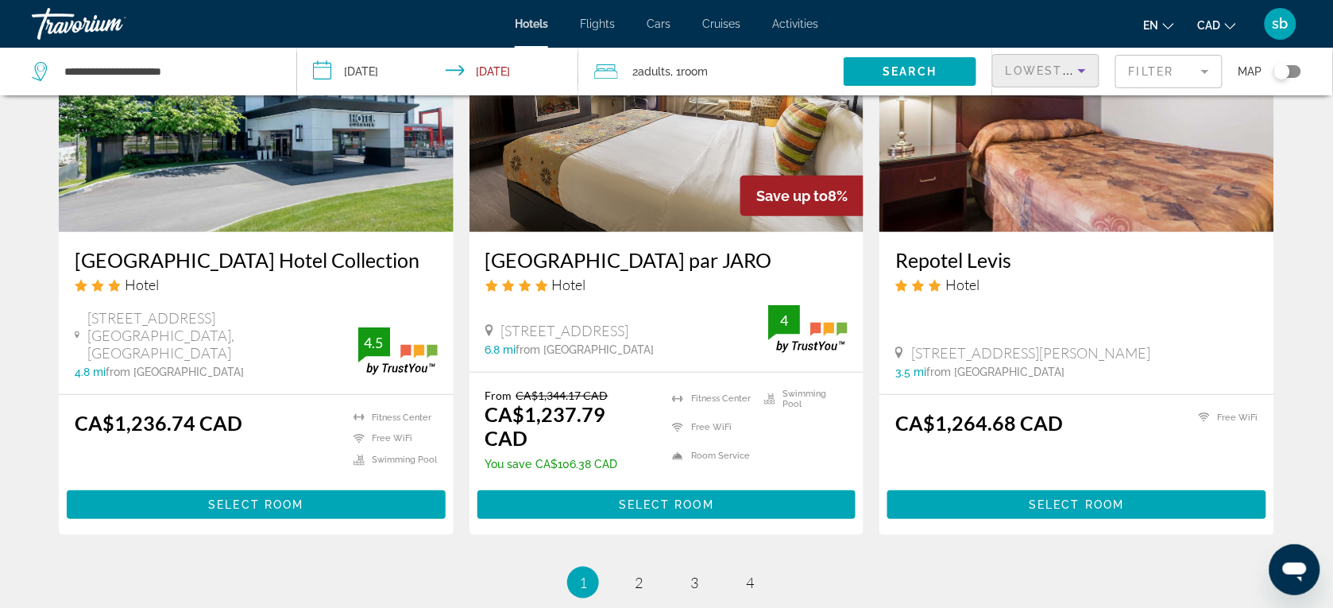
scroll to position [1876, 0]
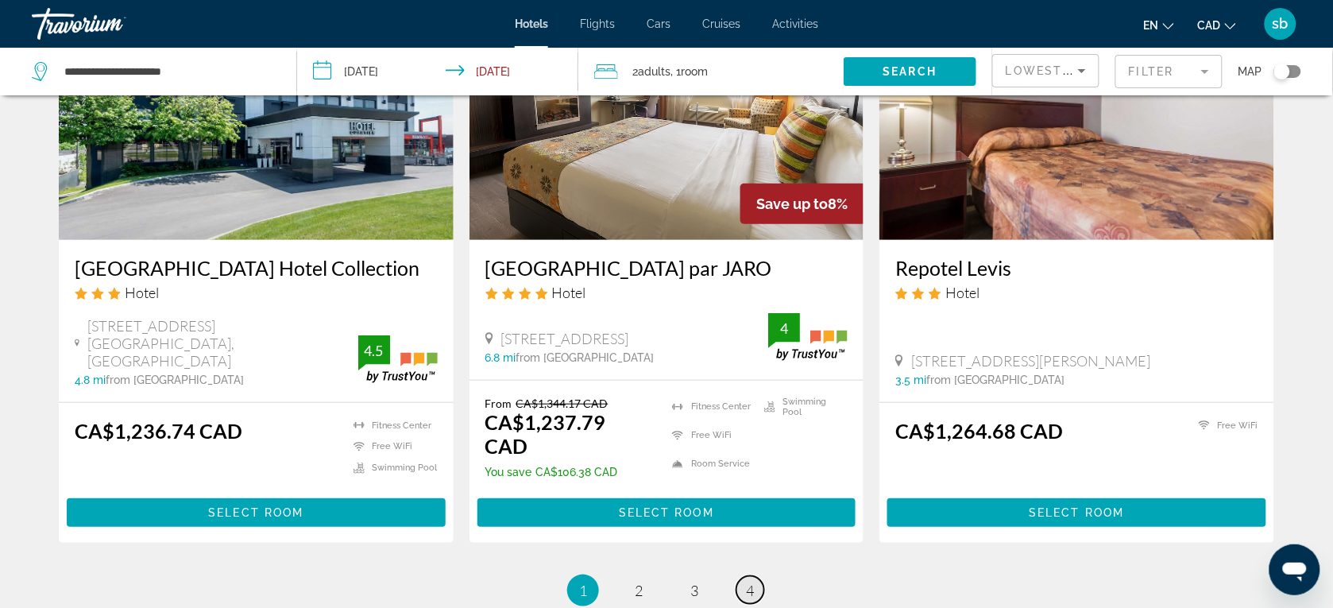
click at [748, 581] on span "4" at bounding box center [750, 589] width 8 height 17
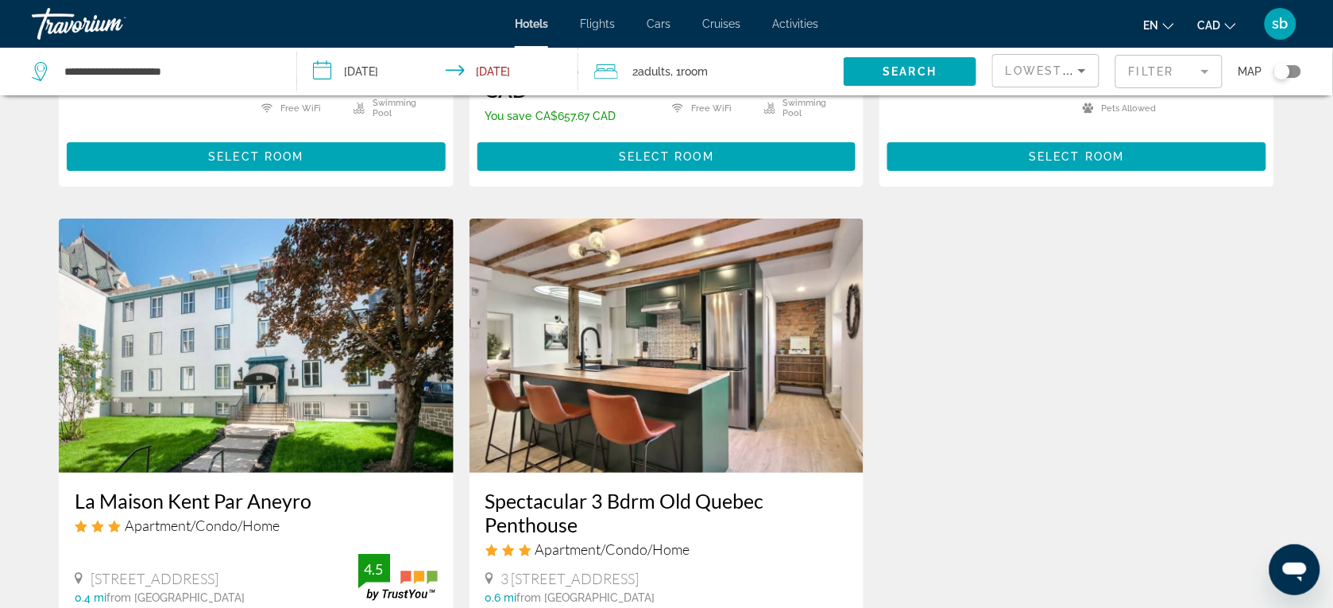
scroll to position [1725, 0]
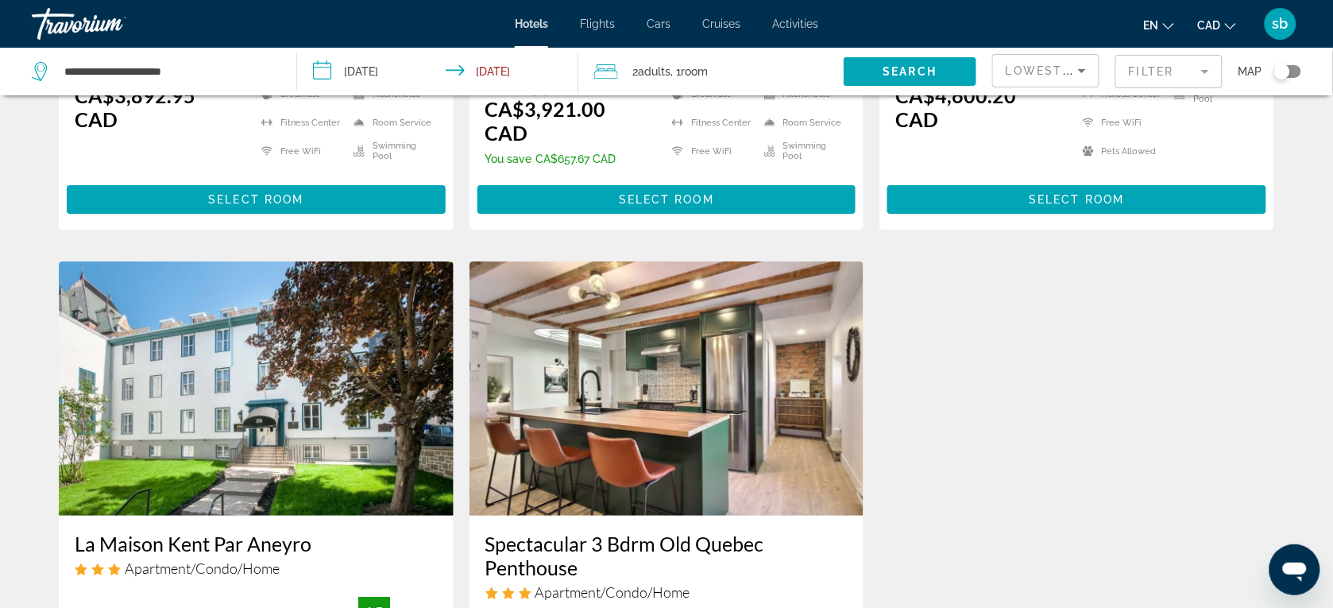
click at [602, 531] on h3 "Spectacular 3 Bdrm Old Quebec Penthouse" at bounding box center [666, 555] width 363 height 48
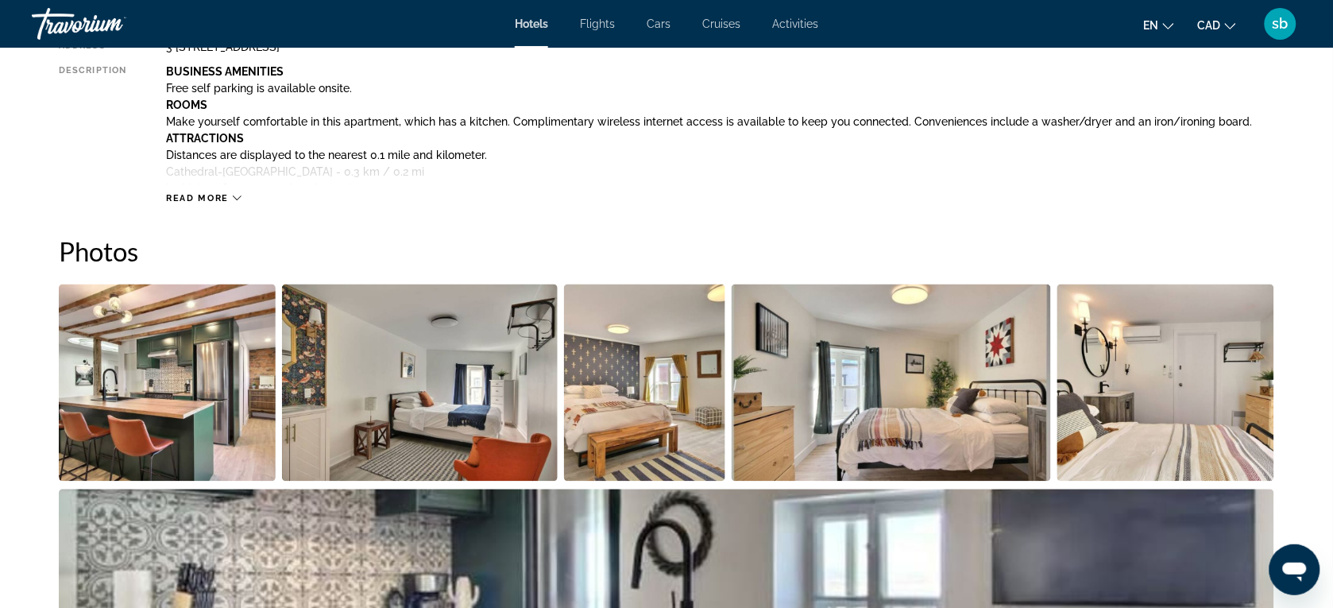
scroll to position [287, 0]
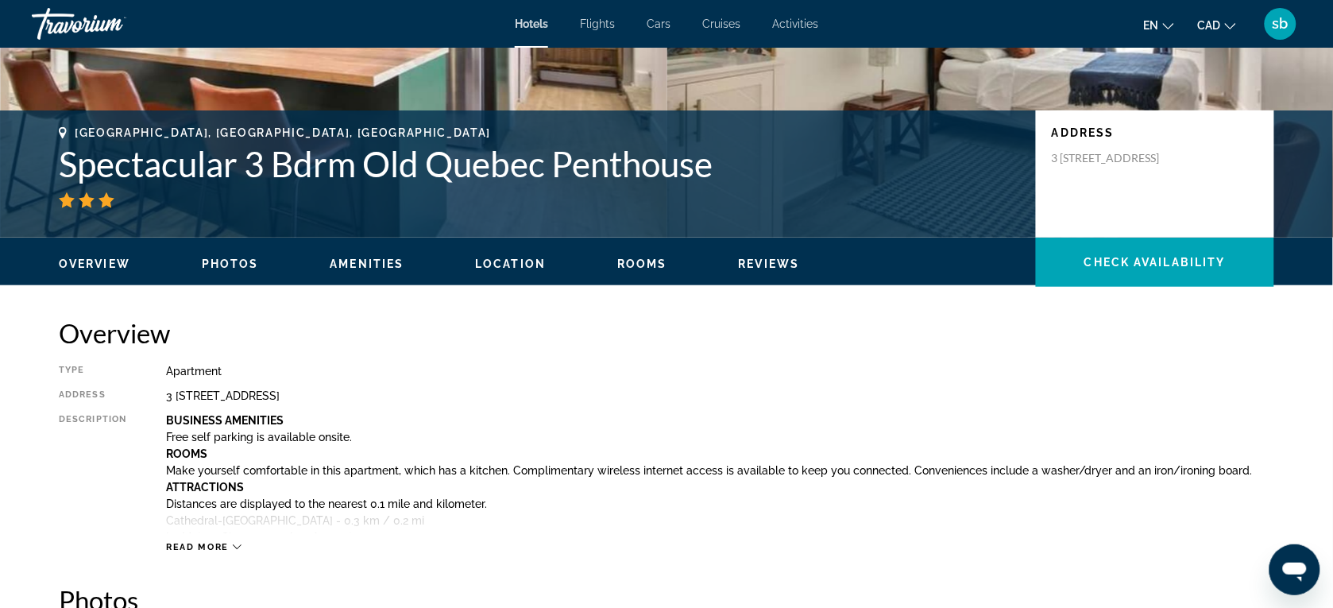
click at [187, 538] on div "Read more" at bounding box center [720, 531] width 1108 height 44
click at [185, 545] on span "Read more" at bounding box center [197, 547] width 63 height 10
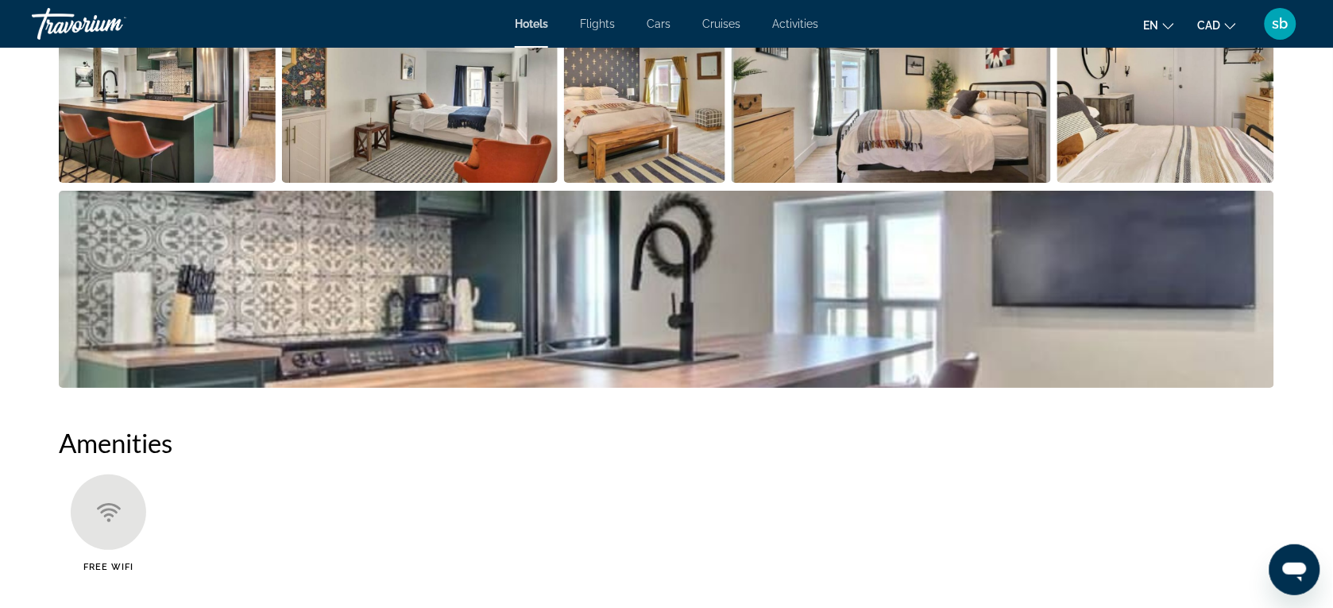
scroll to position [1577, 0]
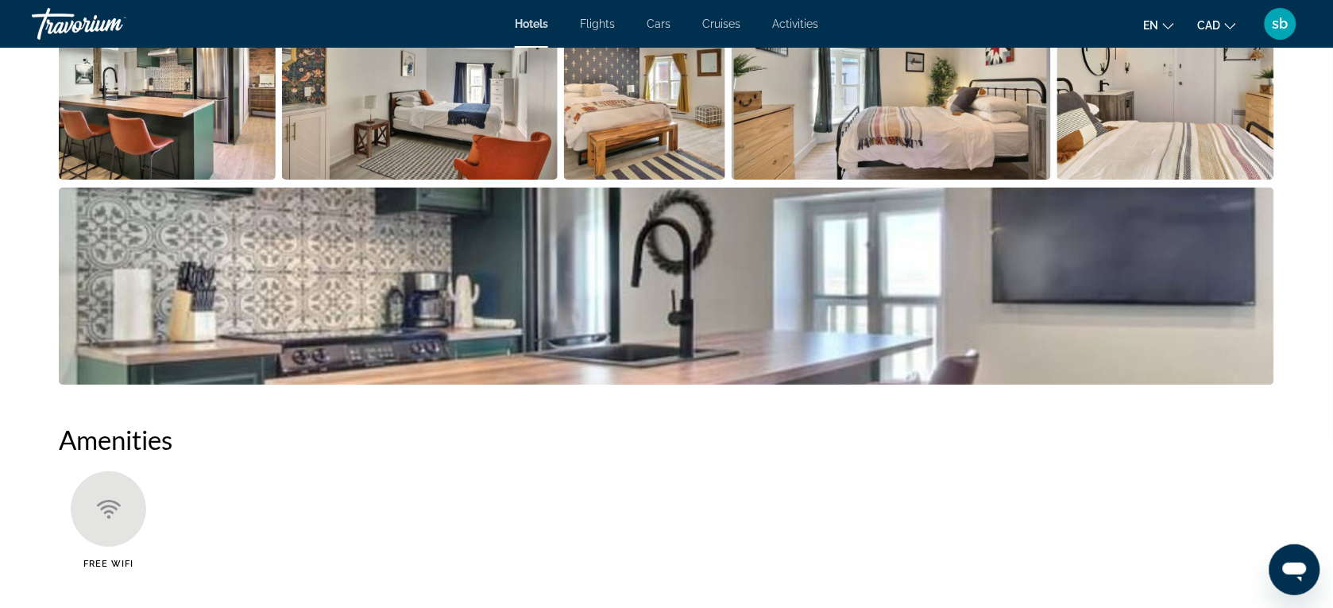
click at [233, 94] on img "Open full-screen image slider" at bounding box center [167, 81] width 217 height 197
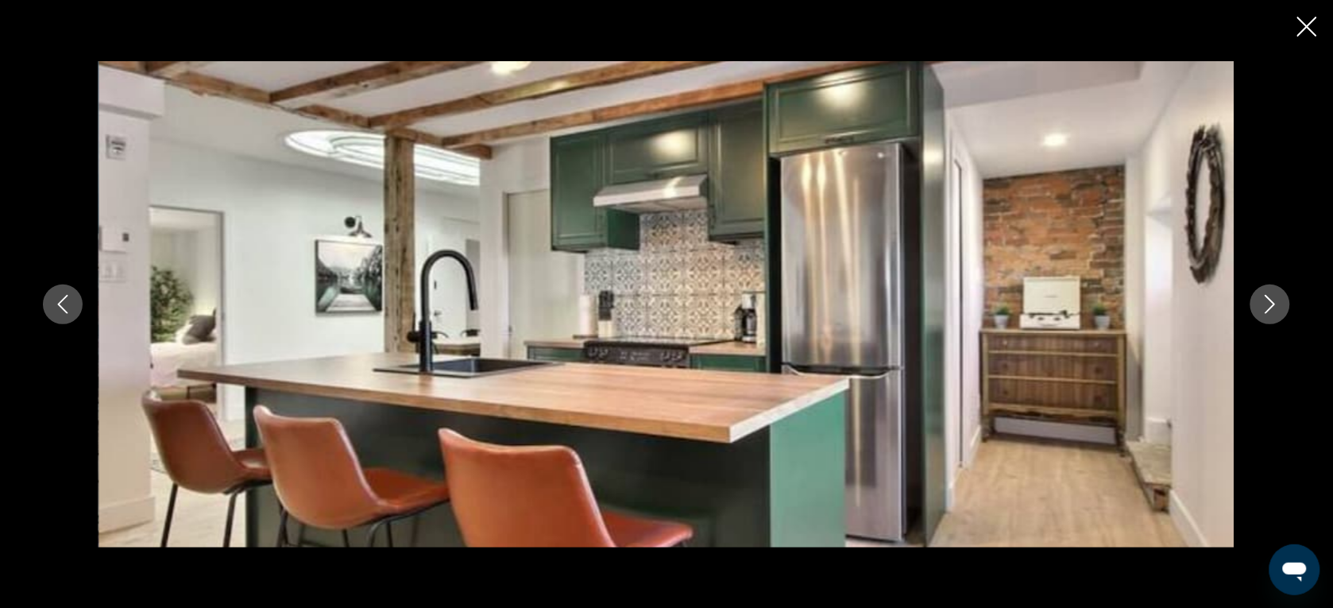
click at [1271, 307] on icon "Next image" at bounding box center [1269, 304] width 19 height 19
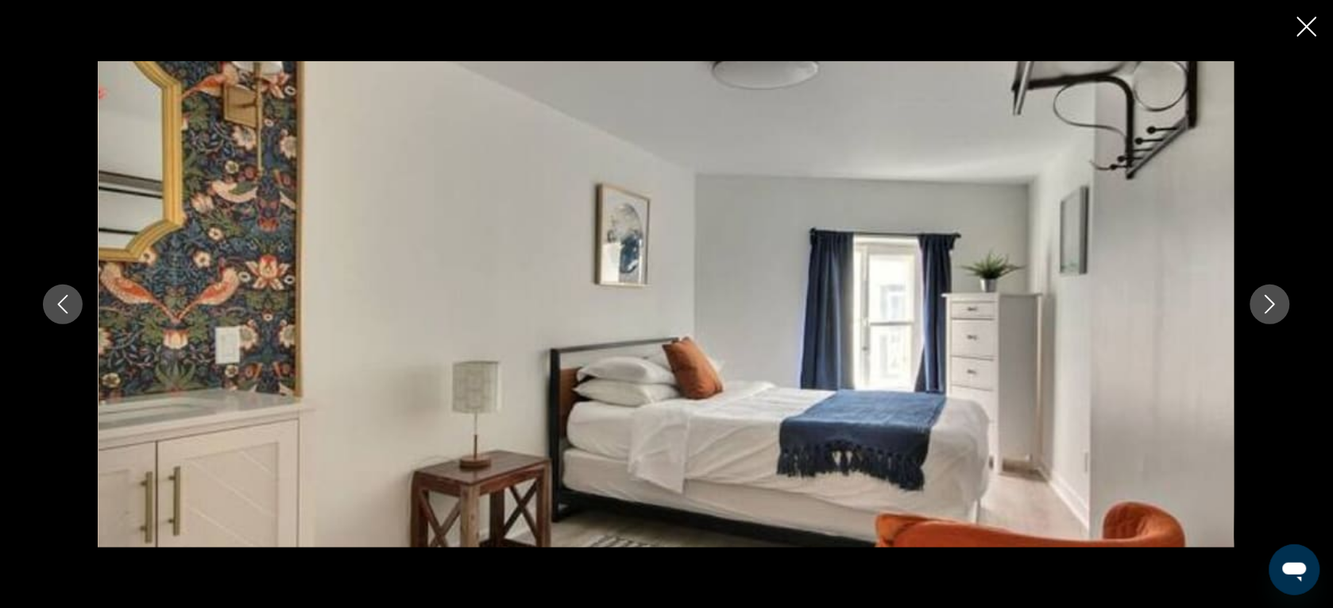
click at [1271, 307] on icon "Next image" at bounding box center [1269, 304] width 19 height 19
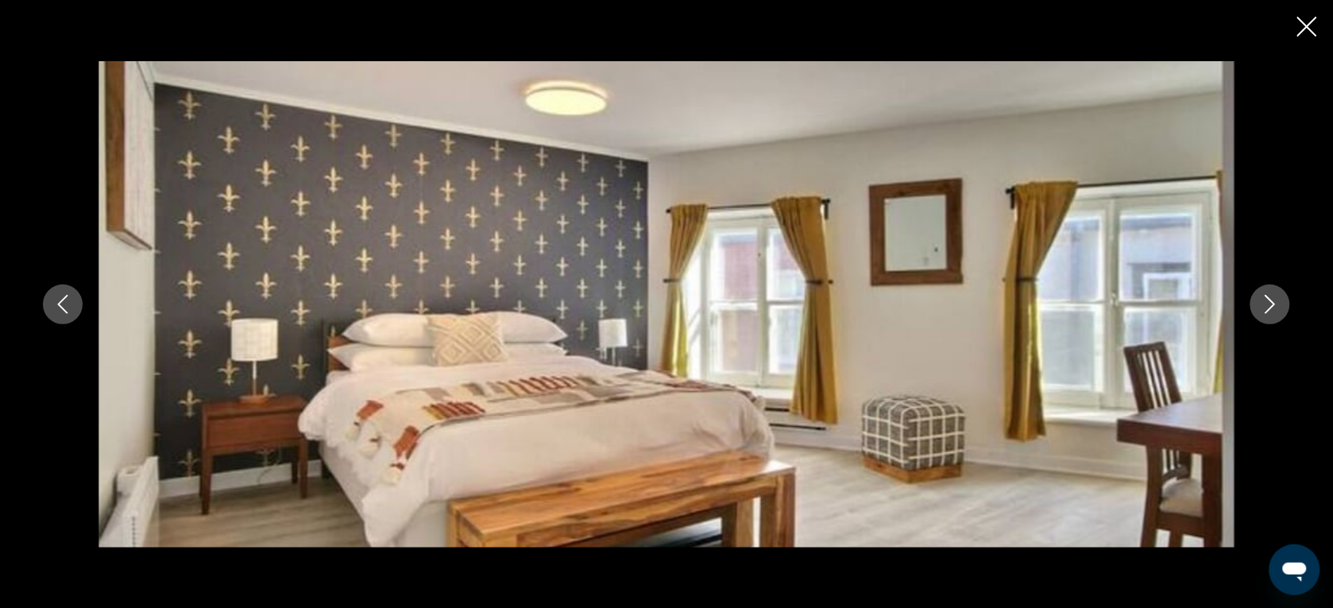
click at [1271, 307] on icon "Next image" at bounding box center [1269, 304] width 19 height 19
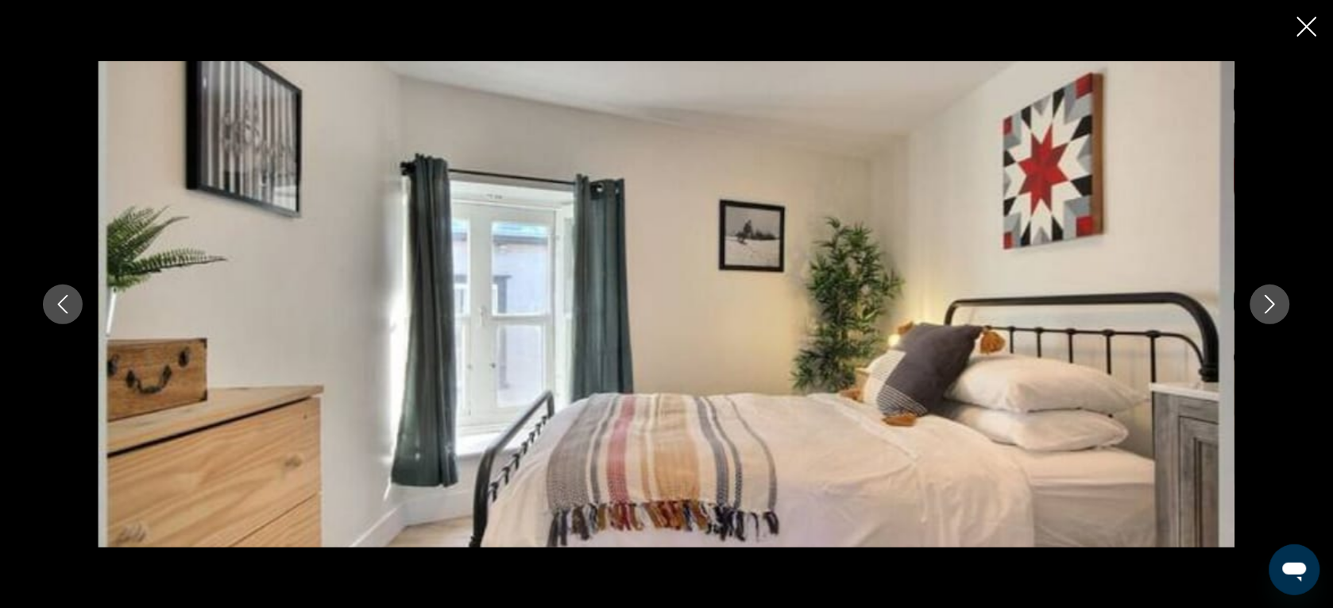
click at [1271, 307] on icon "Next image" at bounding box center [1269, 304] width 19 height 19
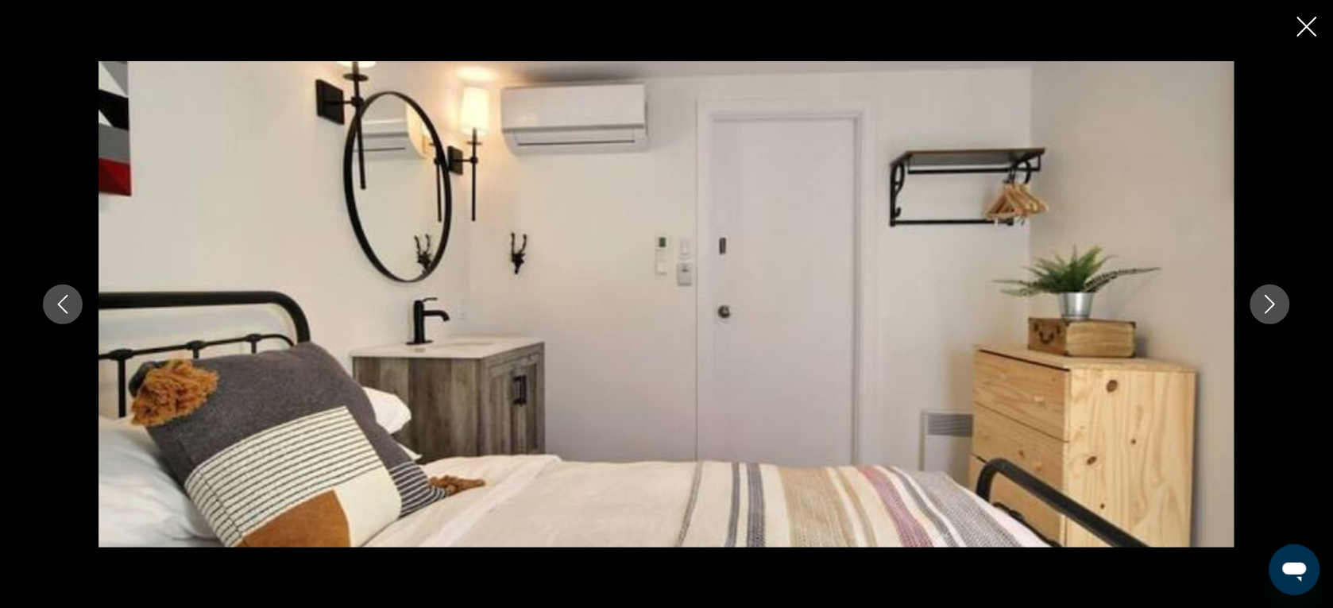
click at [1271, 307] on icon "Next image" at bounding box center [1269, 304] width 19 height 19
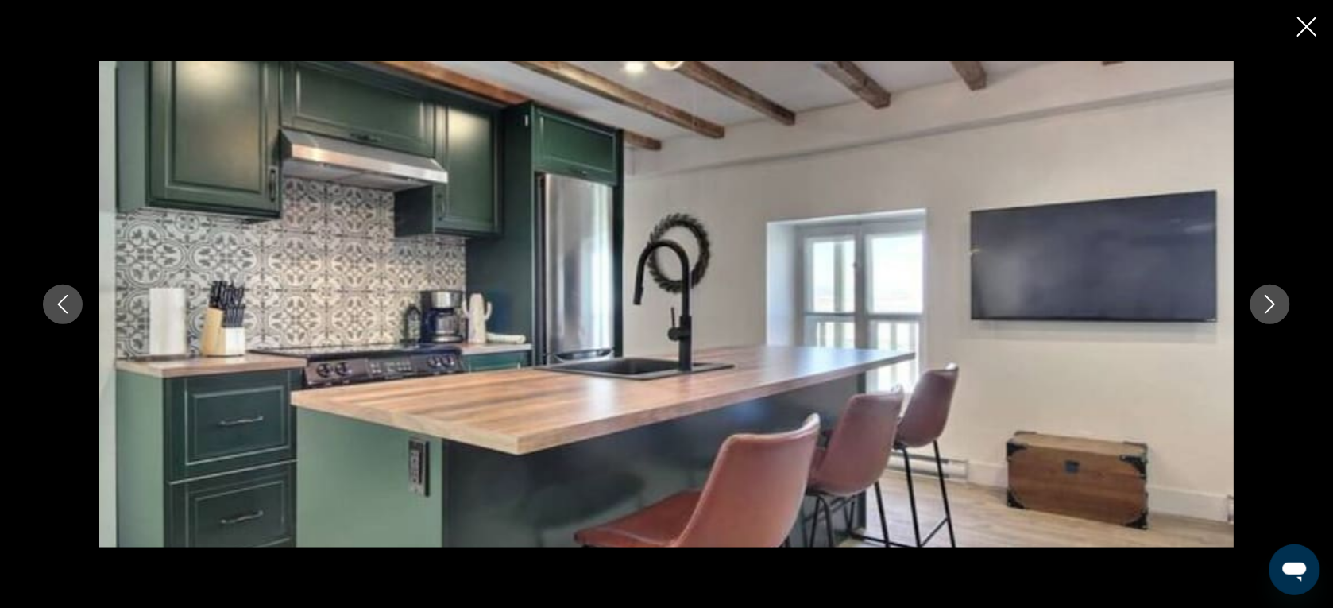
click at [1271, 307] on icon "Next image" at bounding box center [1269, 304] width 19 height 19
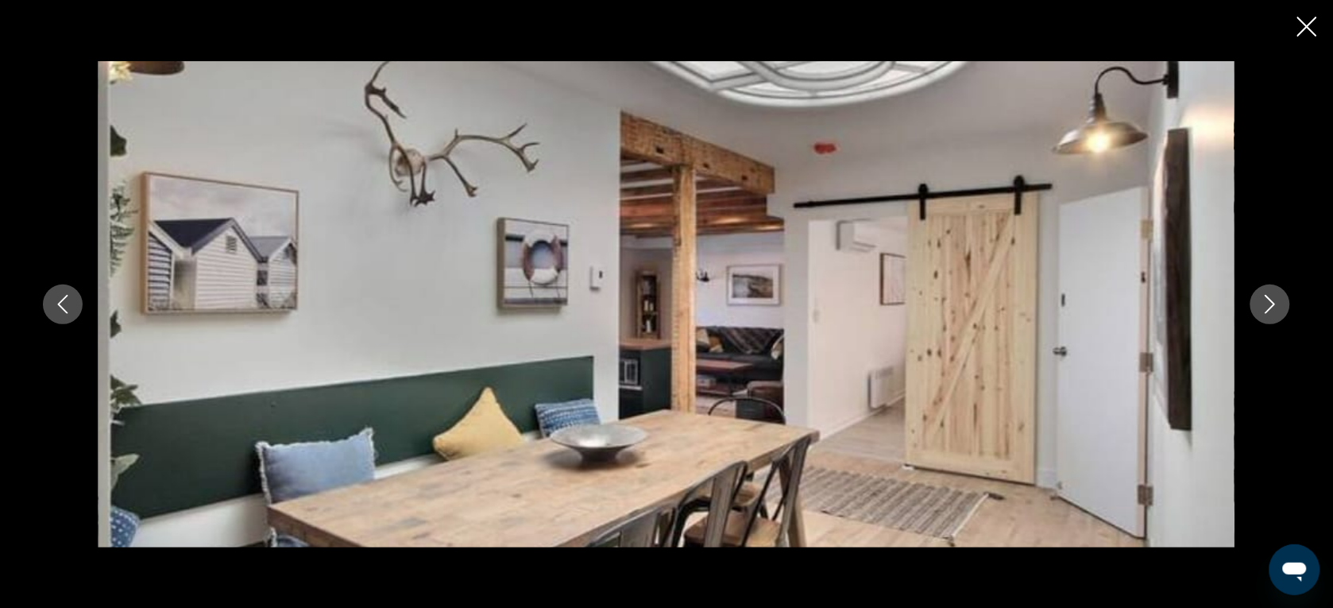
click at [1303, 29] on icon "Close slideshow" at bounding box center [1307, 27] width 20 height 20
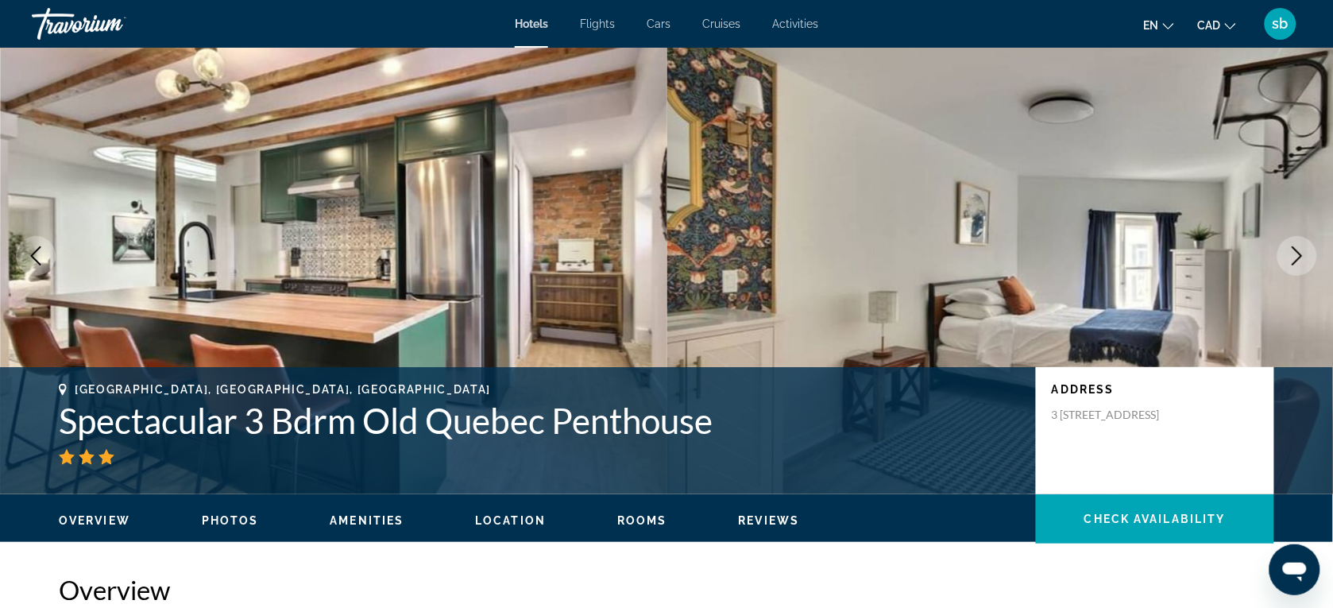
scroll to position [0, 0]
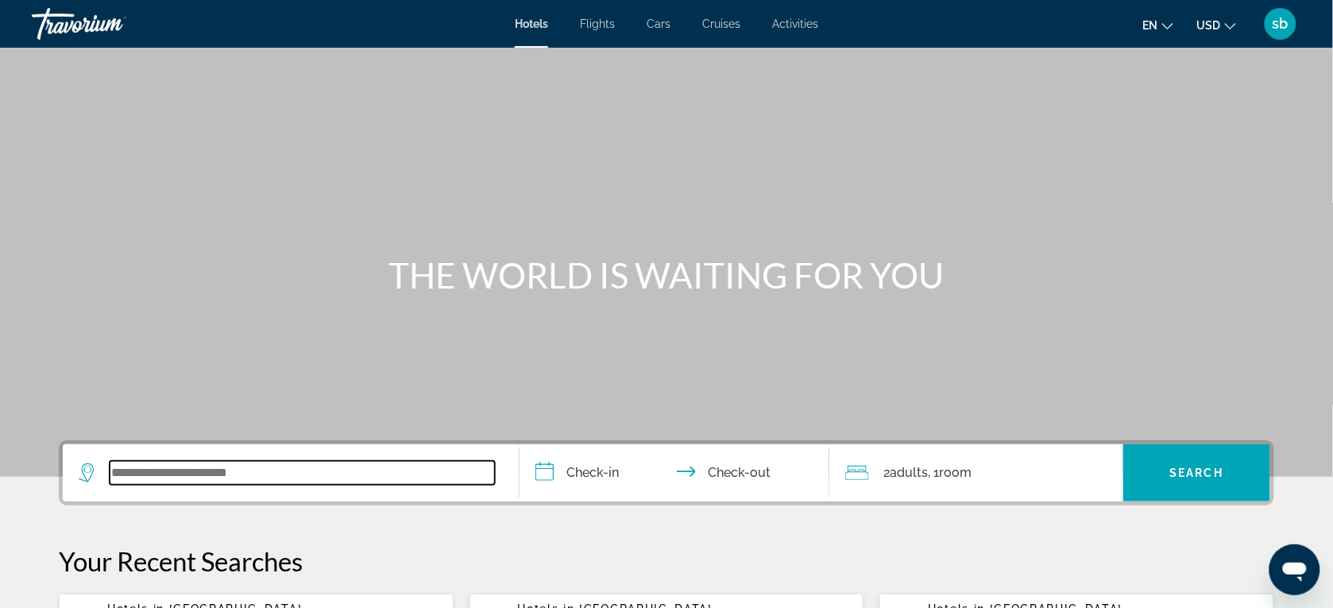
click at [221, 470] on input "Search widget" at bounding box center [302, 473] width 385 height 24
click at [248, 481] on input "Search widget" at bounding box center [302, 473] width 385 height 24
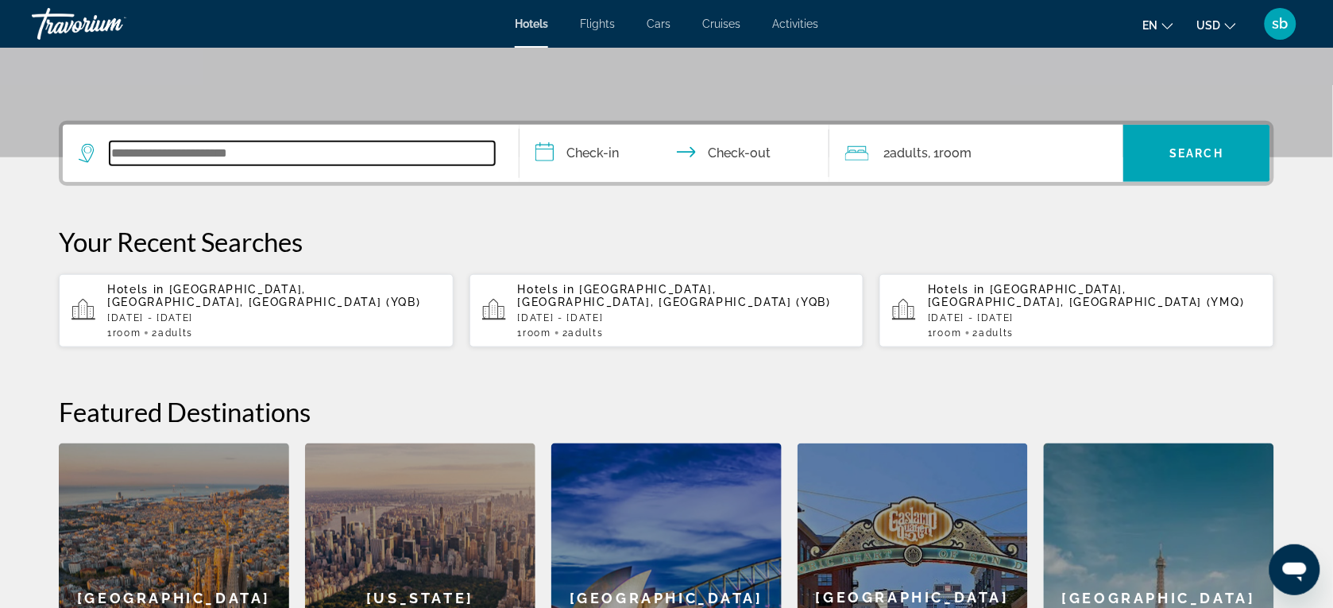
scroll to position [388, 0]
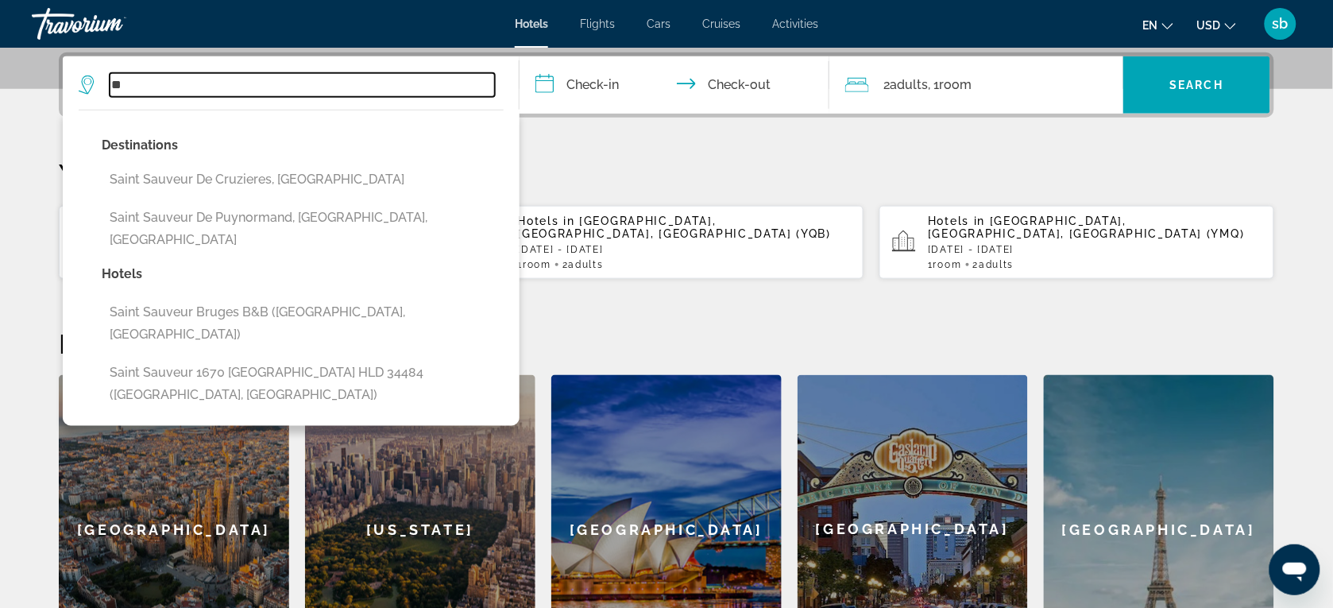
type input "*"
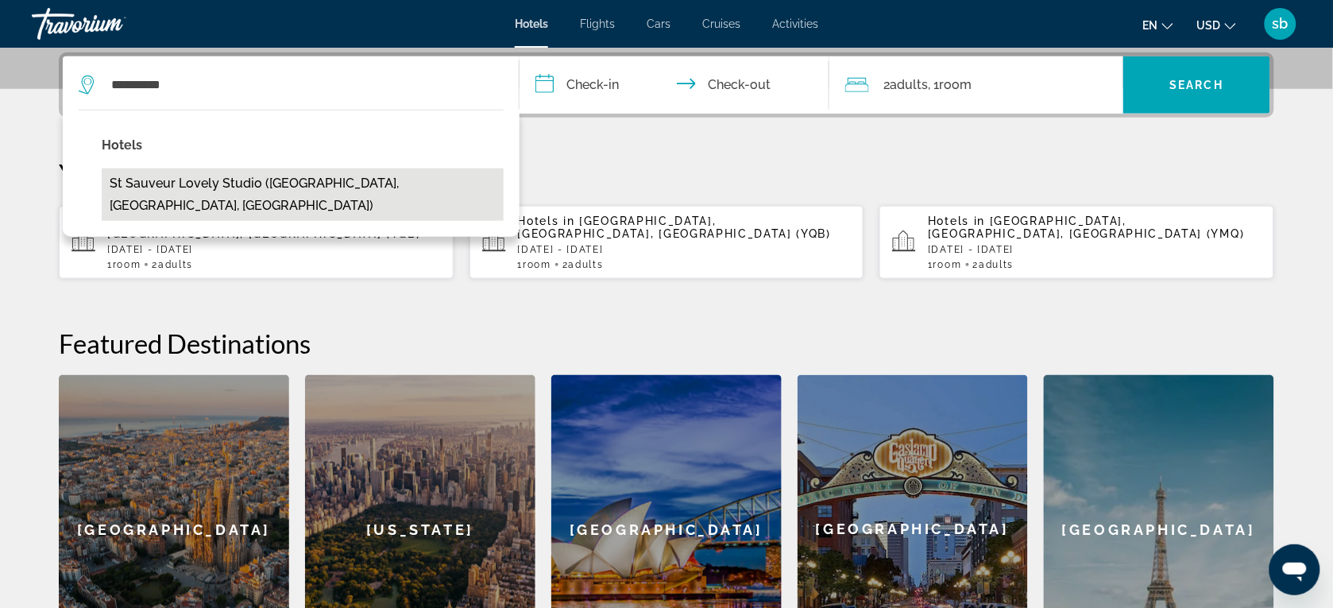
click at [238, 188] on button "St Sauveur Lovely Studio (Piedmont, QC, CA)" at bounding box center [303, 194] width 402 height 52
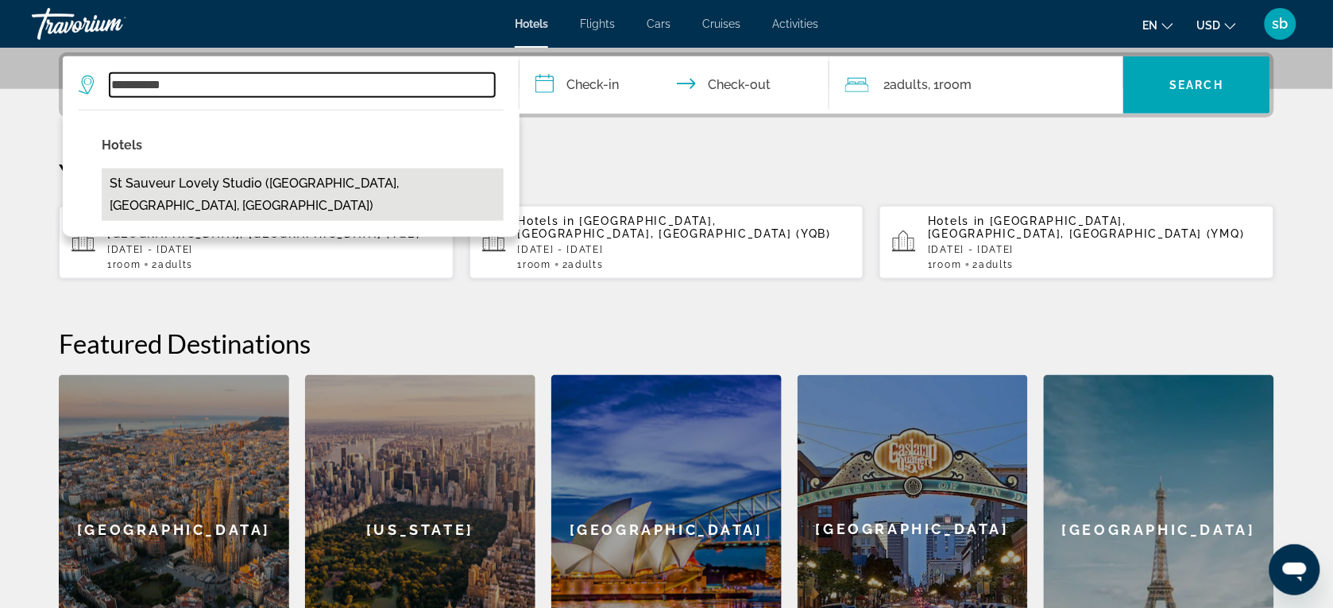
type input "**********"
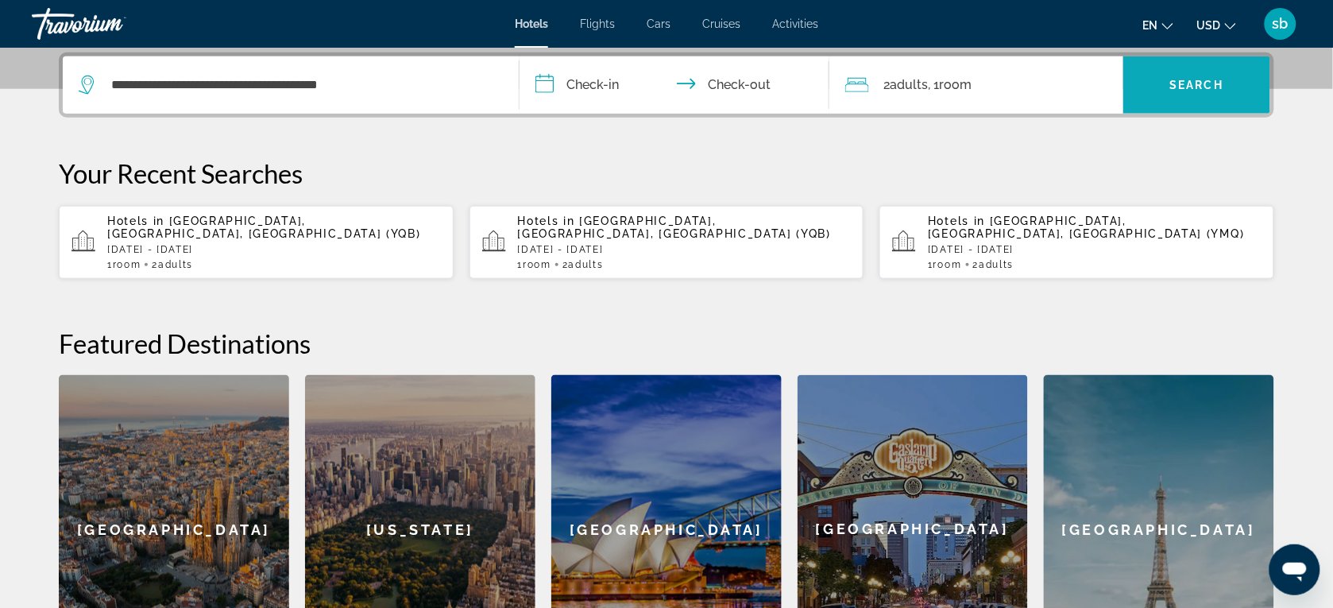
click at [1078, 60] on span "Search widget" at bounding box center [1196, 84] width 147 height 57
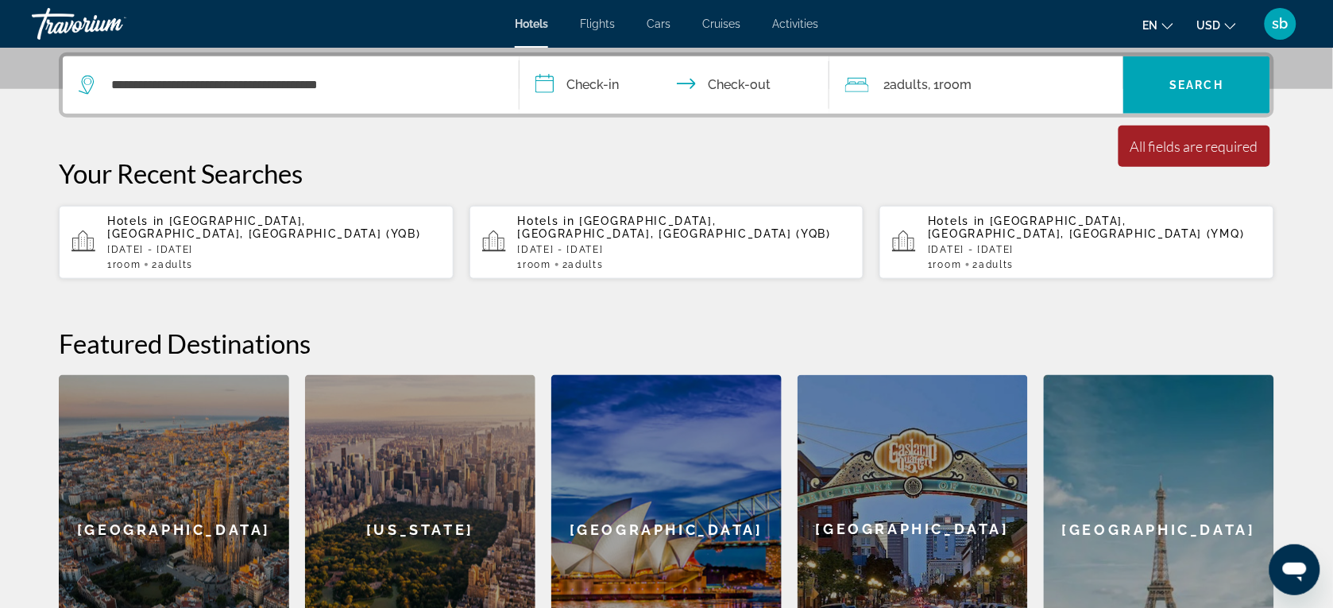
click at [574, 95] on input "**********" at bounding box center [677, 87] width 316 height 62
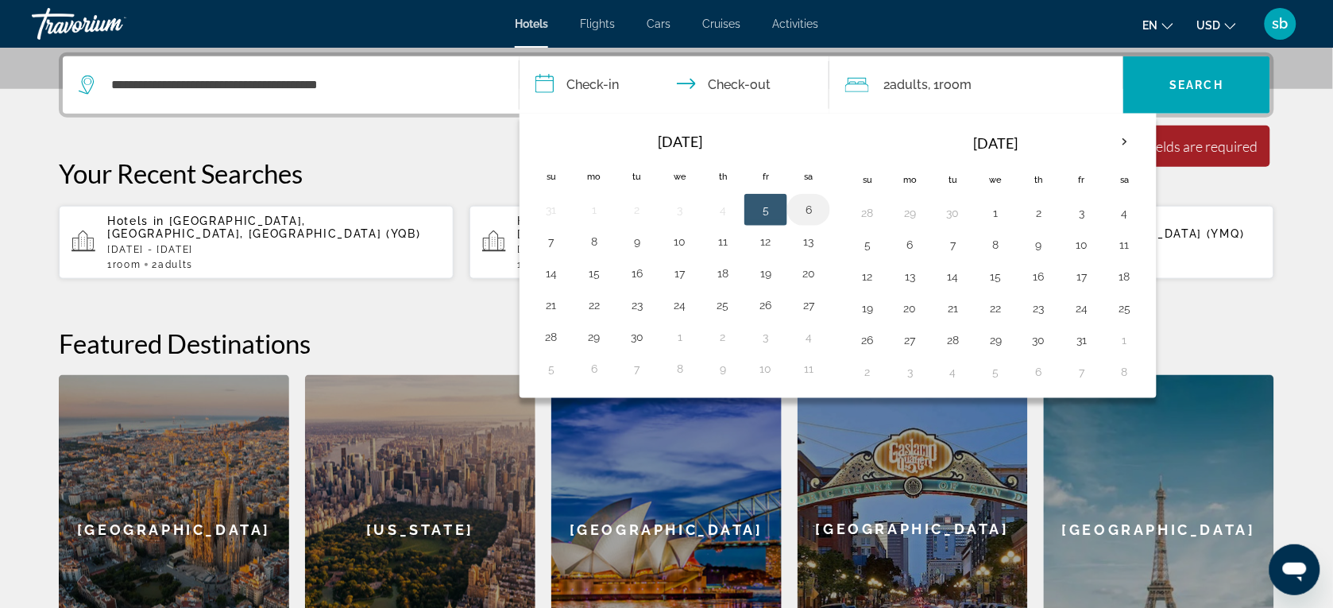
click at [814, 206] on button "6" at bounding box center [808, 210] width 25 height 22
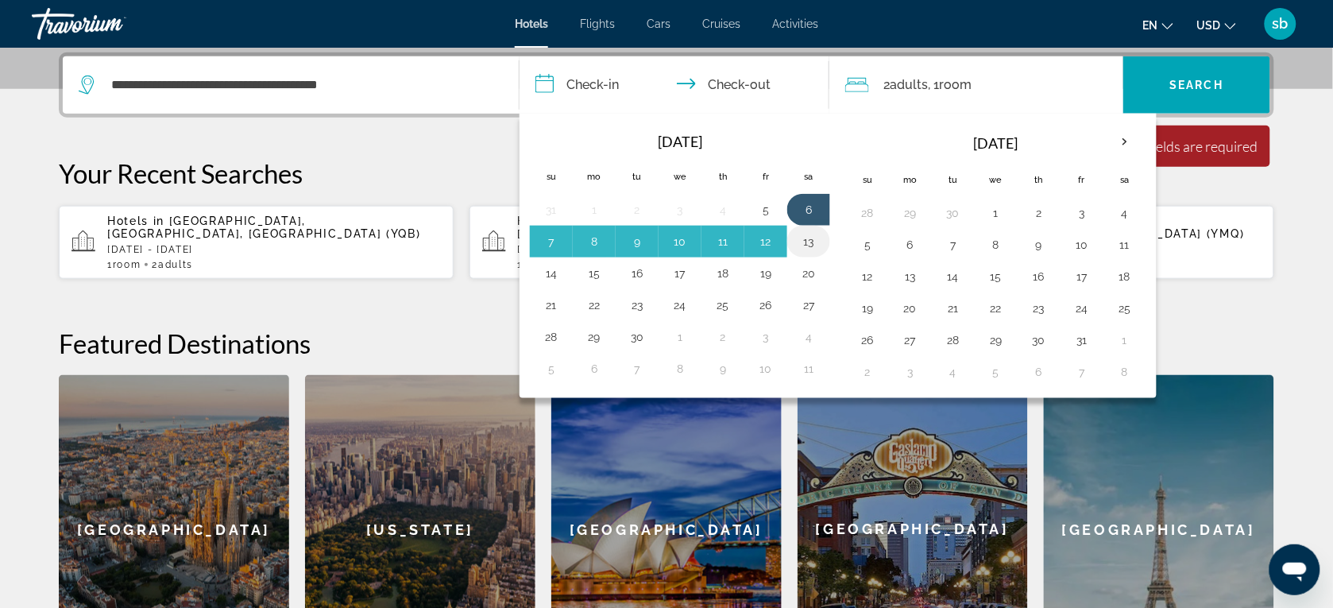
click at [808, 245] on button "13" at bounding box center [808, 241] width 25 height 22
type input "**********"
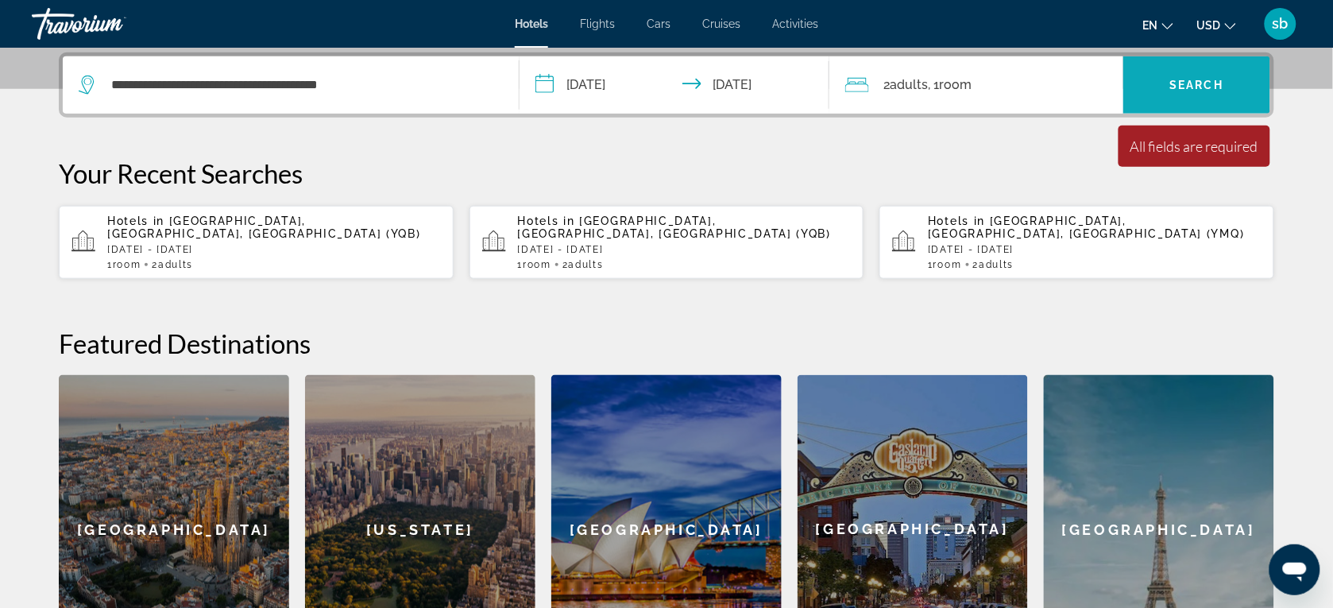
click at [1078, 83] on span "Search" at bounding box center [1197, 85] width 54 height 13
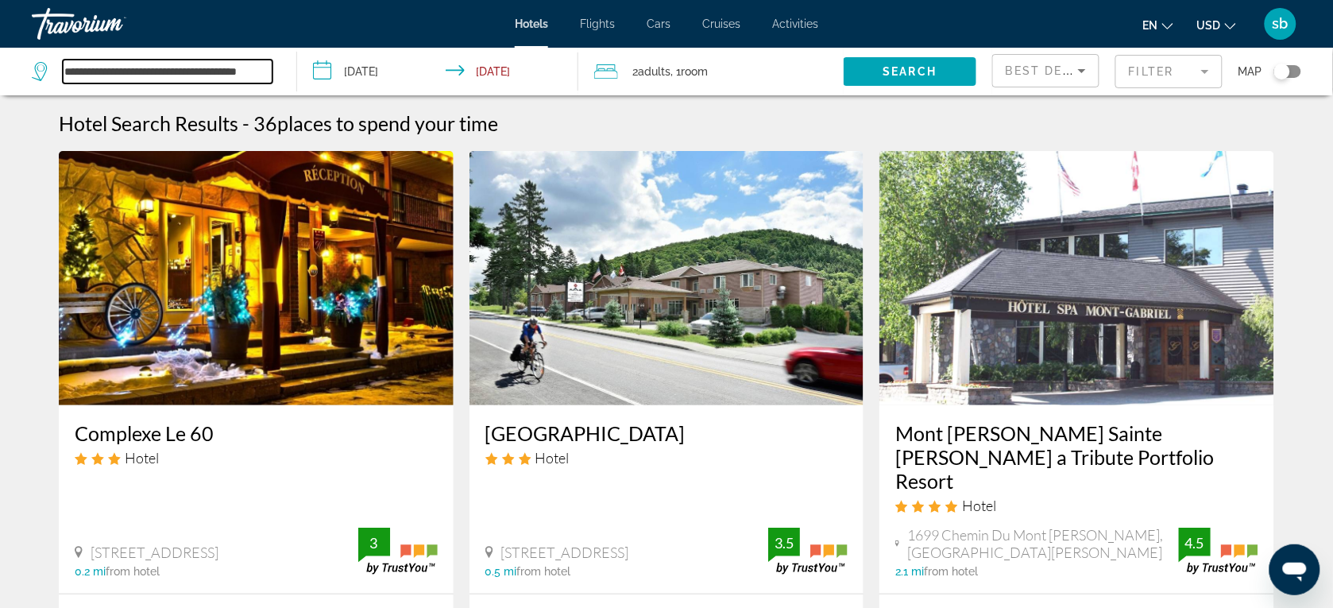
click at [165, 76] on input "**********" at bounding box center [168, 72] width 210 height 24
drag, startPoint x: 260, startPoint y: 74, endPoint x: -4, endPoint y: 93, distance: 264.4
click at [0, 93] on html "**********" at bounding box center [666, 304] width 1333 height 608
type input "*"
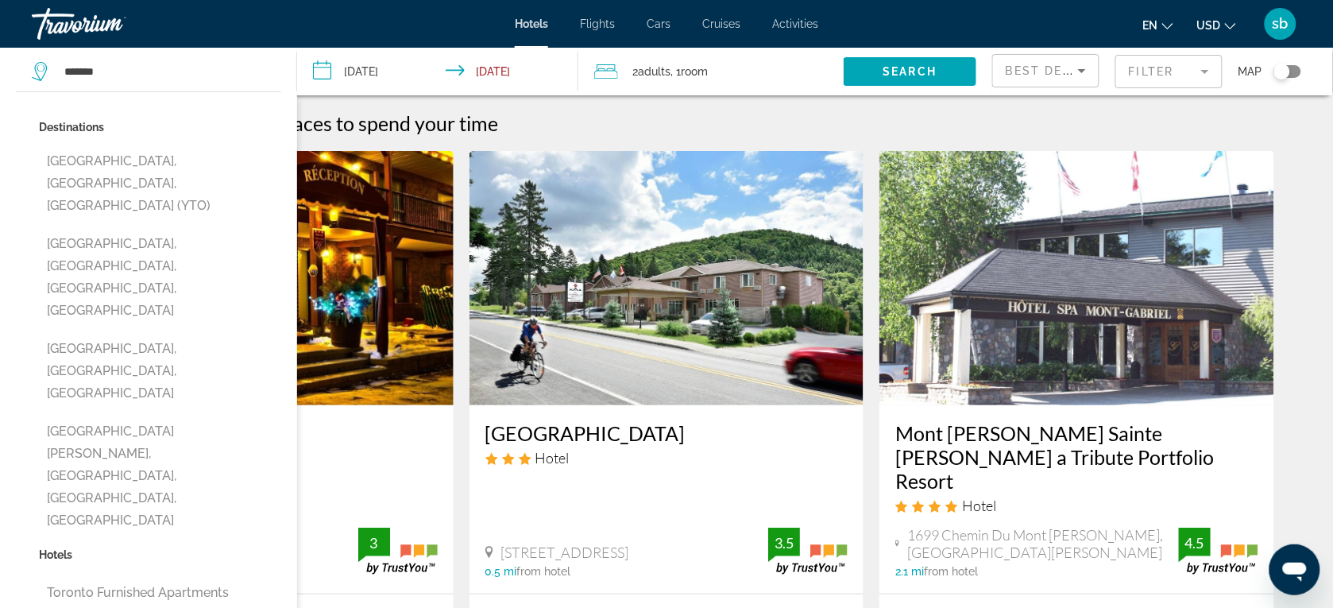
click at [136, 160] on button "Toronto, ON, Canada (YTO)" at bounding box center [160, 183] width 242 height 75
type input "**********"
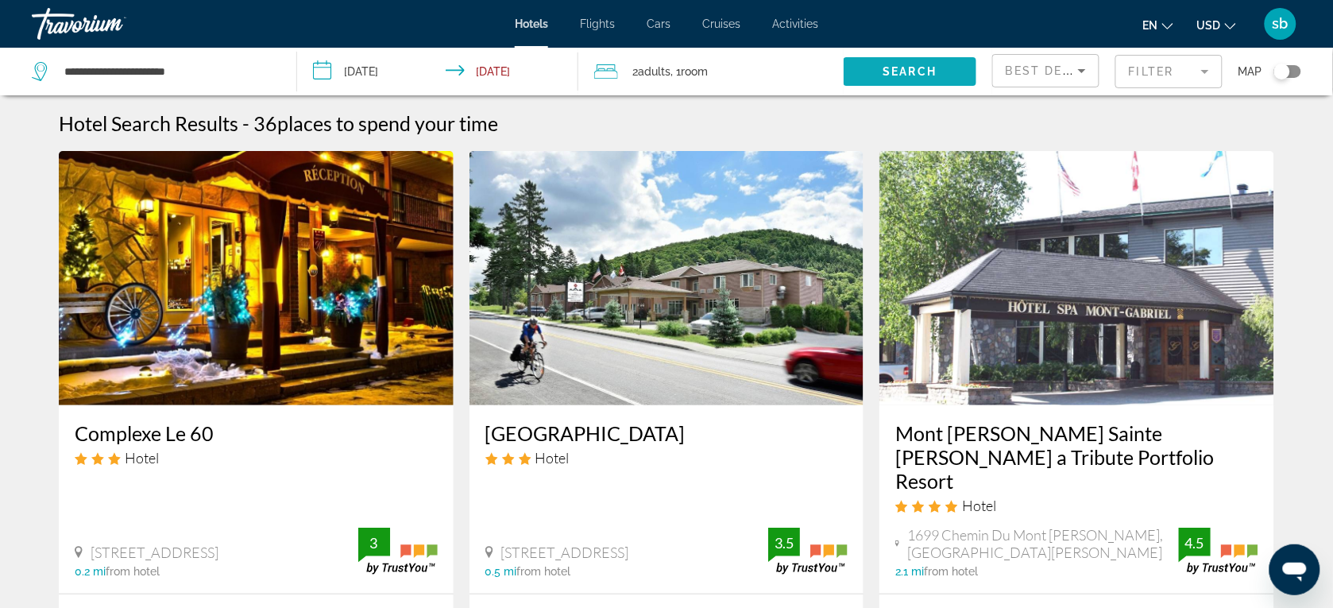
click at [909, 65] on span "Search" at bounding box center [910, 71] width 54 height 13
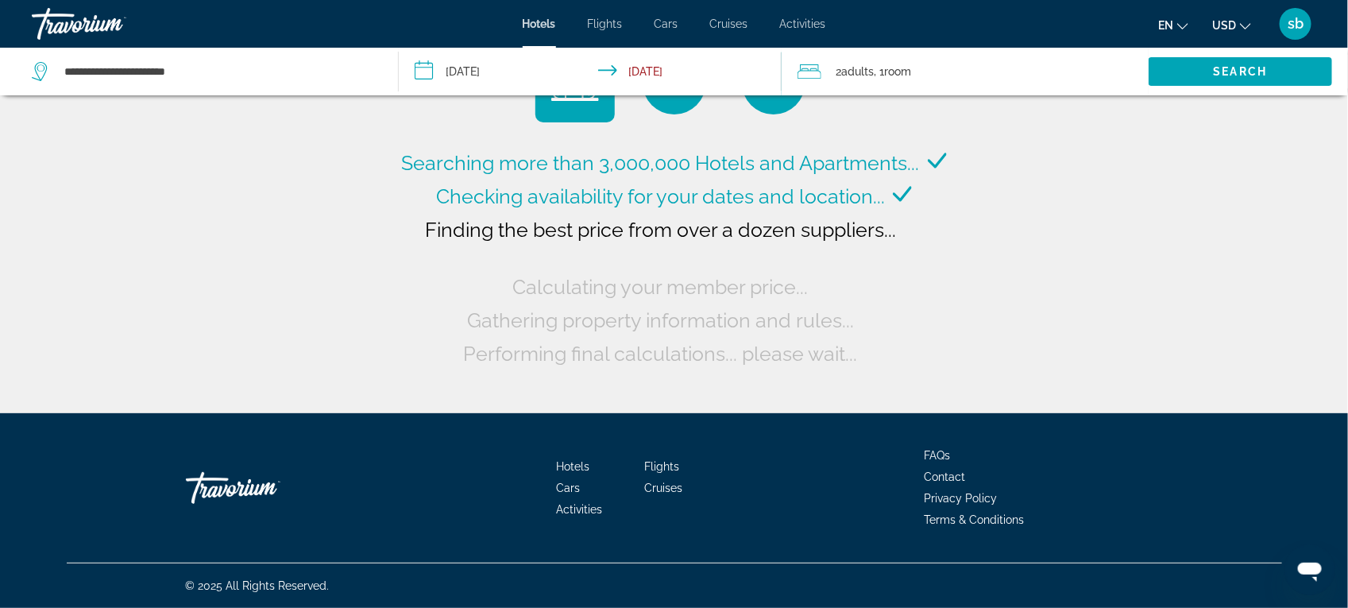
click at [1078, 24] on span "USD" at bounding box center [1224, 25] width 24 height 13
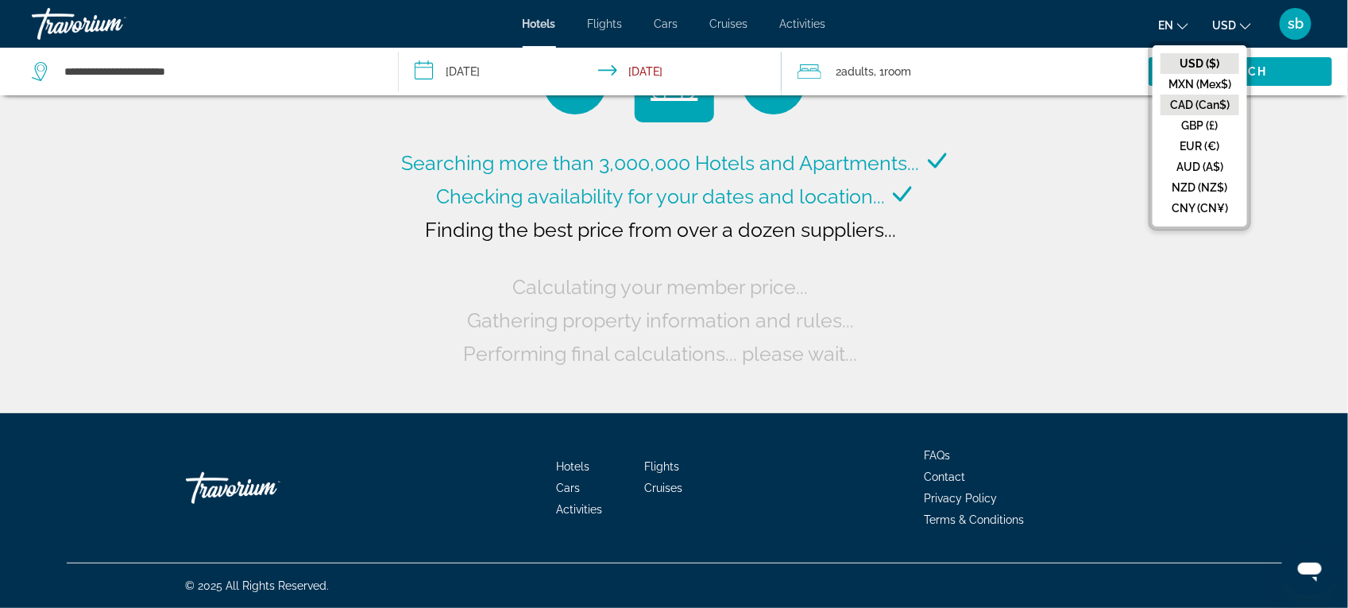
click at [1078, 96] on button "CAD (Can$)" at bounding box center [1199, 105] width 79 height 21
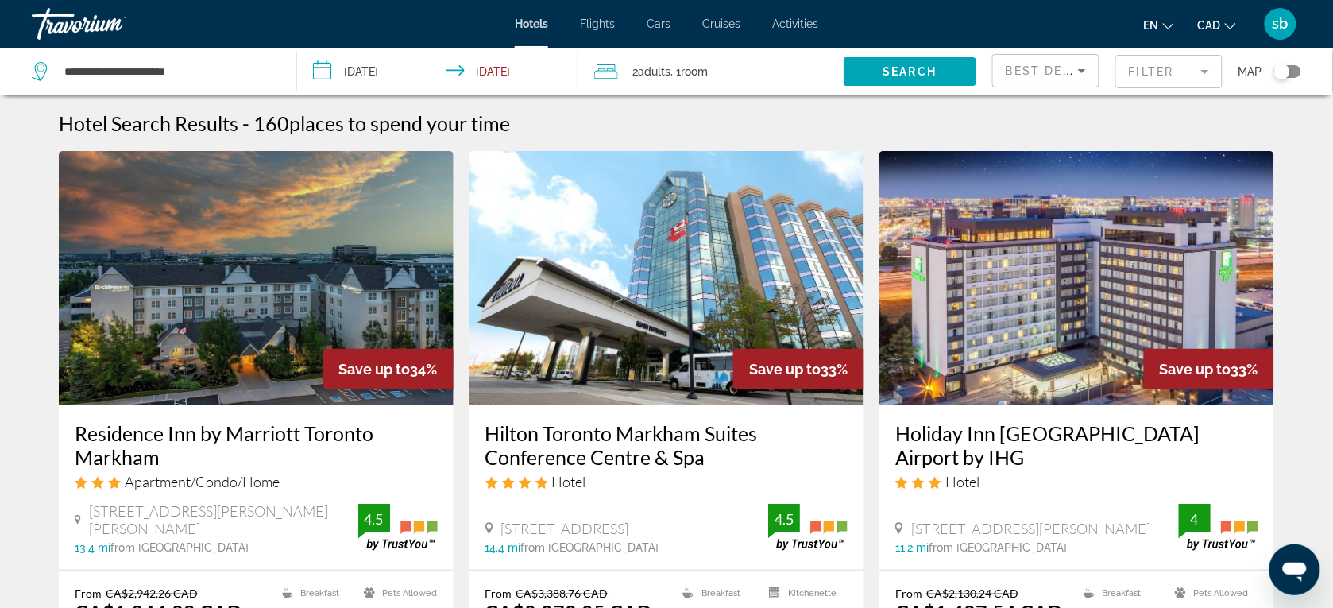
scroll to position [99, 0]
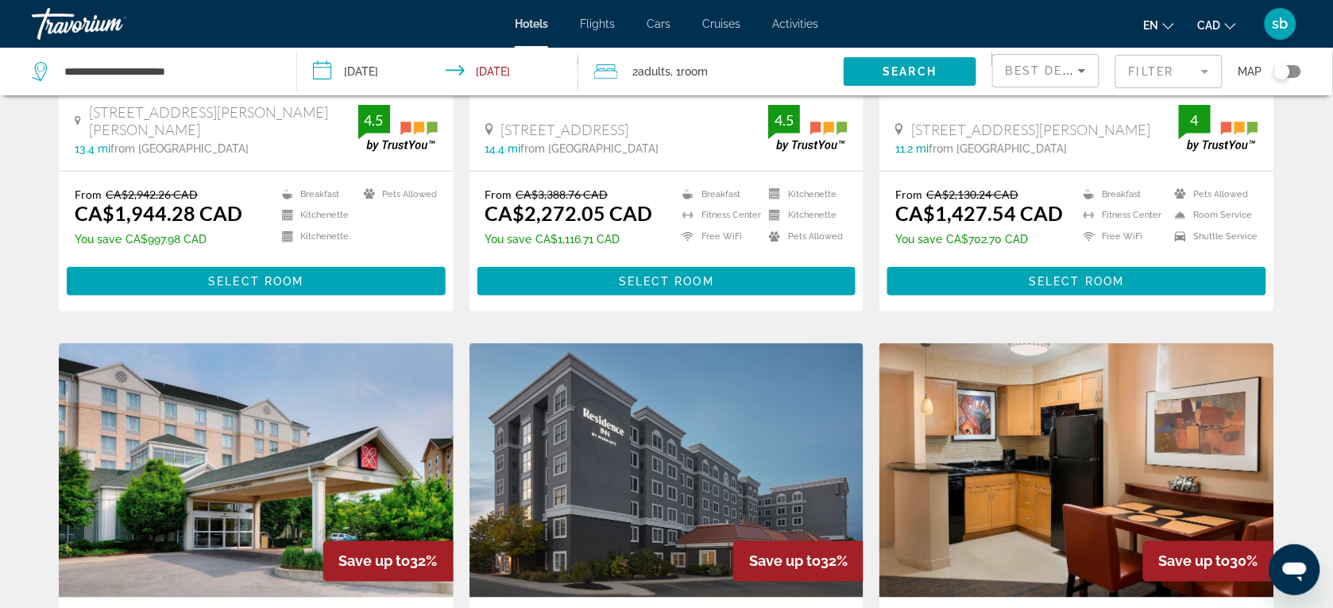
scroll to position [397, 0]
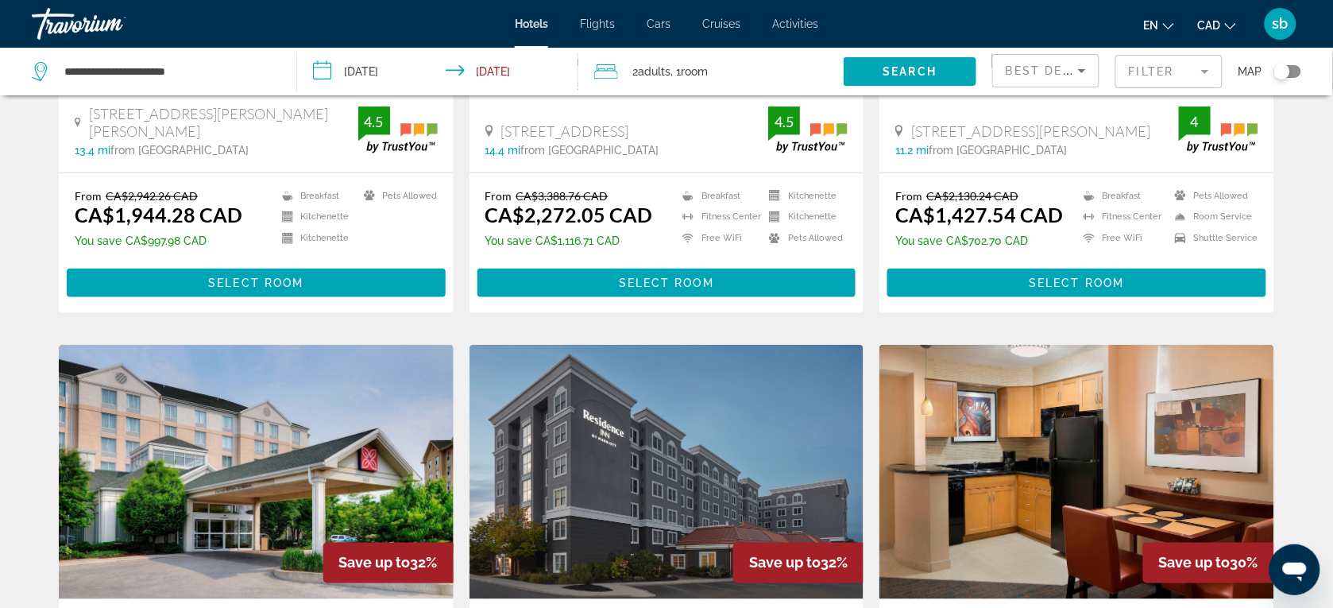
click at [1005, 52] on div "Best Deals" at bounding box center [1045, 72] width 107 height 48
click at [1007, 60] on div "Best Deals" at bounding box center [1045, 77] width 80 height 44
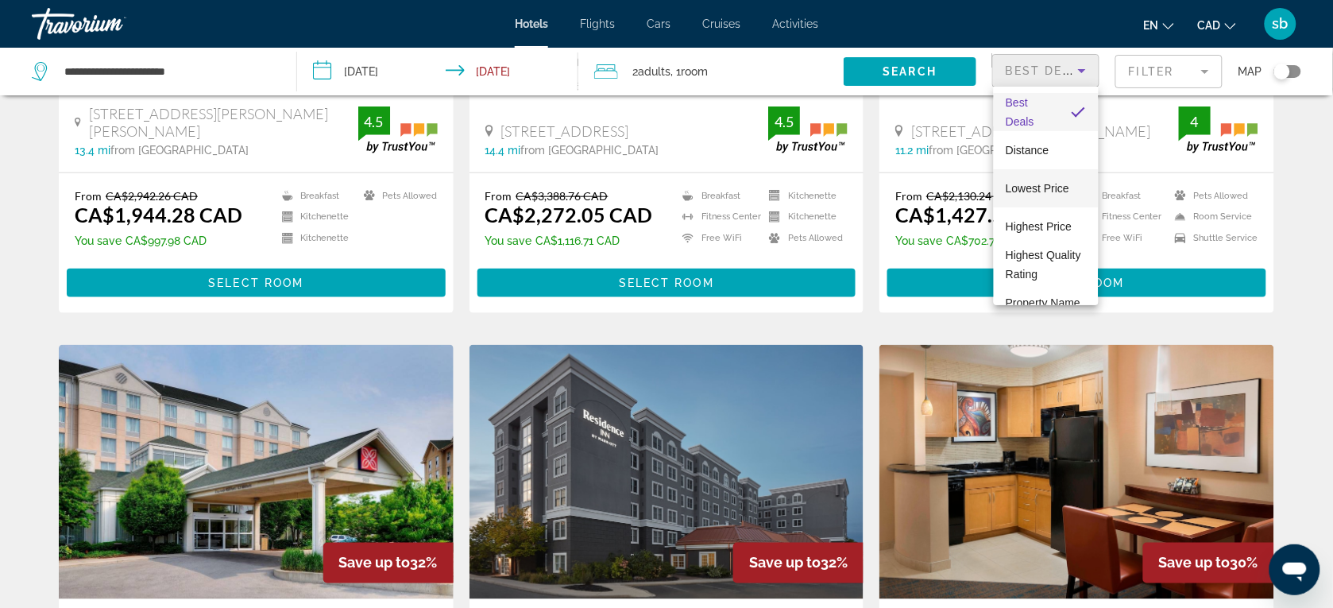
click at [1021, 177] on mat-option "Lowest Price" at bounding box center [1047, 188] width 106 height 38
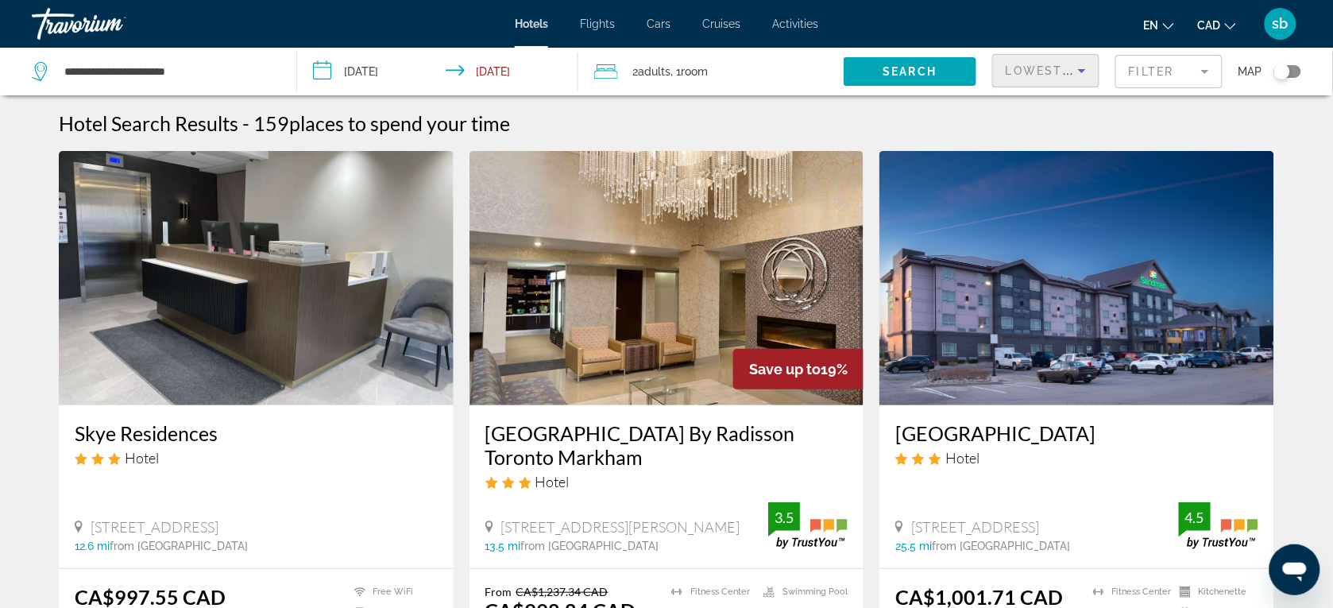
scroll to position [99, 0]
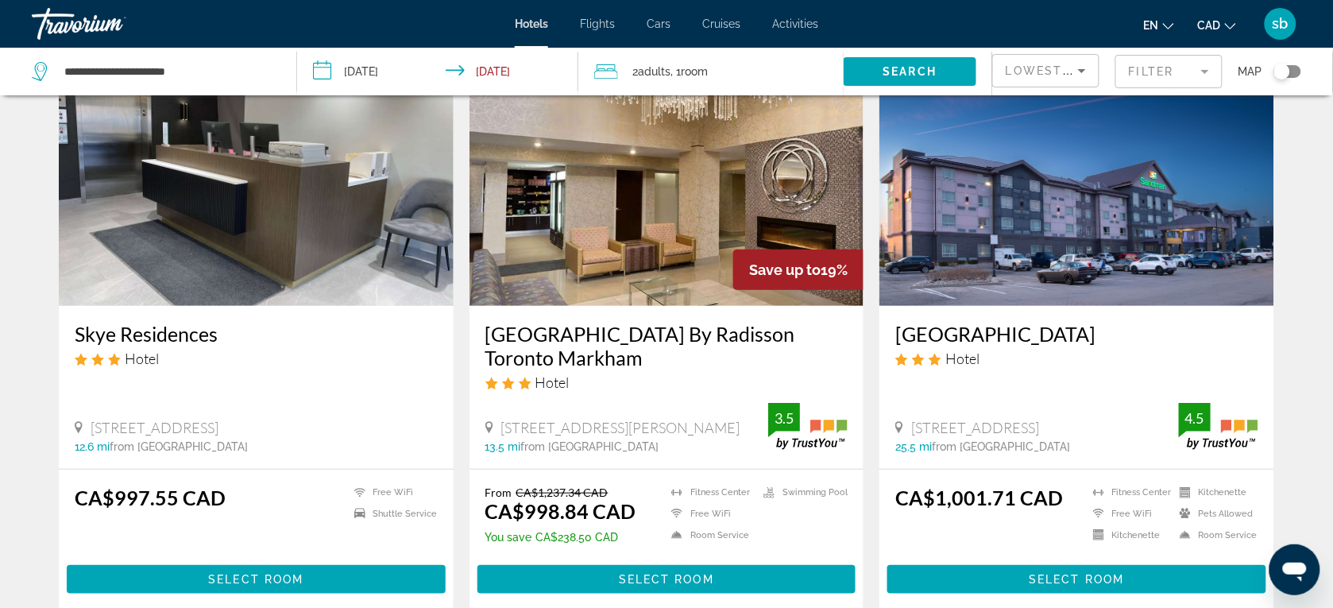
click at [716, 336] on h3 "Park Inn By Radisson Toronto Markham" at bounding box center [666, 346] width 363 height 48
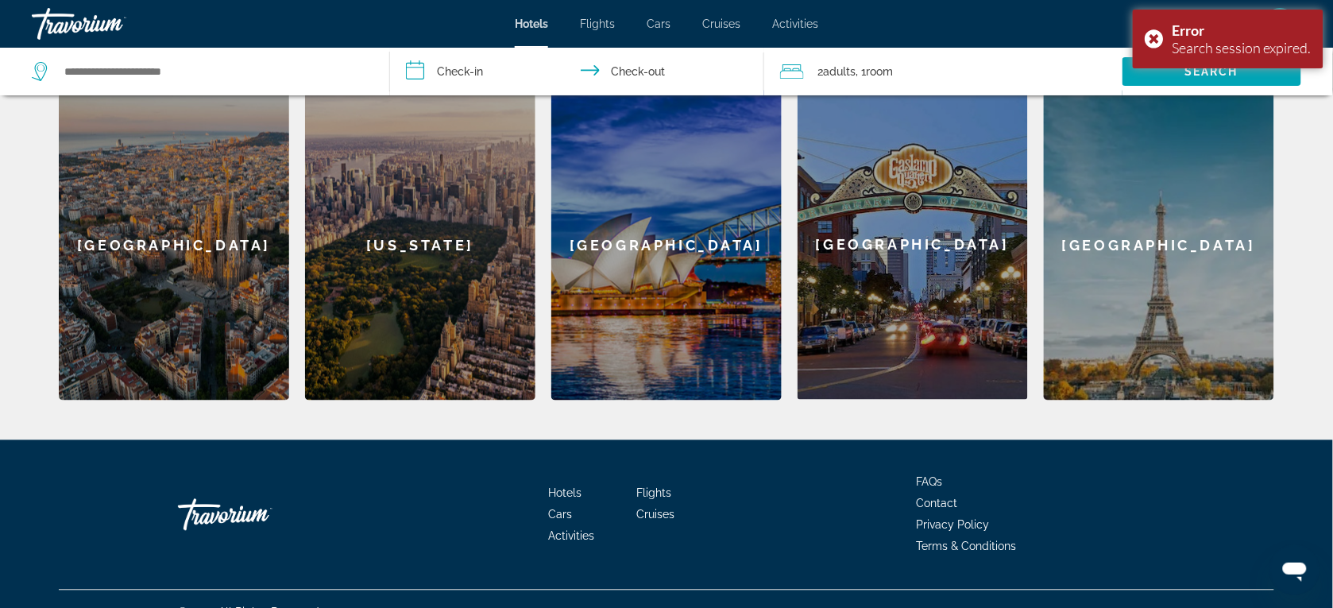
scroll to position [695, 0]
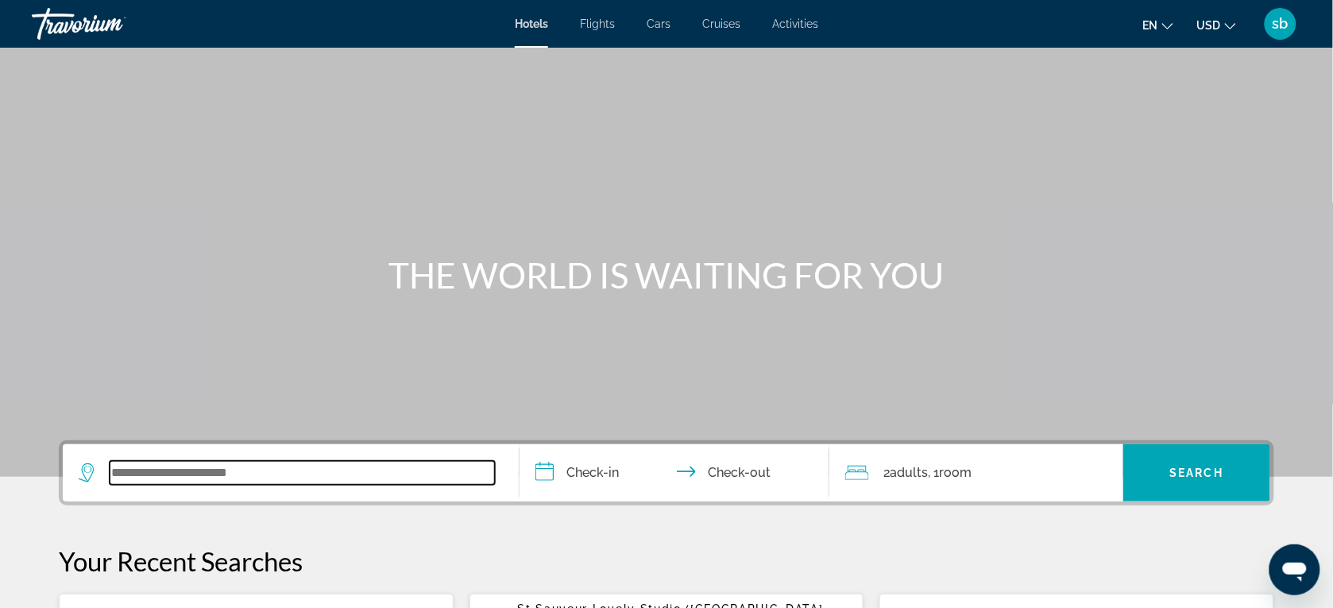
click at [199, 477] on input "Search widget" at bounding box center [302, 473] width 385 height 24
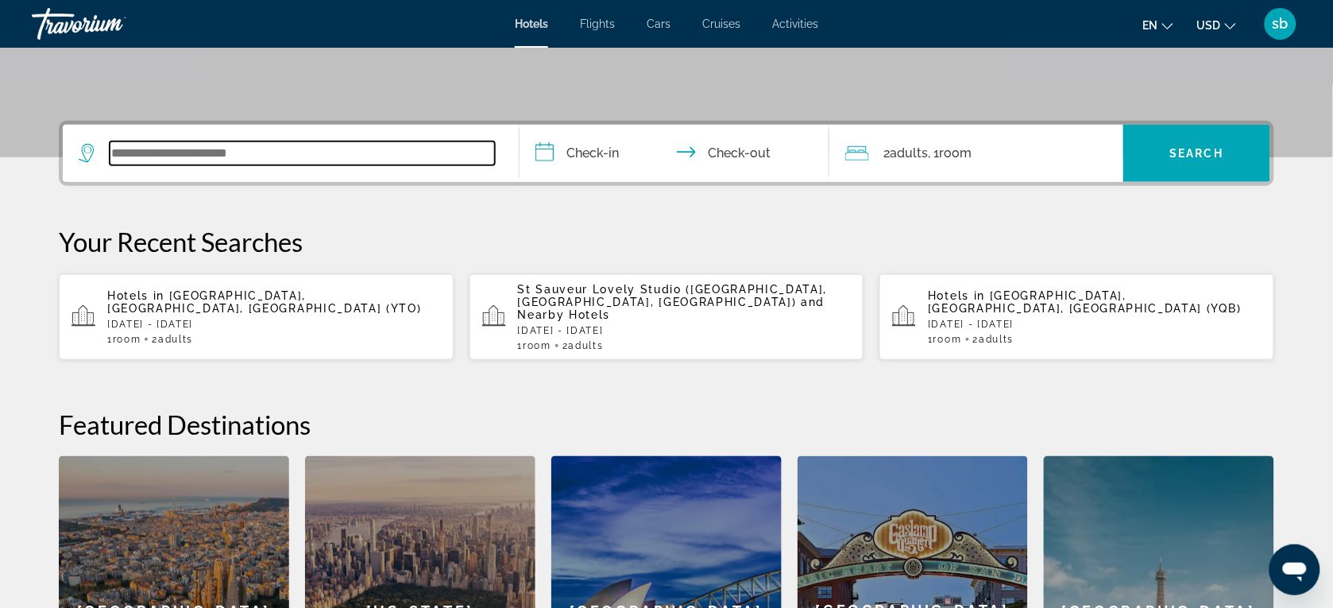
scroll to position [388, 0]
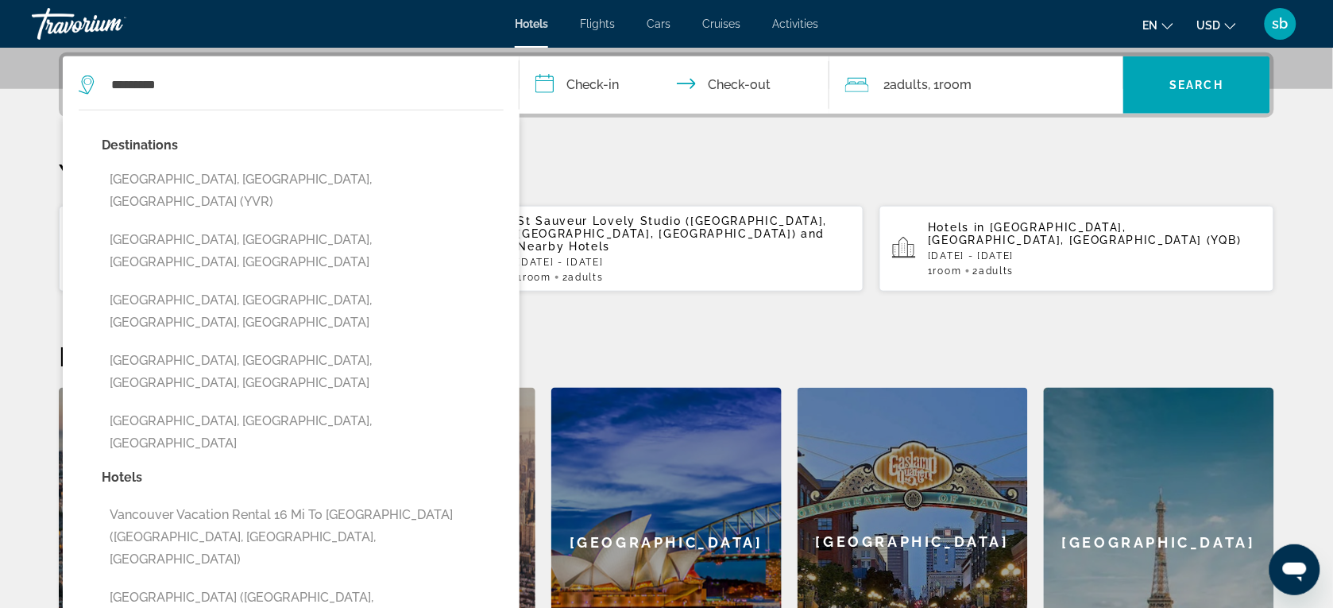
click at [580, 76] on input "**********" at bounding box center [677, 87] width 316 height 62
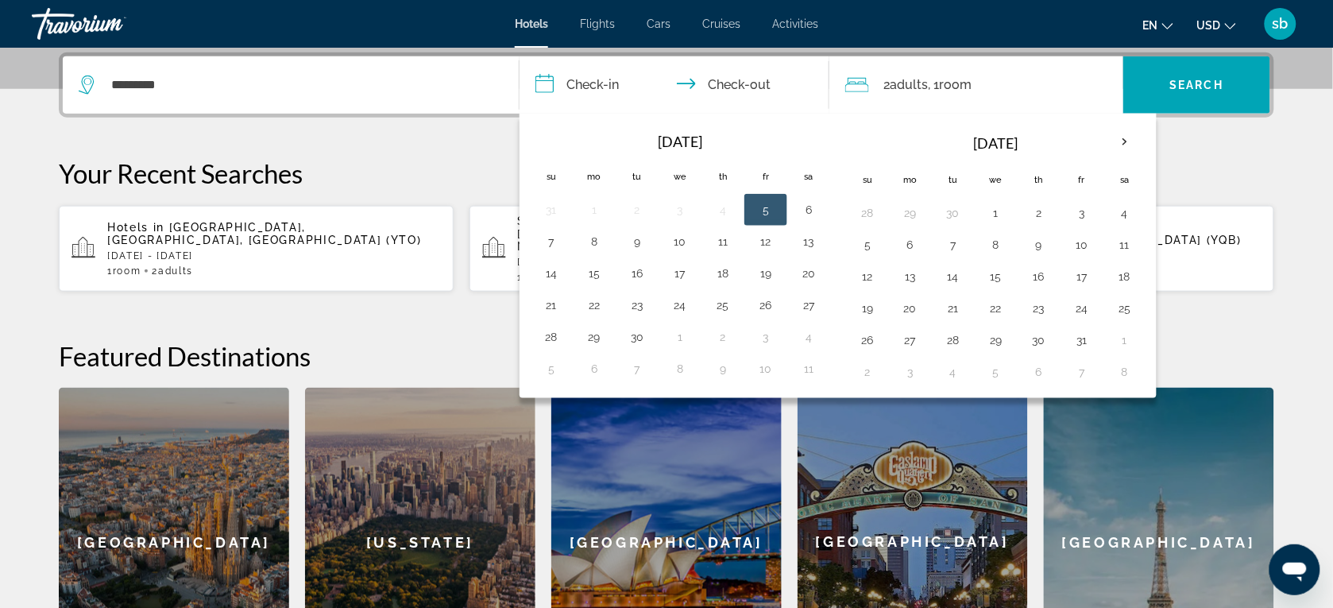
click at [580, 76] on input "**********" at bounding box center [677, 87] width 316 height 62
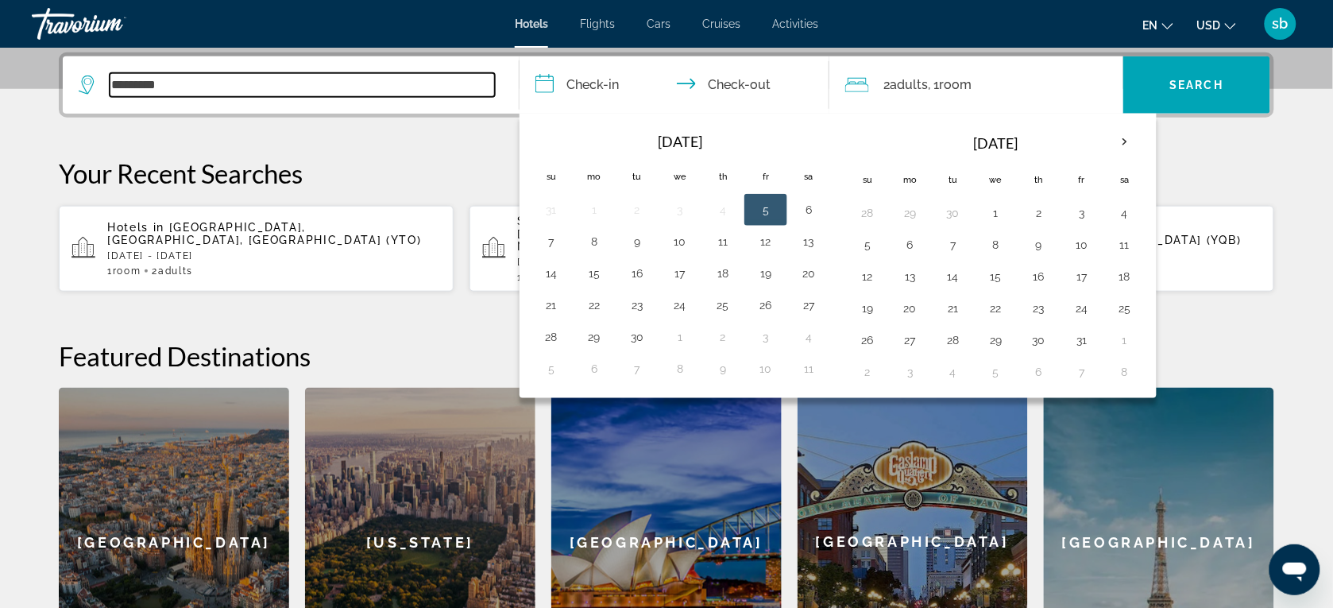
click at [228, 84] on input "*********" at bounding box center [302, 85] width 385 height 24
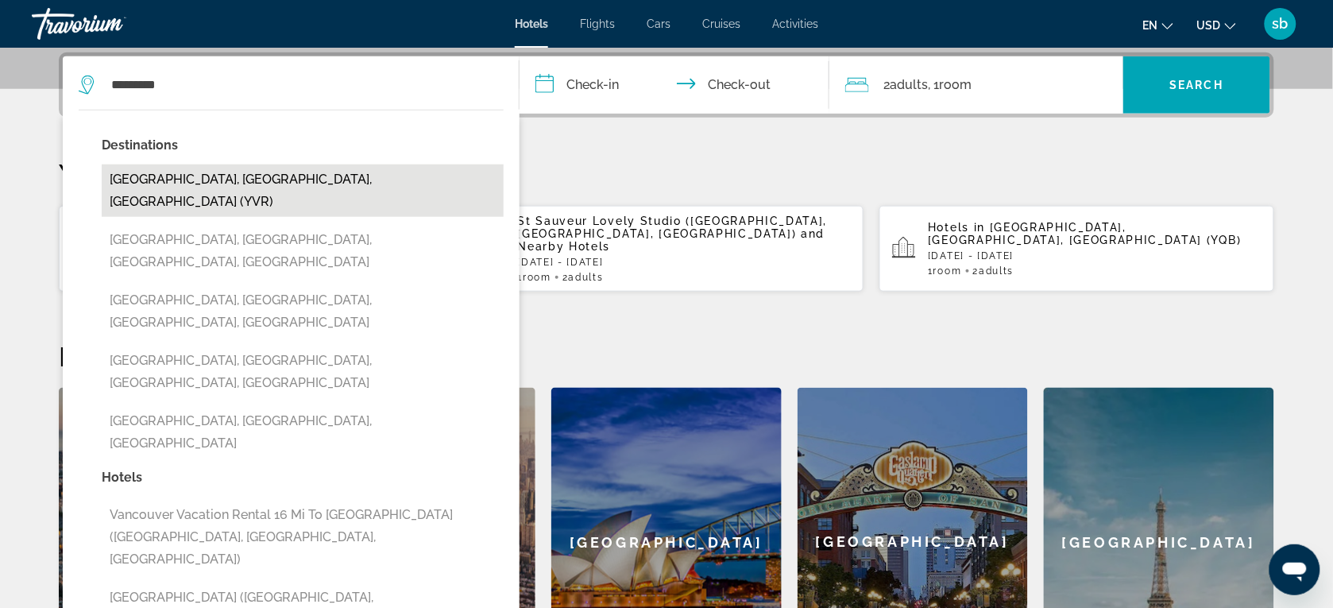
click at [203, 169] on button "[GEOGRAPHIC_DATA], [GEOGRAPHIC_DATA], [GEOGRAPHIC_DATA] (YVR)" at bounding box center [303, 190] width 402 height 52
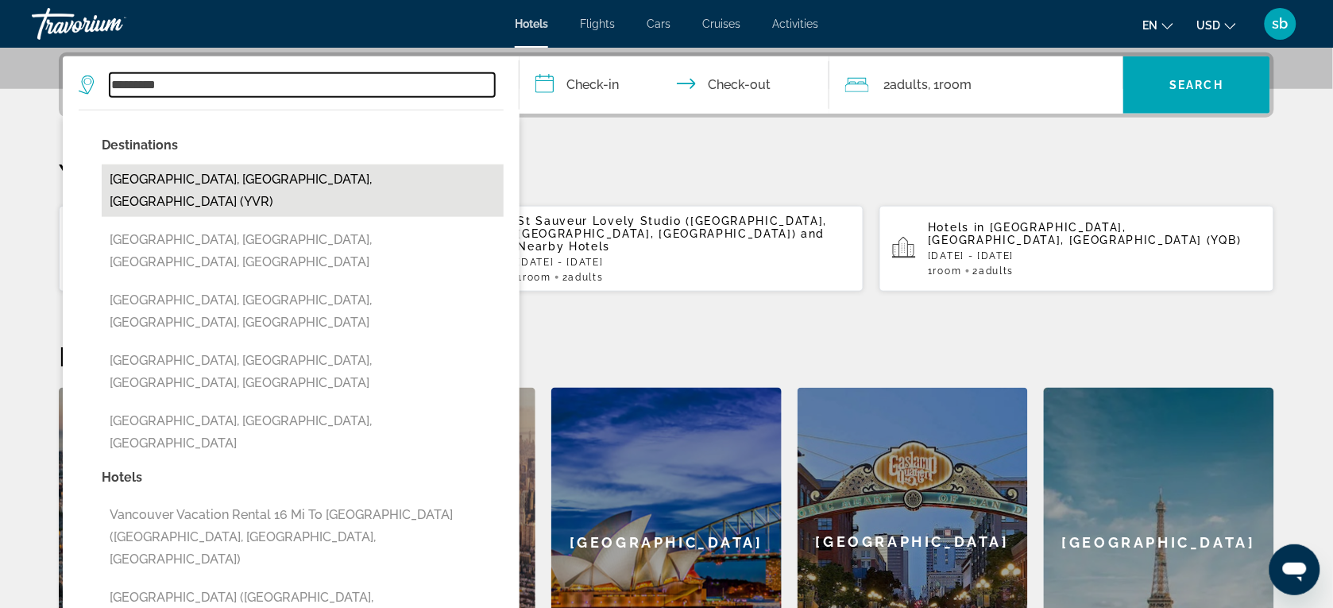
type input "**********"
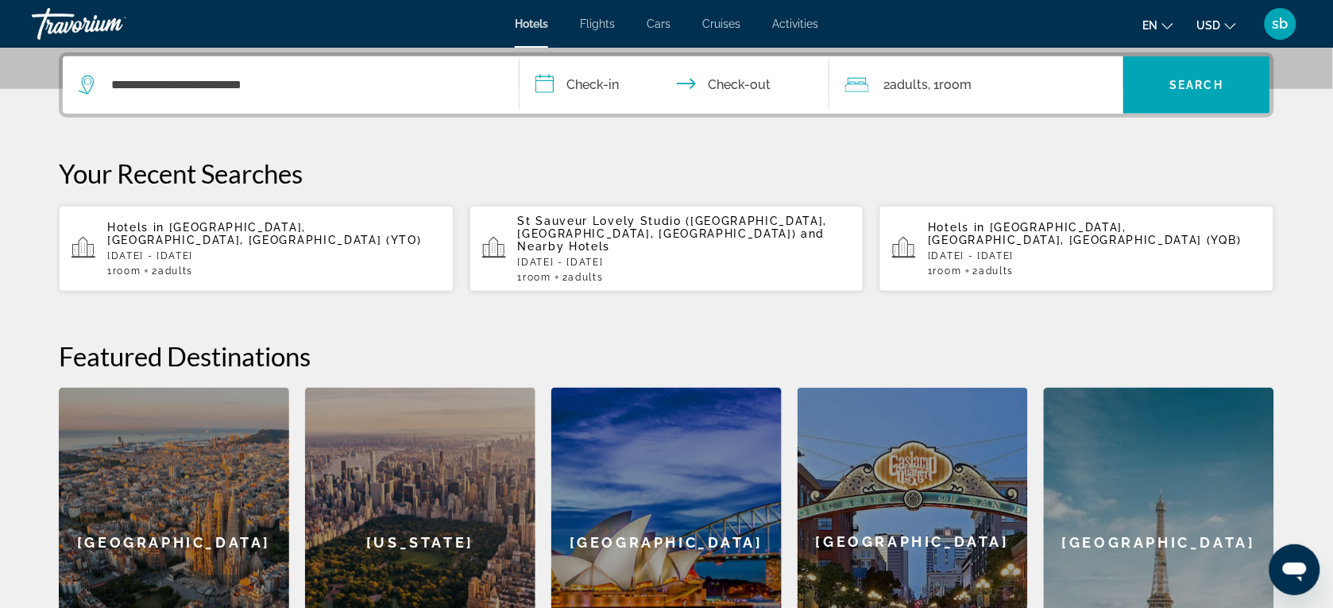
click at [586, 71] on input "**********" at bounding box center [677, 87] width 316 height 62
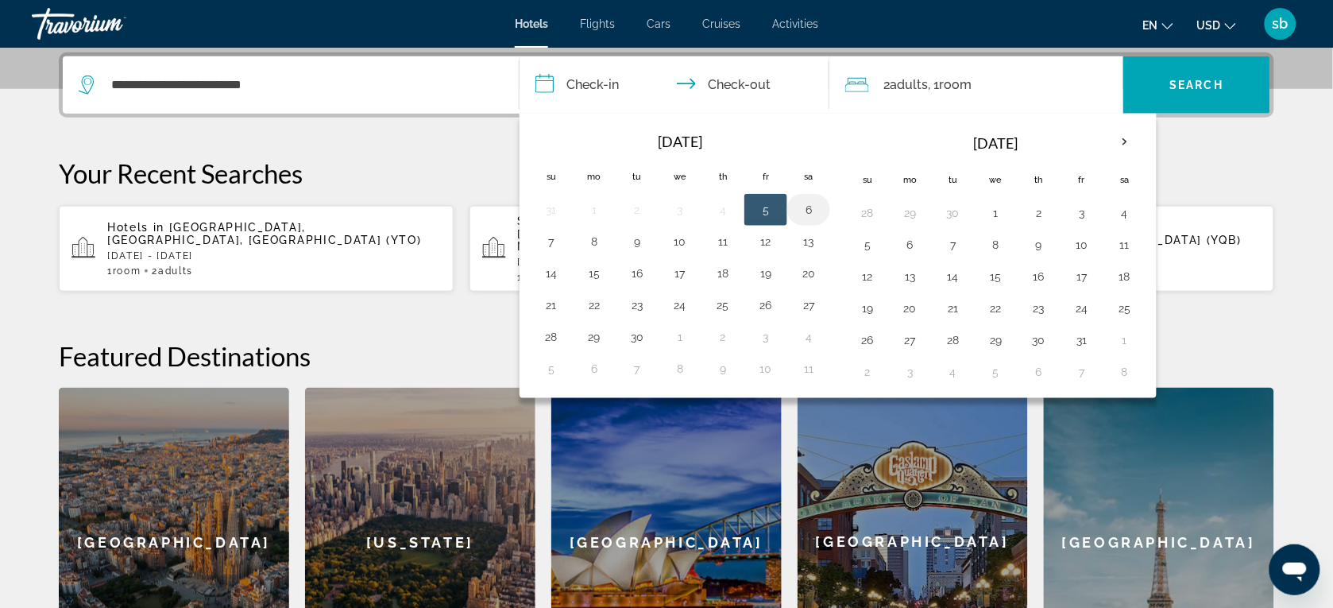
click at [796, 205] on td "6" at bounding box center [808, 210] width 43 height 32
click at [814, 211] on button "6" at bounding box center [808, 210] width 25 height 22
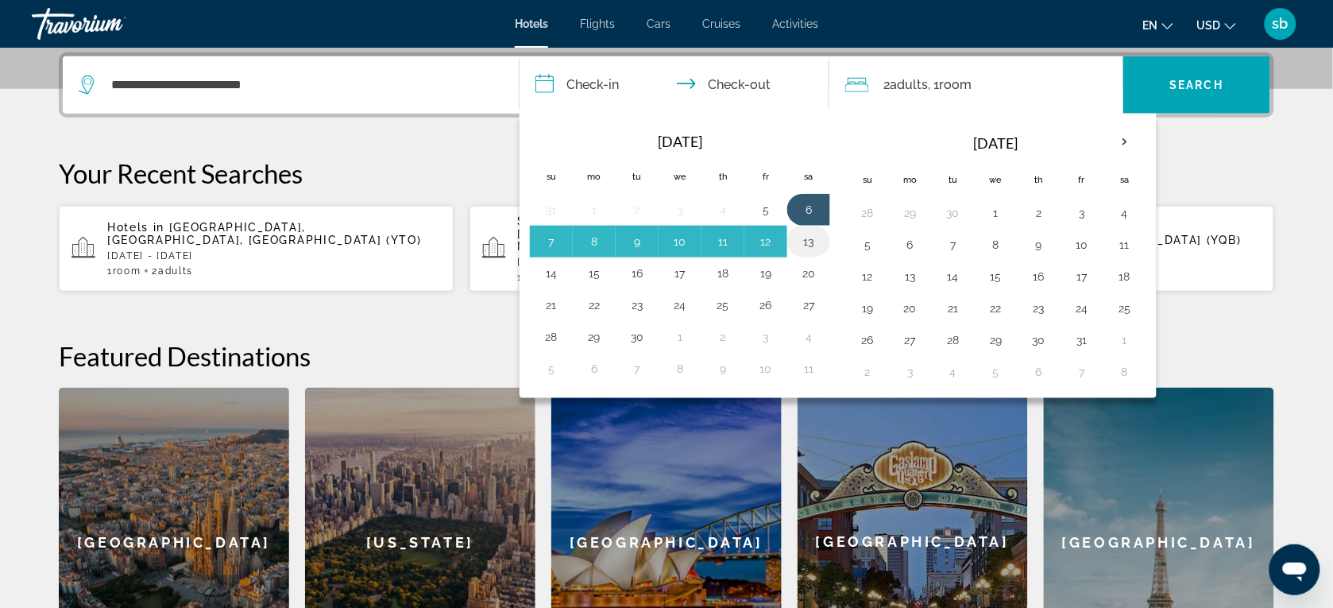
click at [810, 232] on button "13" at bounding box center [808, 241] width 25 height 22
type input "**********"
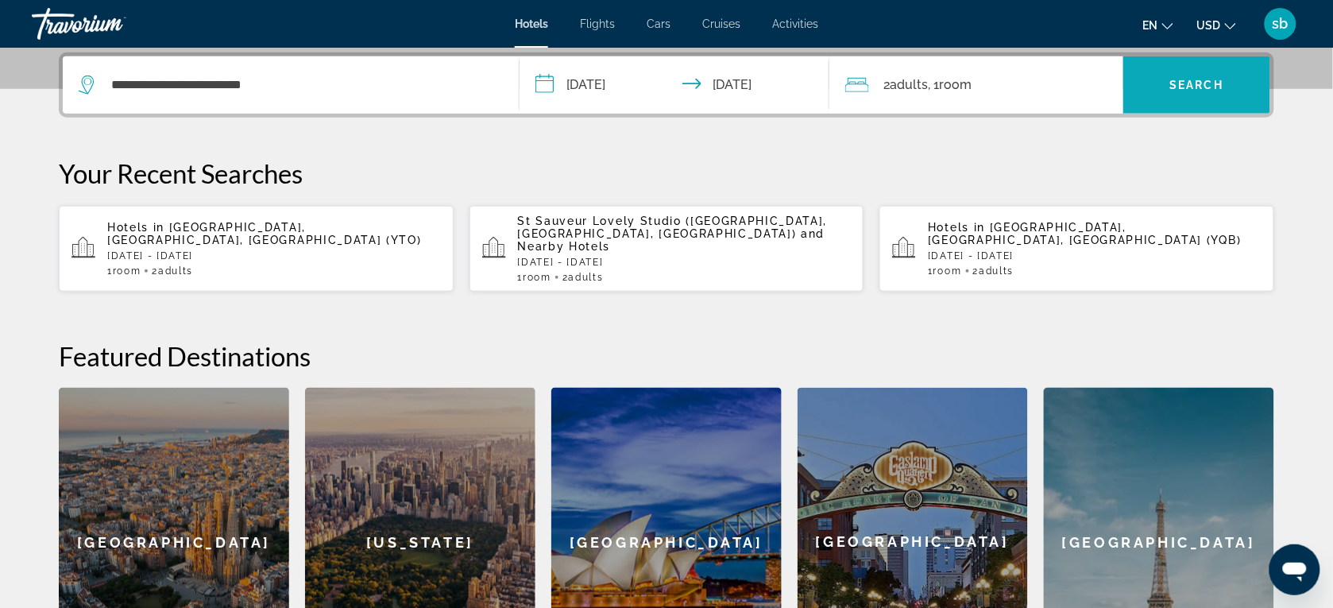
click at [1224, 94] on span "Search widget" at bounding box center [1196, 85] width 147 height 38
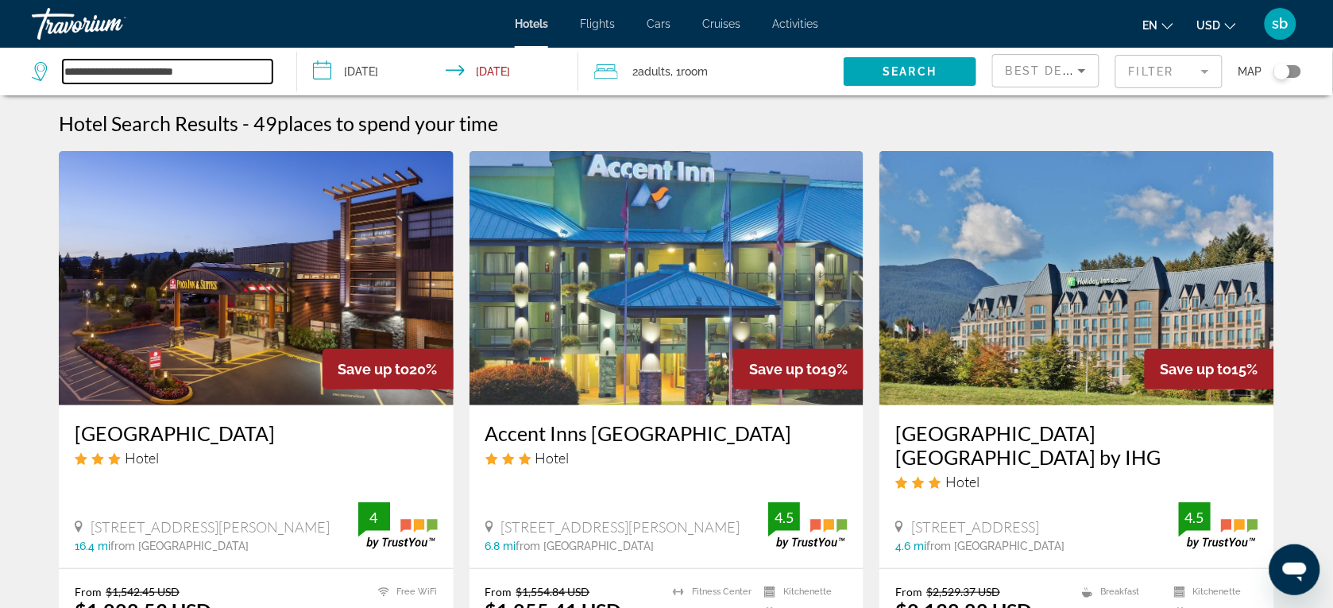
click at [133, 70] on input "**********" at bounding box center [168, 72] width 210 height 24
drag, startPoint x: 244, startPoint y: 71, endPoint x: -4, endPoint y: 61, distance: 248.0
click at [0, 61] on html "**********" at bounding box center [666, 304] width 1333 height 608
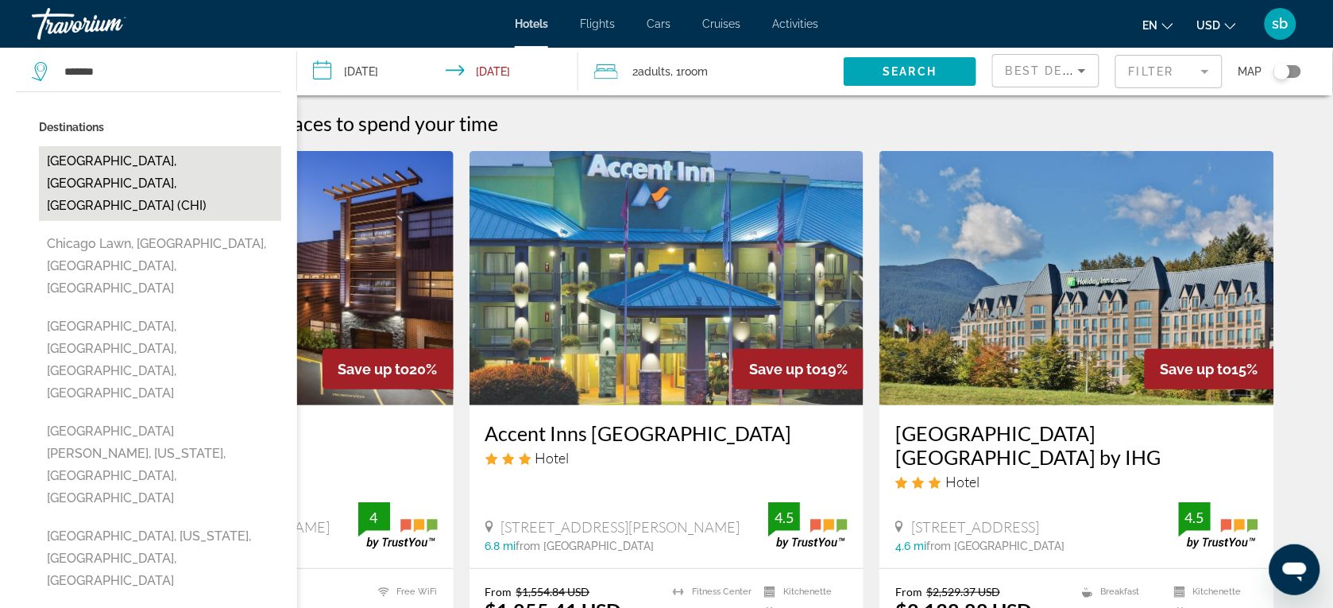
click at [119, 156] on button "[GEOGRAPHIC_DATA], [GEOGRAPHIC_DATA], [GEOGRAPHIC_DATA] (CHI)" at bounding box center [160, 183] width 242 height 75
type input "**********"
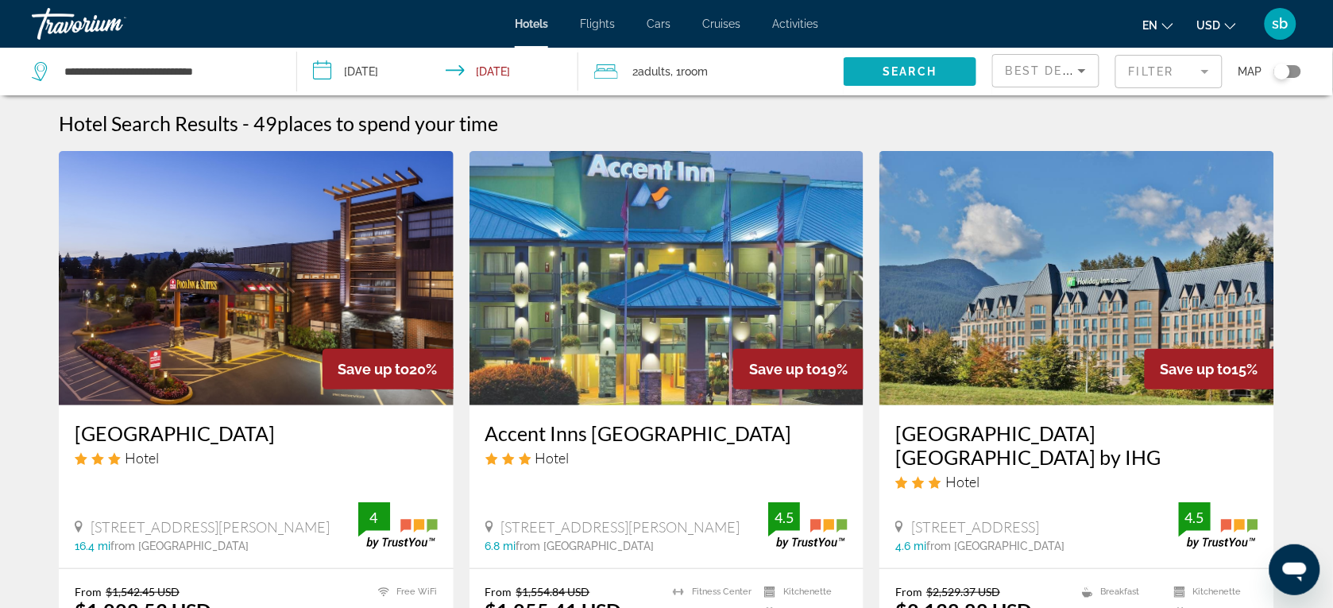
click at [918, 68] on span "Search" at bounding box center [910, 71] width 54 height 13
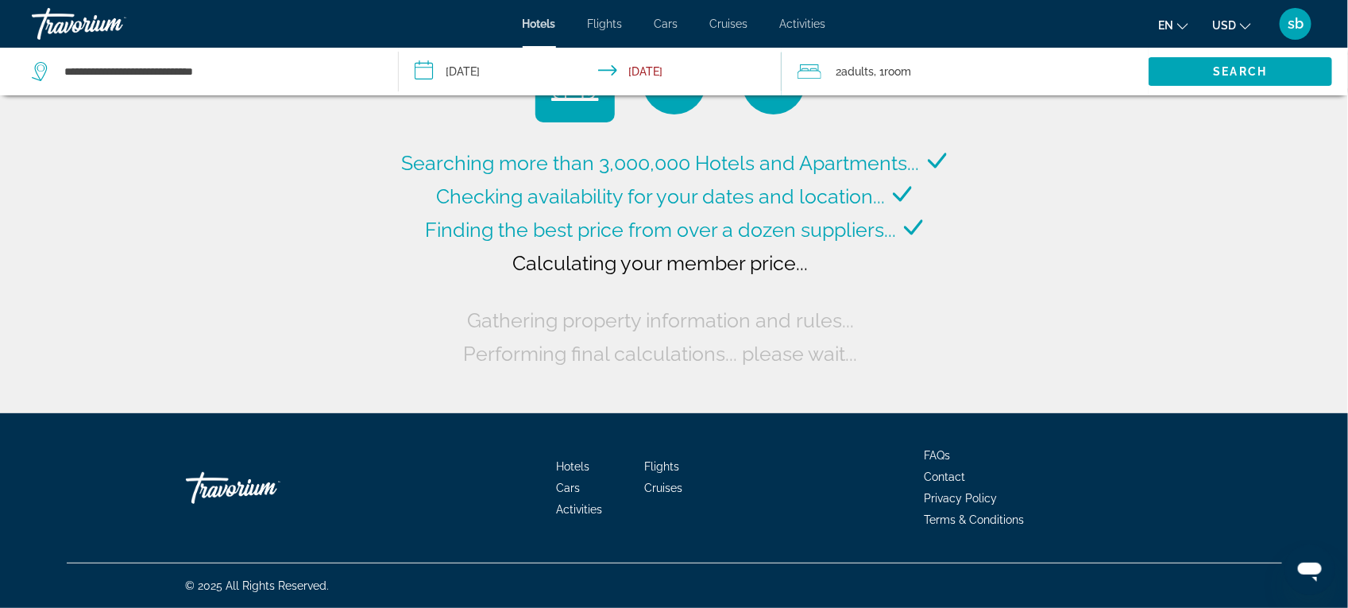
click at [1221, 21] on span "USD" at bounding box center [1224, 25] width 24 height 13
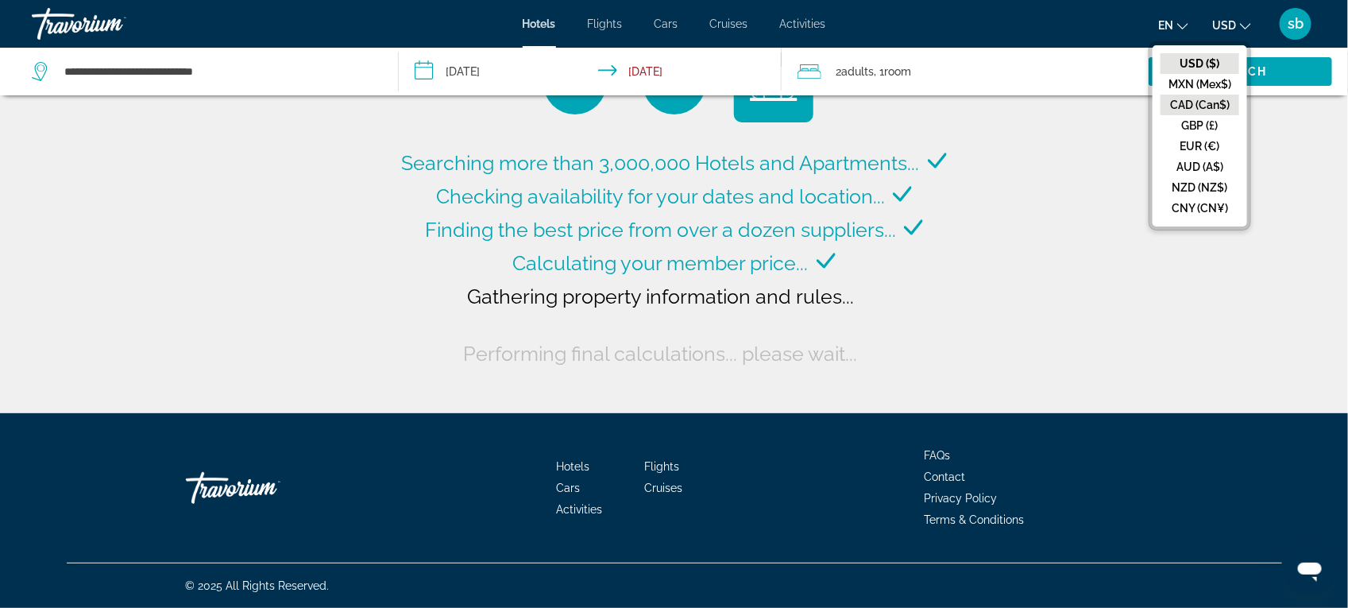
click at [1208, 110] on button "CAD (Can$)" at bounding box center [1199, 105] width 79 height 21
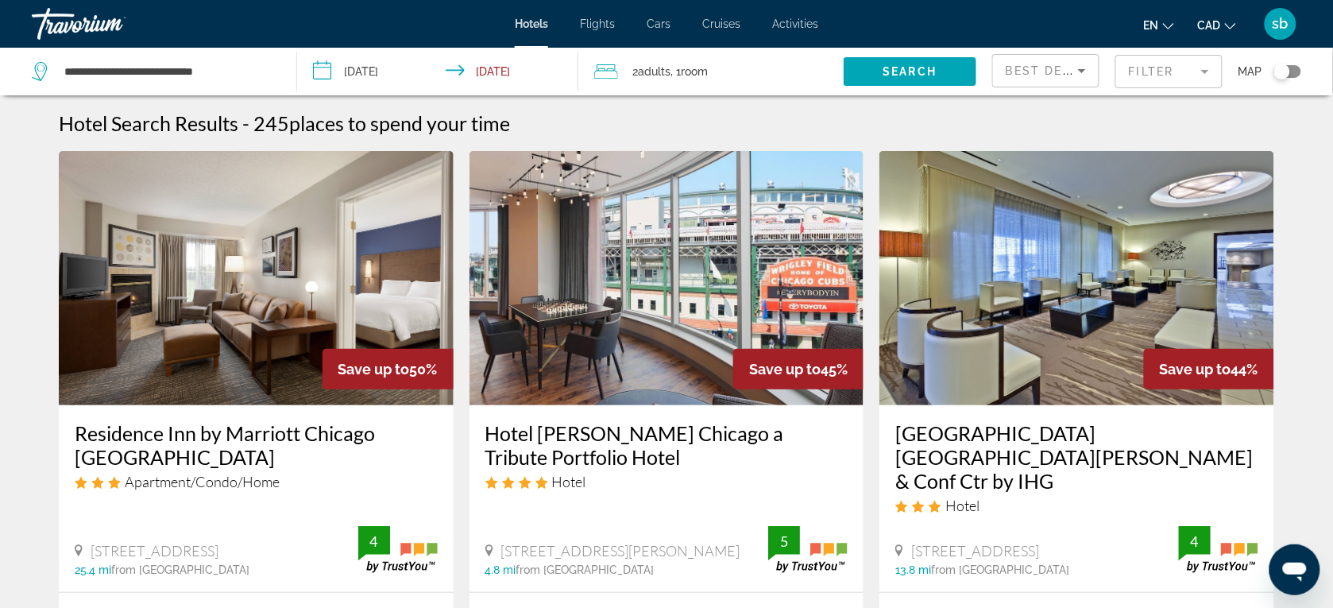
click at [1225, 24] on icon "Change currency" at bounding box center [1230, 26] width 11 height 6
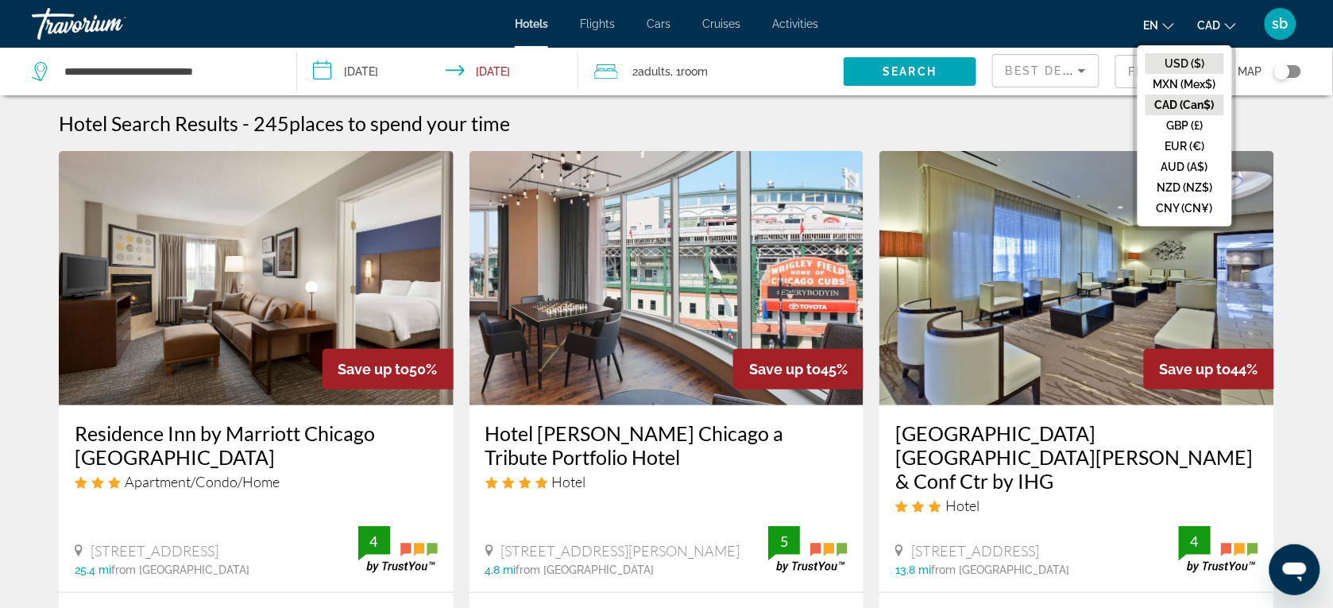
click at [1198, 57] on button "USD ($)" at bounding box center [1184, 63] width 79 height 21
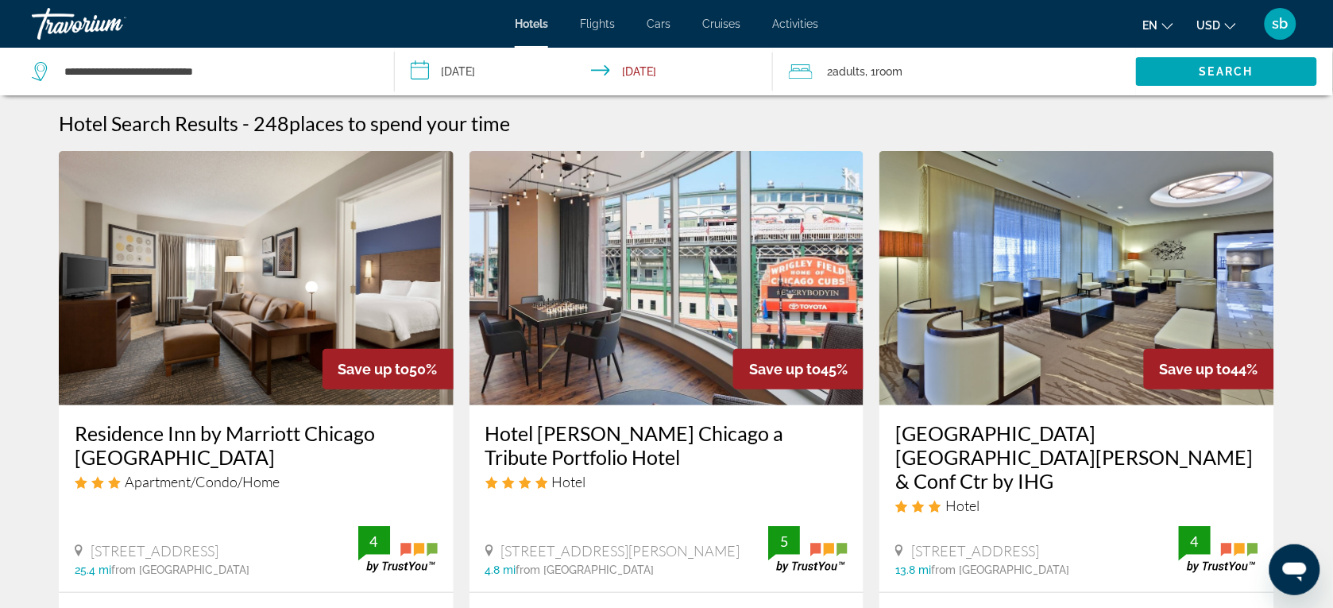
click at [1219, 26] on span "USD" at bounding box center [1209, 25] width 24 height 13
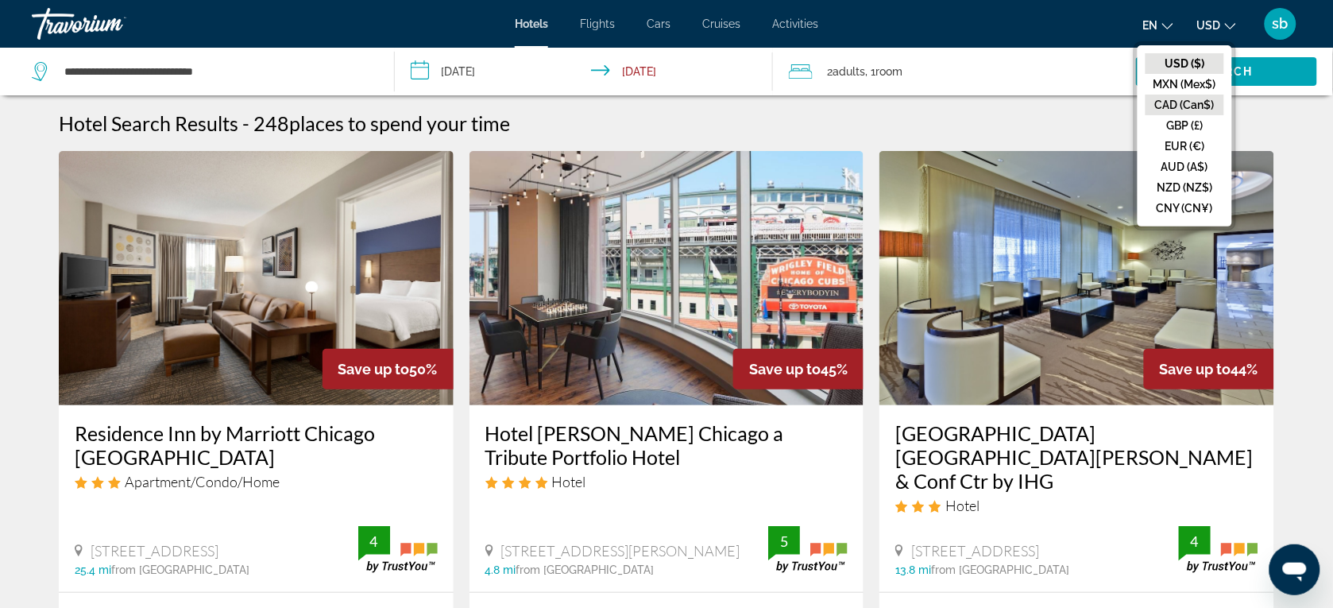
click at [1179, 100] on button "CAD (Can$)" at bounding box center [1184, 105] width 79 height 21
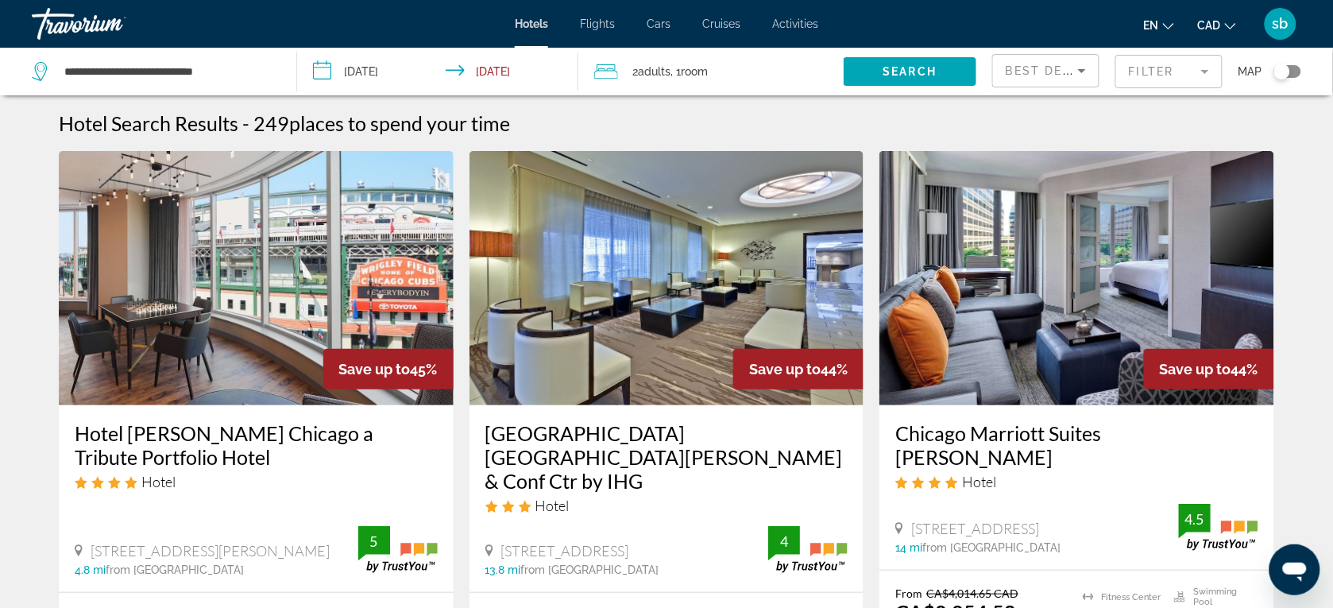
scroll to position [99, 0]
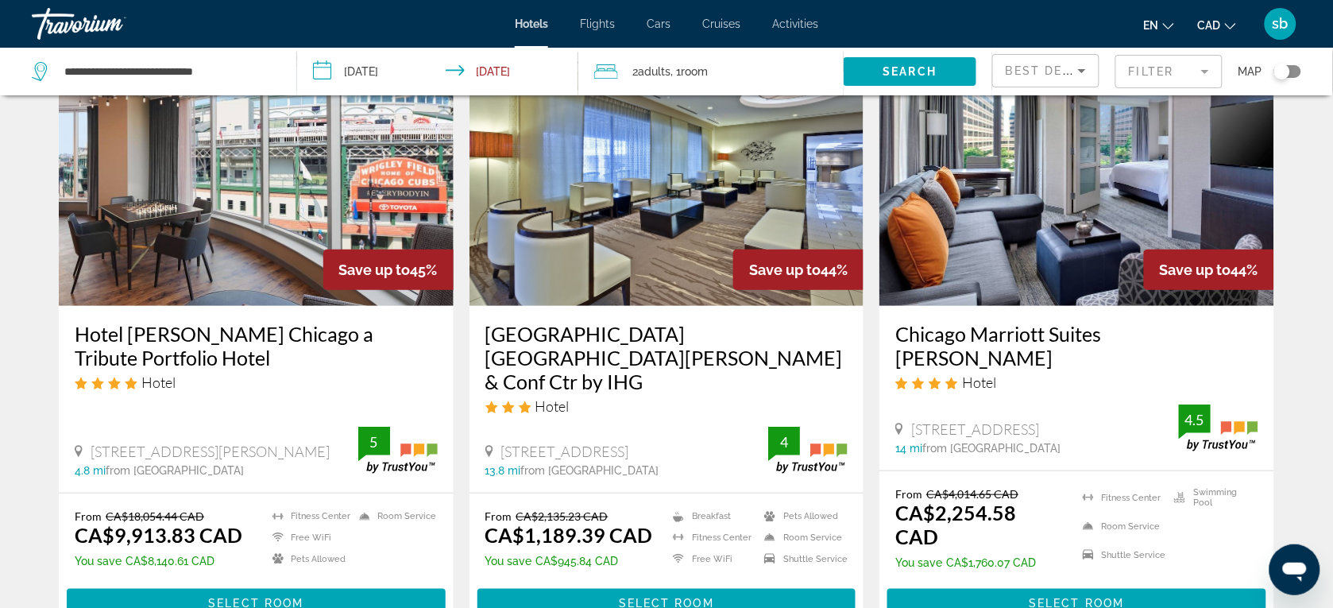
click at [1069, 64] on span "Best Deals" at bounding box center [1046, 70] width 83 height 13
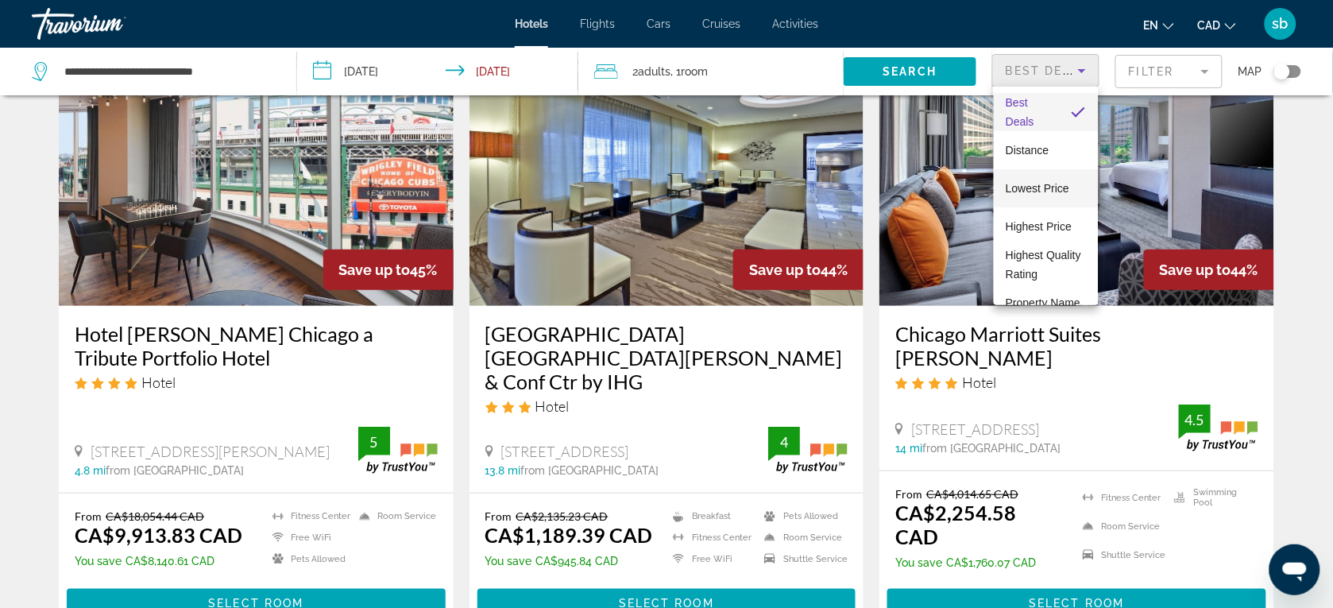
click at [1026, 185] on span "Lowest Price" at bounding box center [1038, 188] width 64 height 13
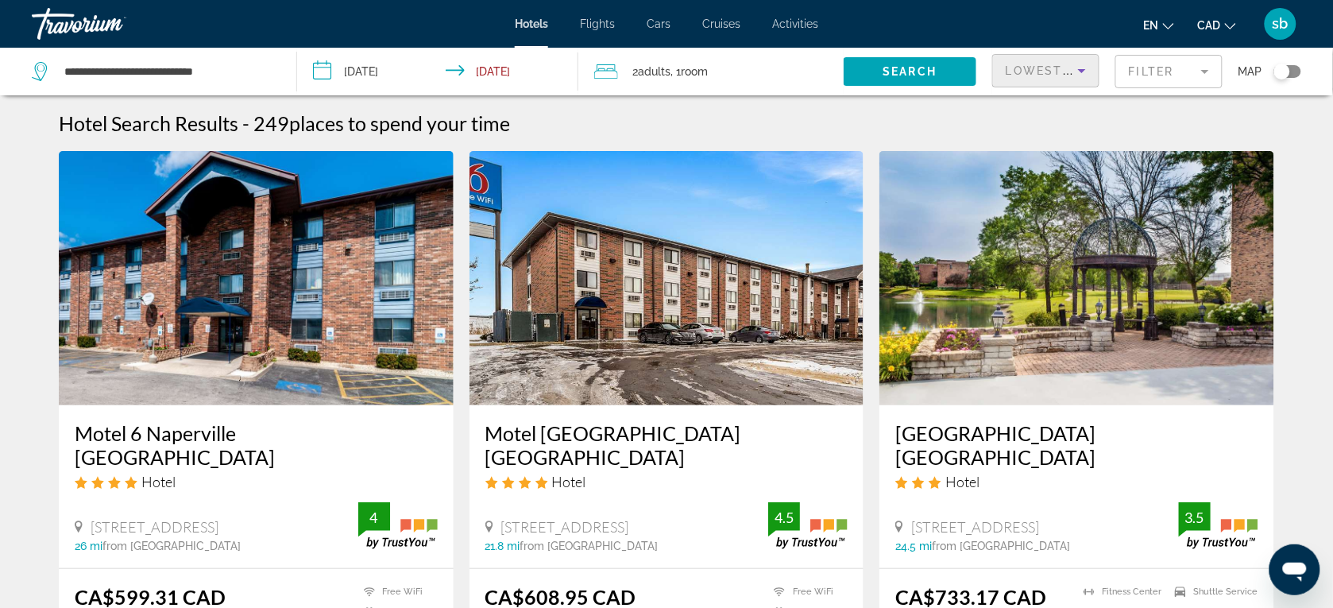
click at [1050, 61] on div "Lowest Price" at bounding box center [1041, 70] width 72 height 19
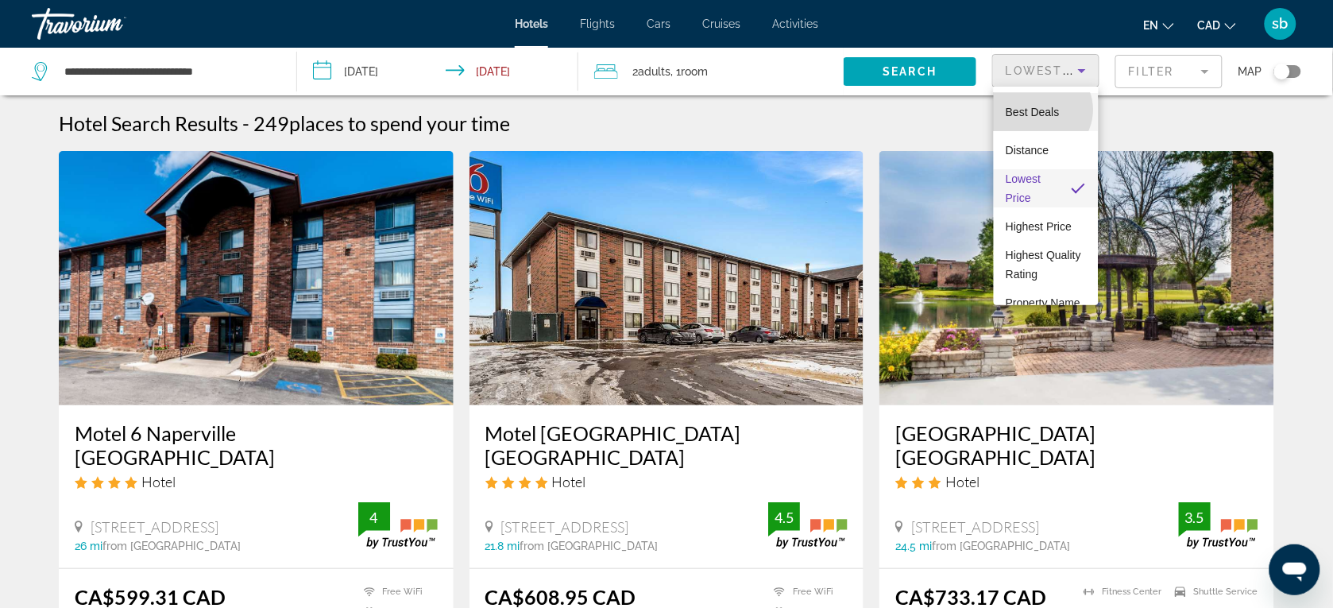
click at [1041, 110] on span "Best Deals" at bounding box center [1033, 112] width 54 height 13
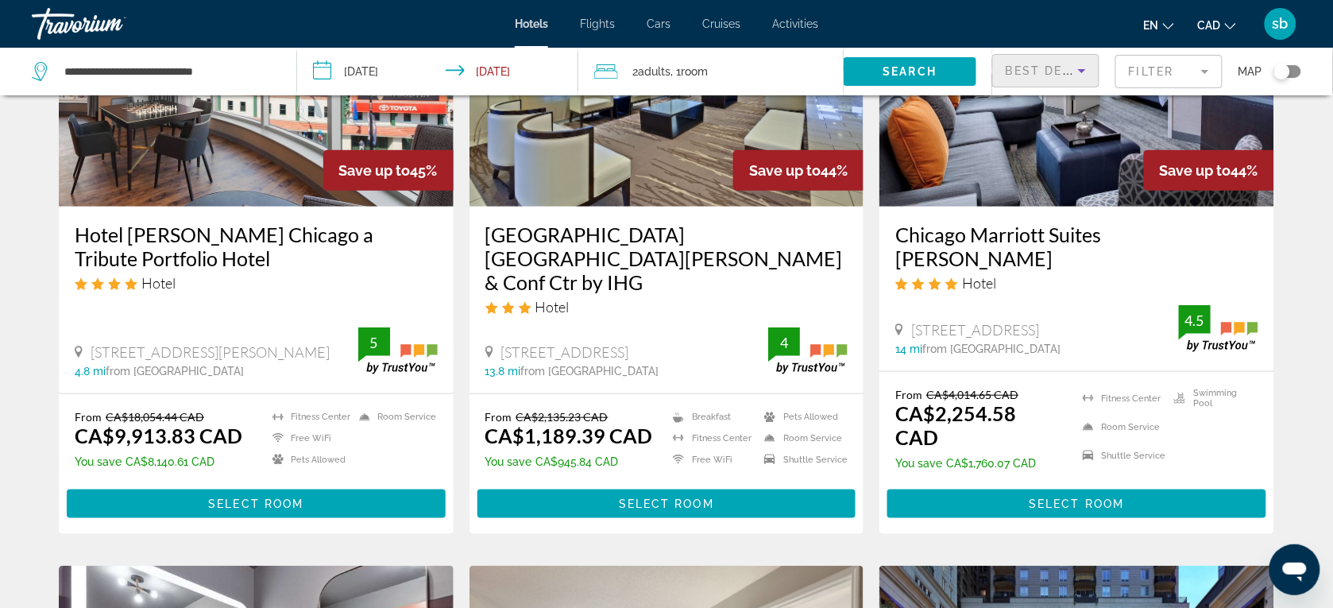
scroll to position [99, 0]
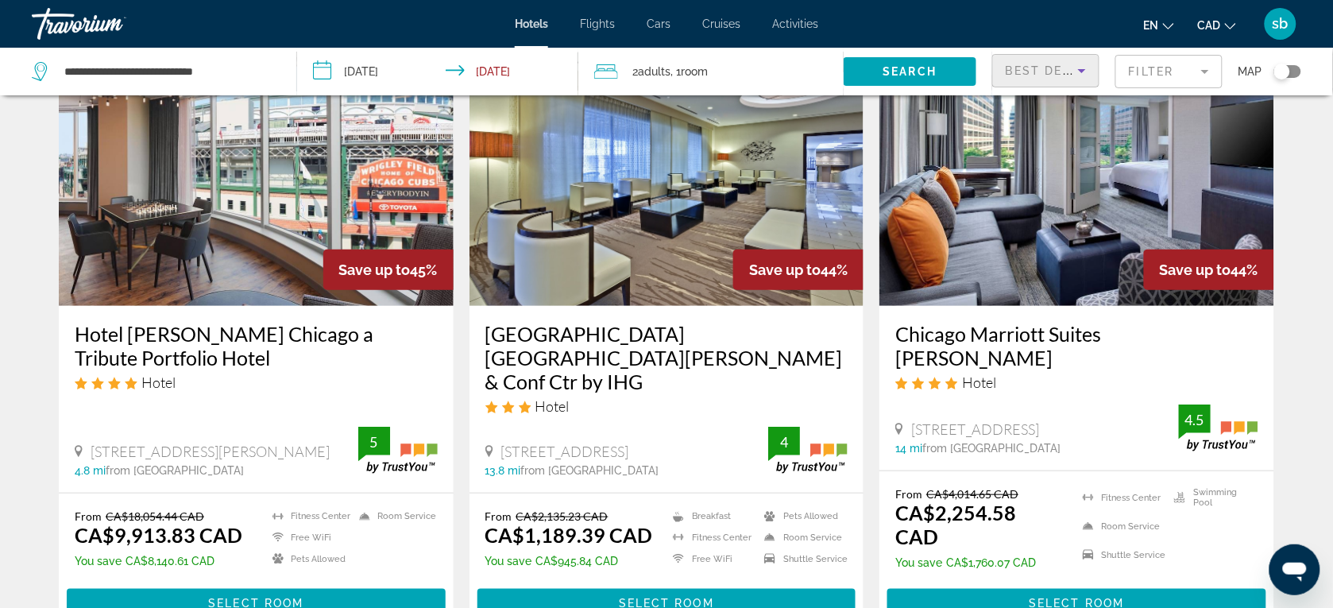
click at [504, 345] on h3 "[GEOGRAPHIC_DATA] [GEOGRAPHIC_DATA][PERSON_NAME] & Conf Ctr by IHG" at bounding box center [666, 357] width 363 height 71
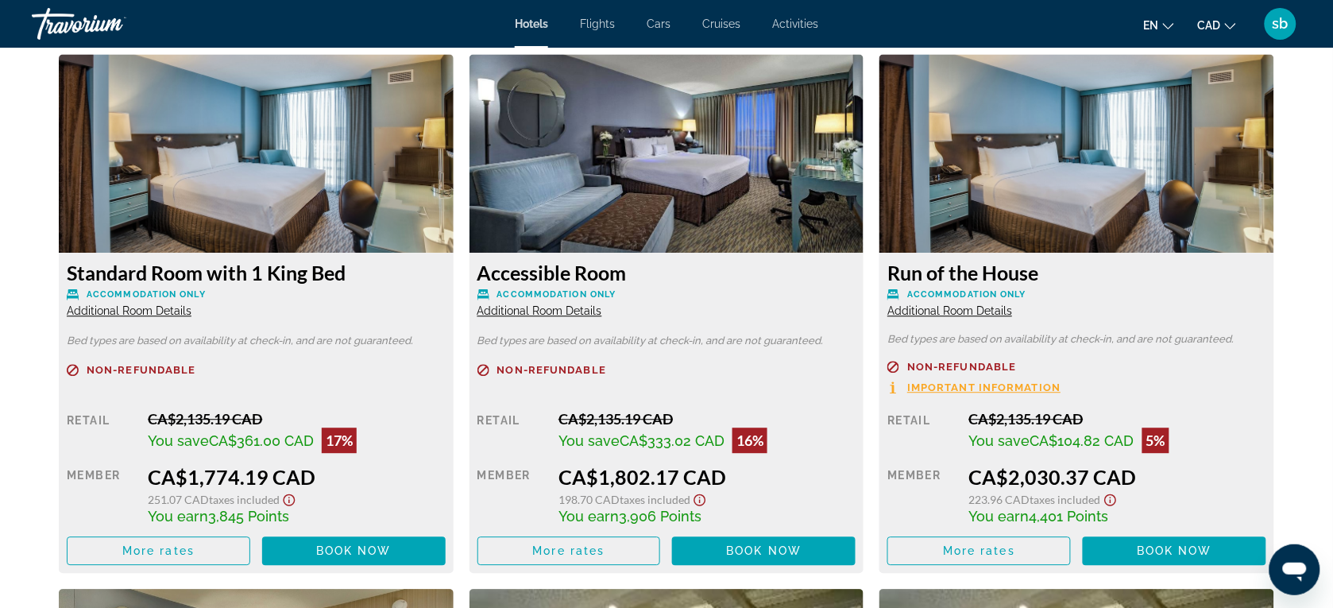
scroll to position [2746, 0]
